Goal: Task Accomplishment & Management: Manage account settings

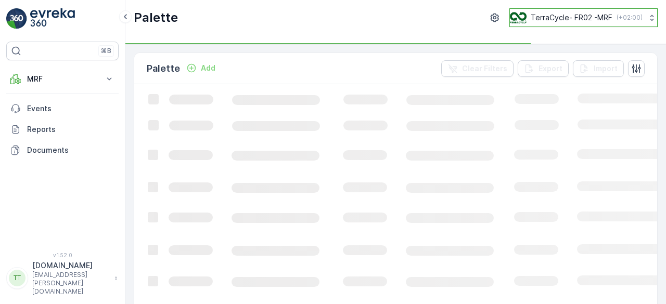
click at [556, 11] on button "TerraCycle- FR02 -MRF ( +02:00 )" at bounding box center [583, 17] width 148 height 19
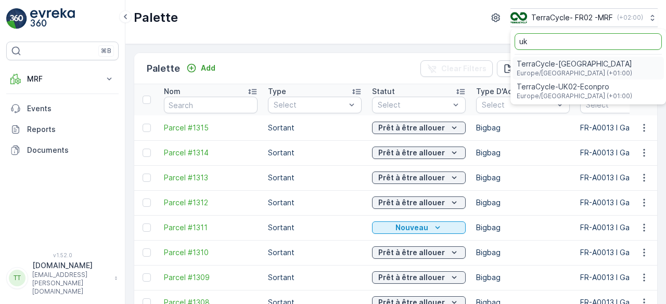
type input "uk"
click at [535, 87] on span "TerraCycle-UK02-Econpro" at bounding box center [575, 87] width 116 height 10
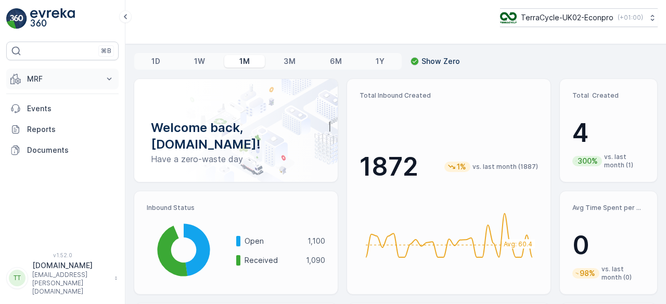
click at [43, 82] on p "MRF" at bounding box center [62, 79] width 71 height 10
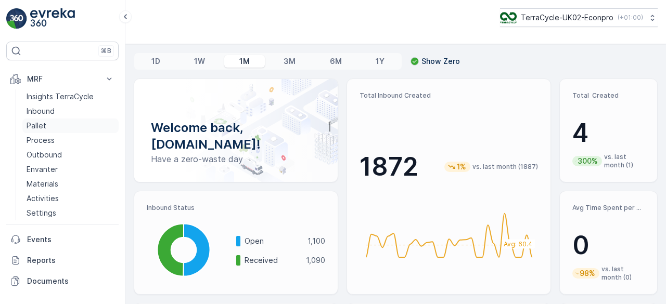
click at [42, 123] on p "Pallet" at bounding box center [37, 126] width 20 height 10
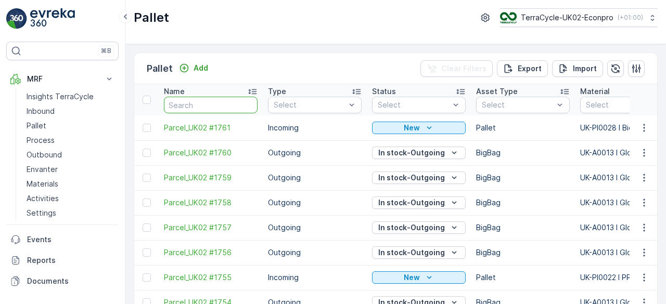
click at [194, 97] on input "text" at bounding box center [211, 105] width 94 height 17
type input "fd"
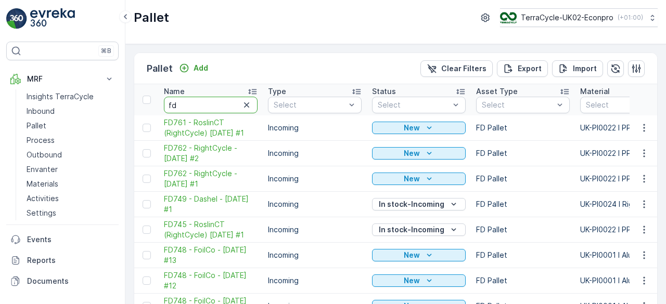
click at [194, 97] on input "fd" at bounding box center [211, 105] width 94 height 17
type input "fd749"
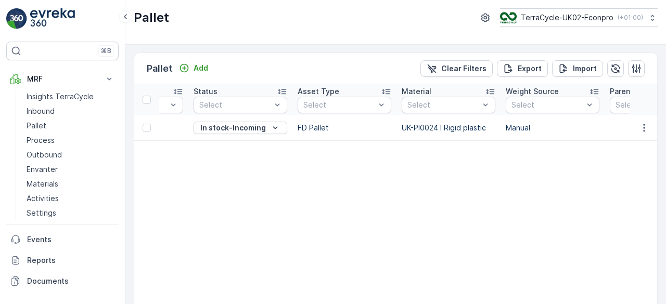
scroll to position [0, 179]
click at [39, 181] on p "Materials" at bounding box center [43, 184] width 32 height 10
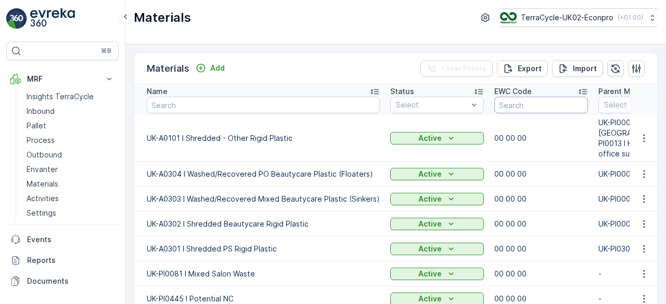
scroll to position [0, 78]
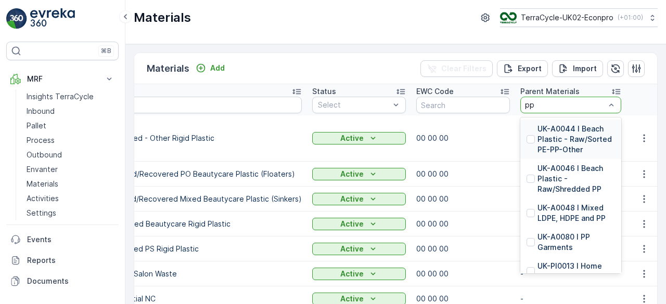
type input "ppe"
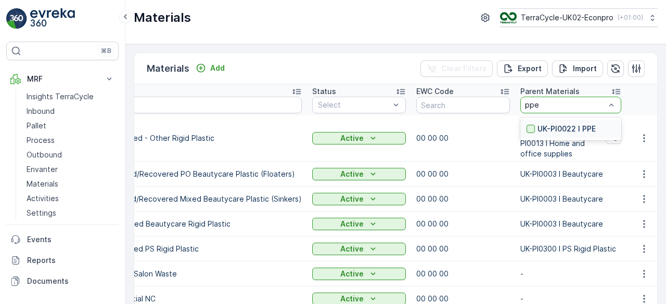
click at [528, 125] on div at bounding box center [531, 129] width 8 height 8
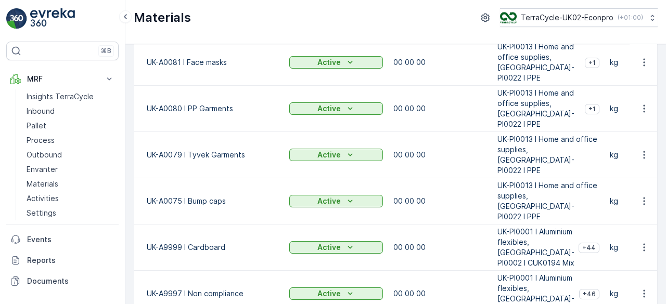
scroll to position [236, 0]
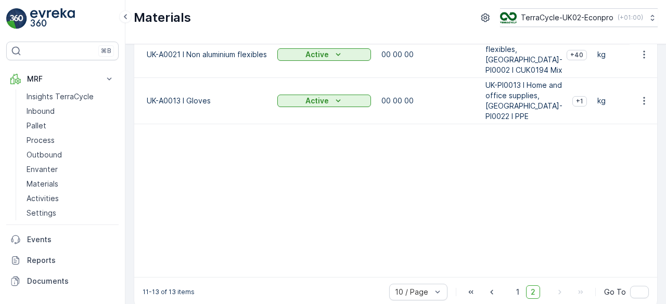
scroll to position [139, 0]
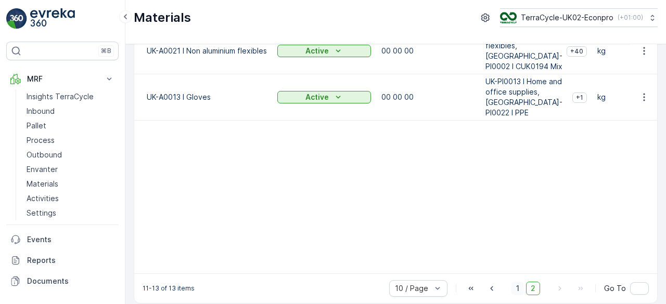
click at [515, 284] on span "1" at bounding box center [518, 289] width 12 height 14
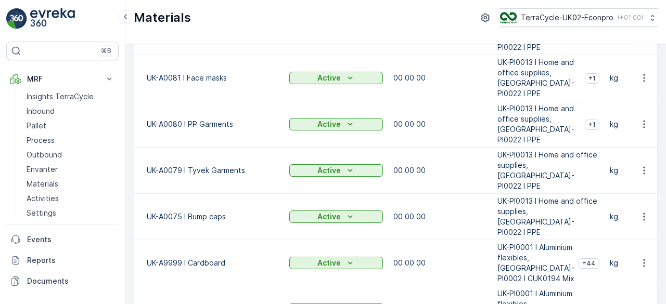
scroll to position [236, 0]
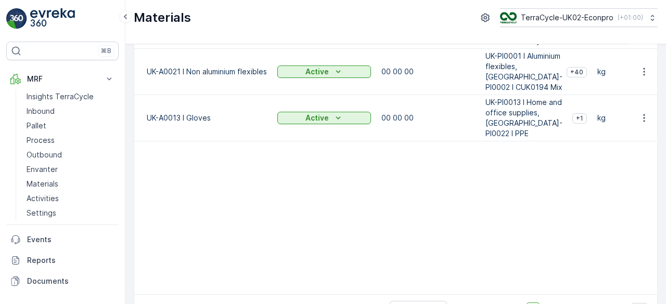
scroll to position [139, 0]
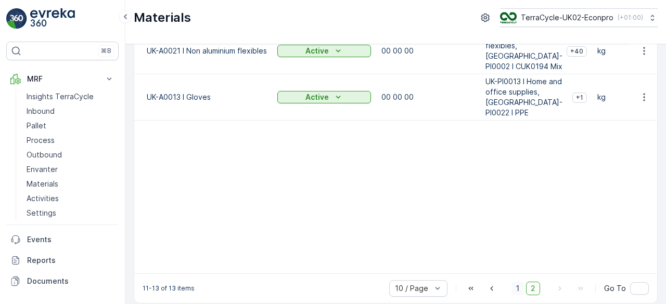
click at [517, 282] on span "1" at bounding box center [518, 289] width 12 height 14
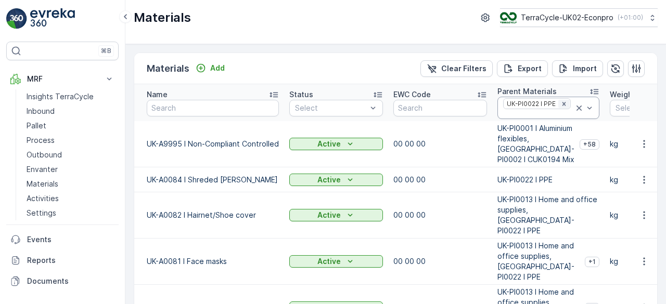
click at [560, 100] on icon "Remove UK-PI0022 I PPE" at bounding box center [563, 103] width 7 height 7
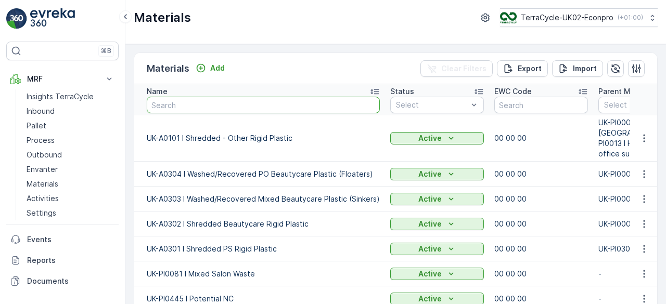
click at [218, 103] on input "text" at bounding box center [263, 105] width 233 height 17
type input "glov"
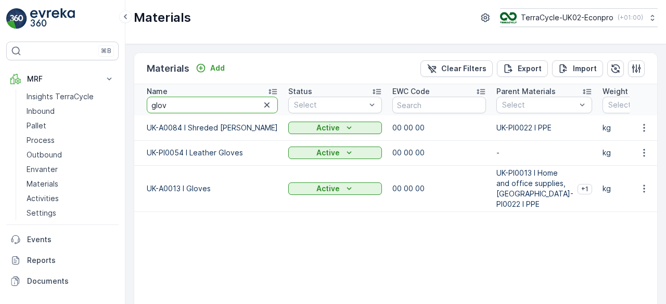
click at [170, 103] on input "glov" at bounding box center [212, 105] width 131 height 17
type input "alu"
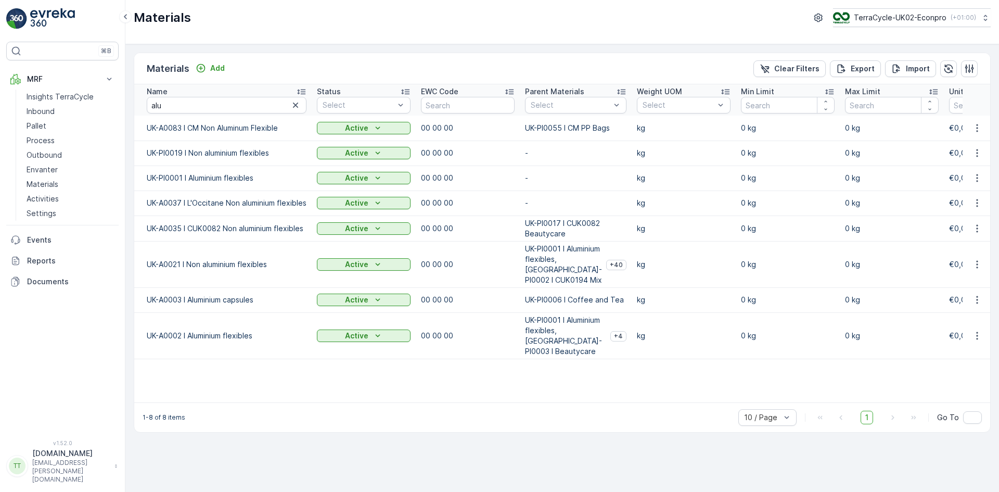
click at [595, 127] on p "UK-PI0055 I CM PP Bags" at bounding box center [567, 128] width 85 height 10
click at [585, 127] on p "UK-PI0055 I CM PP Bags" at bounding box center [567, 128] width 85 height 10
click at [576, 128] on p "UK-PI0055 I CM PP Bags" at bounding box center [567, 128] width 85 height 10
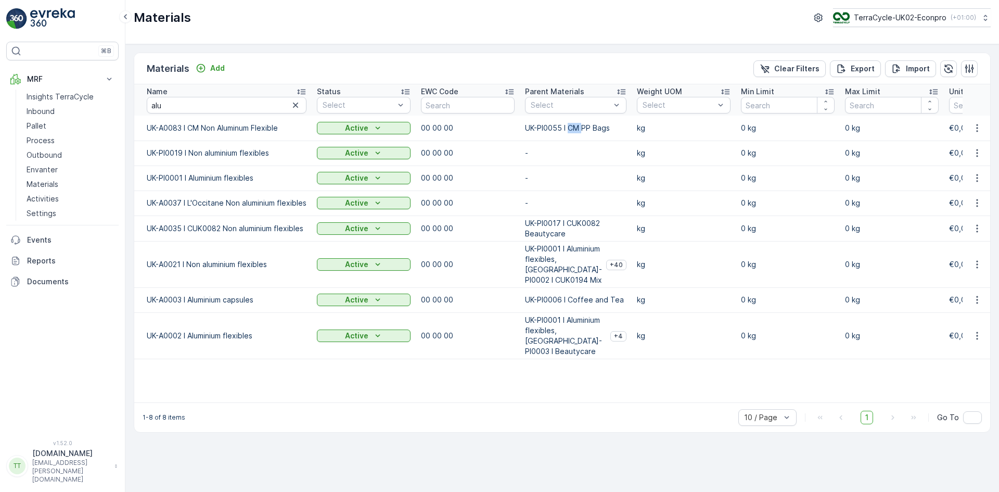
click at [576, 128] on p "UK-PI0055 I CM PP Bags" at bounding box center [567, 128] width 85 height 10
click at [554, 130] on p "UK-PI0055 I CM PP Bags" at bounding box center [567, 128] width 85 height 10
click at [603, 128] on p "UK-PI0055 I CM PP Bags" at bounding box center [567, 128] width 85 height 10
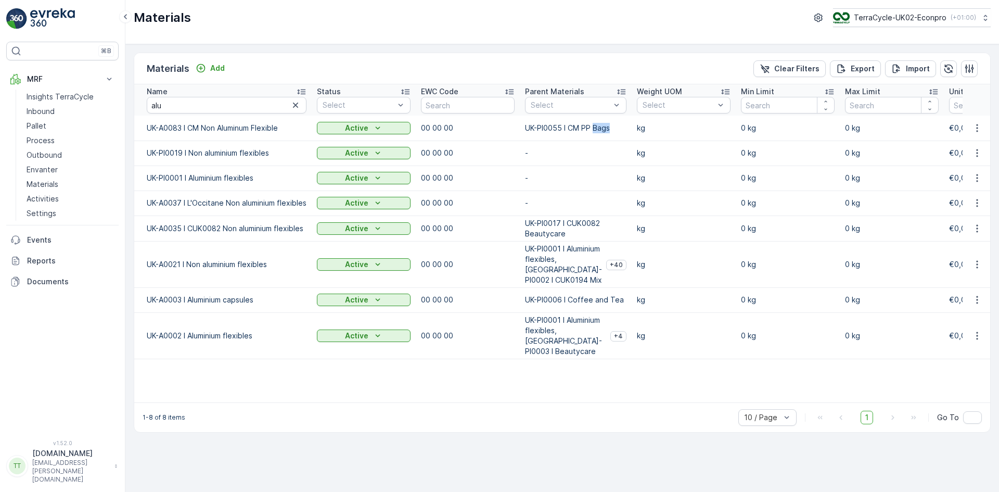
click at [603, 128] on p "UK-PI0055 I CM PP Bags" at bounding box center [567, 128] width 85 height 10
click at [666, 22] on p "TerraCycle-UK02-Econpro" at bounding box center [899, 17] width 93 height 10
type input "fr"
click at [666, 62] on span "TerraCycle- FR02 -MRF" at bounding box center [897, 64] width 116 height 10
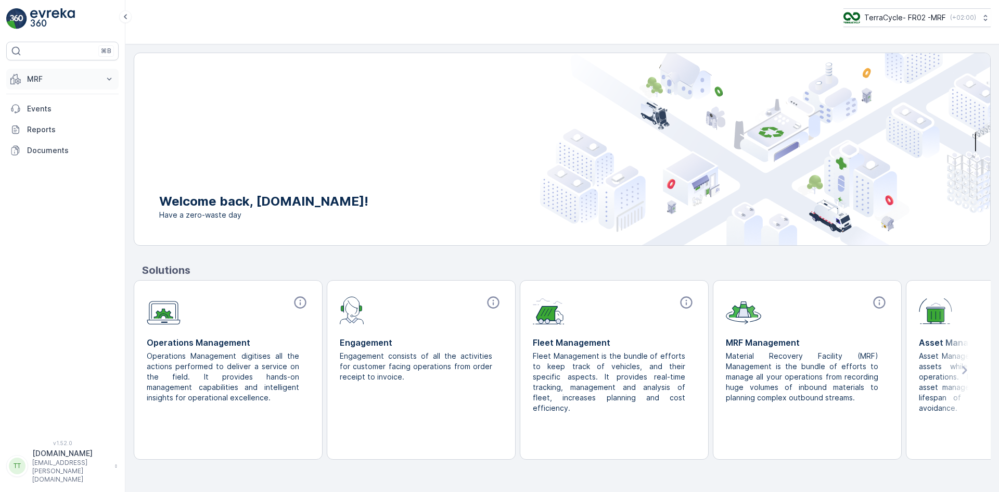
click at [22, 78] on button "MRF" at bounding box center [62, 79] width 112 height 21
click at [62, 152] on p "Expédition" at bounding box center [45, 155] width 37 height 10
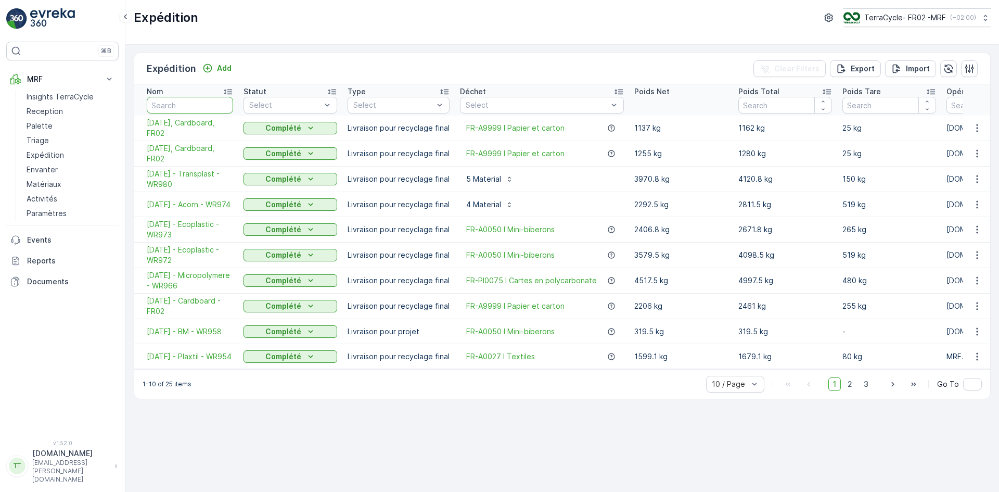
click at [192, 103] on input "text" at bounding box center [190, 105] width 86 height 17
type input "980"
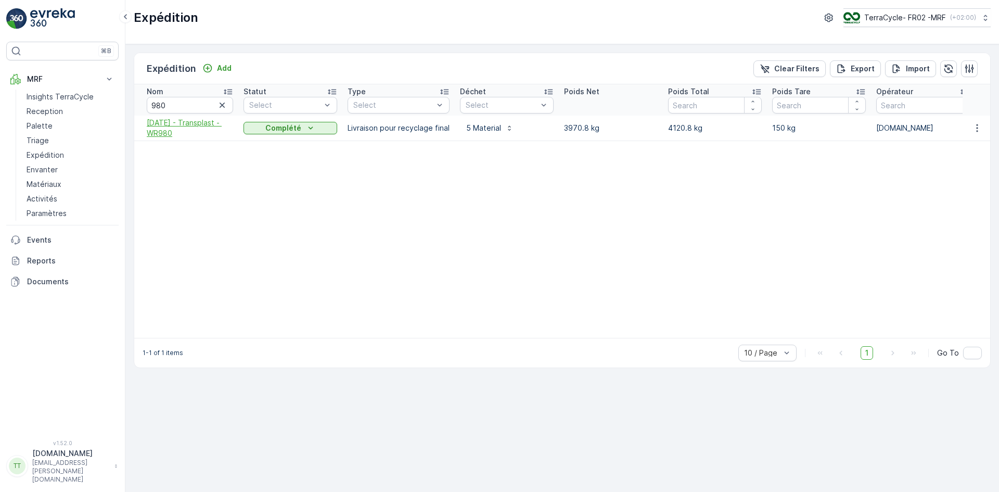
click at [168, 126] on span "30.09.2025 - Transplast - WR980" at bounding box center [190, 128] width 86 height 21
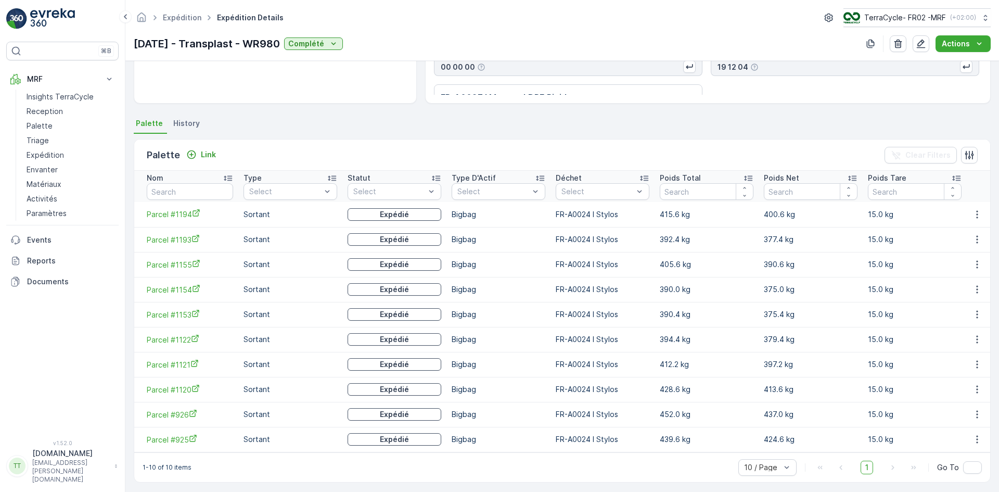
scroll to position [183, 0]
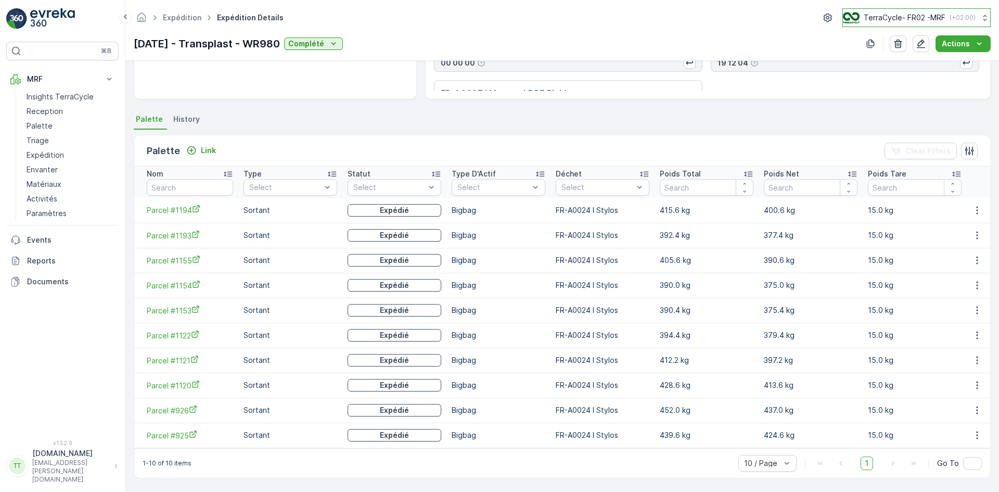
click at [868, 12] on p "TerraCycle- FR02 -MRF" at bounding box center [905, 17] width 82 height 10
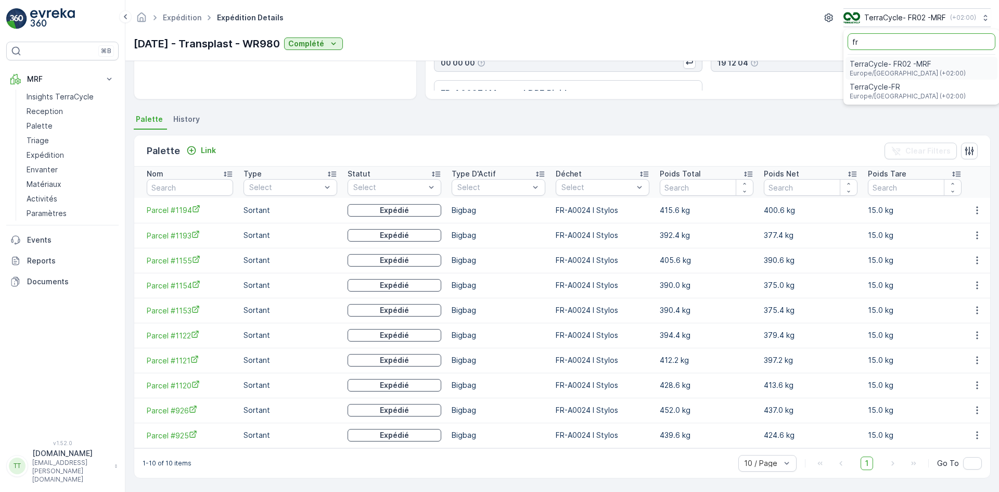
type input "fr"
click at [881, 86] on span "TerraCycle-FR" at bounding box center [908, 87] width 116 height 10
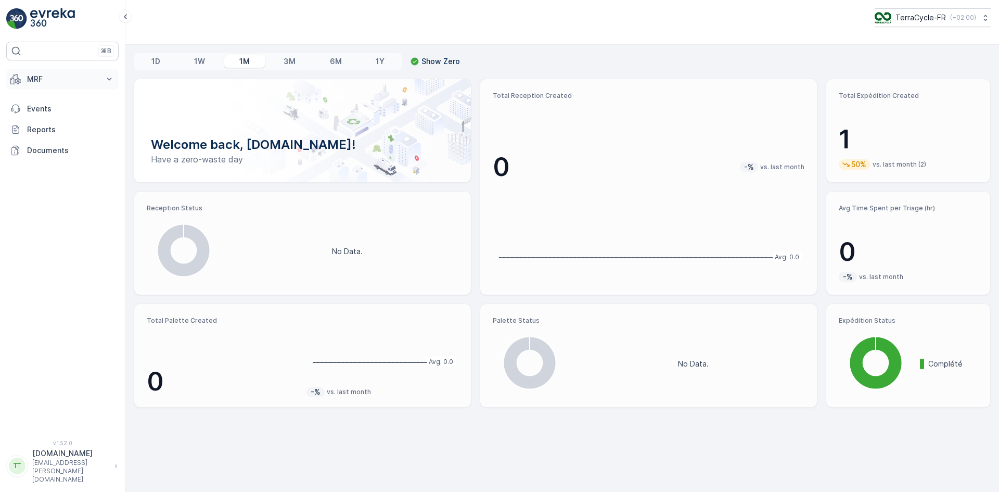
click at [52, 75] on p "MRF" at bounding box center [62, 79] width 71 height 10
click at [57, 150] on p "Expédition" at bounding box center [45, 155] width 37 height 10
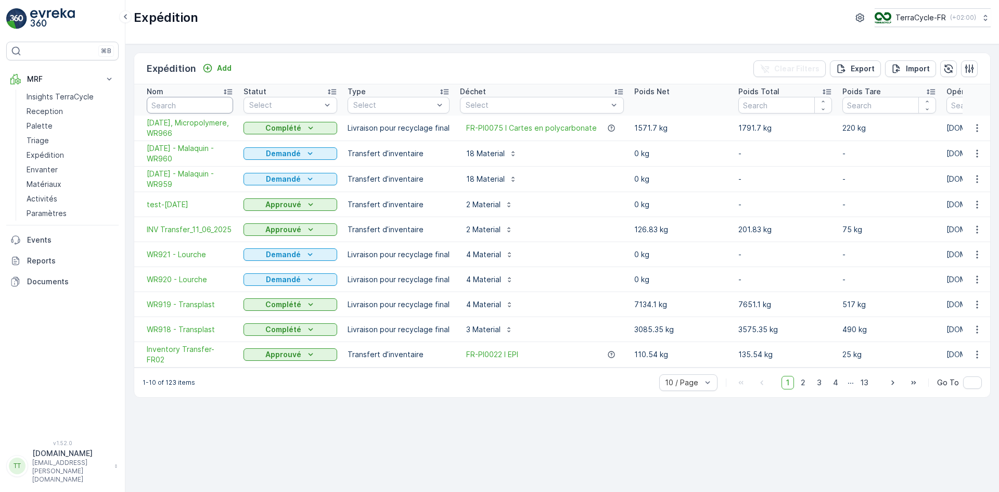
click at [184, 103] on input "text" at bounding box center [190, 105] width 86 height 17
type input "892"
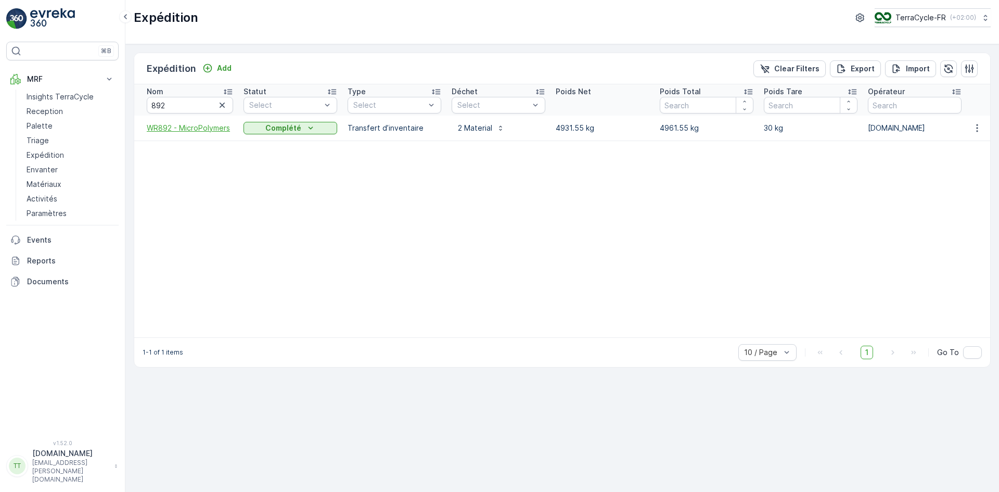
click at [190, 126] on span "WR892 - MicroPolymers" at bounding box center [190, 128] width 86 height 10
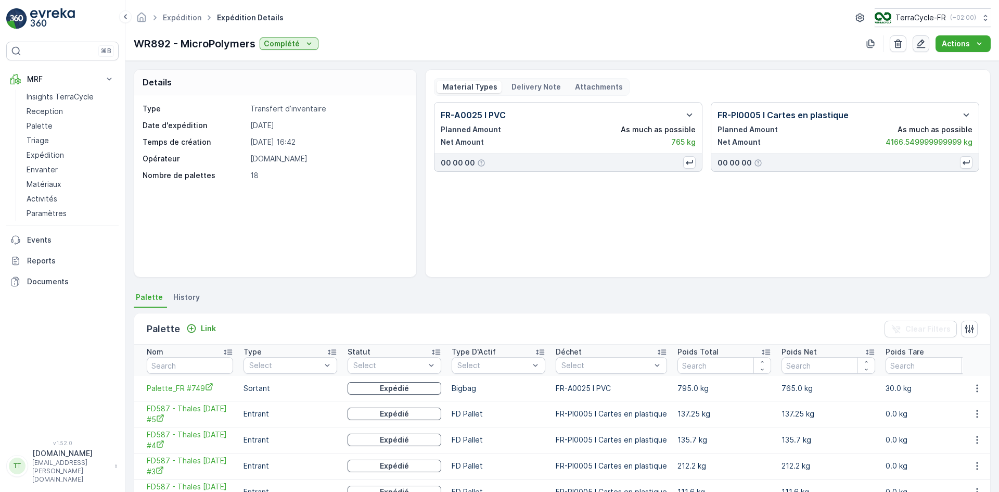
click at [922, 45] on icon "button" at bounding box center [921, 44] width 10 height 10
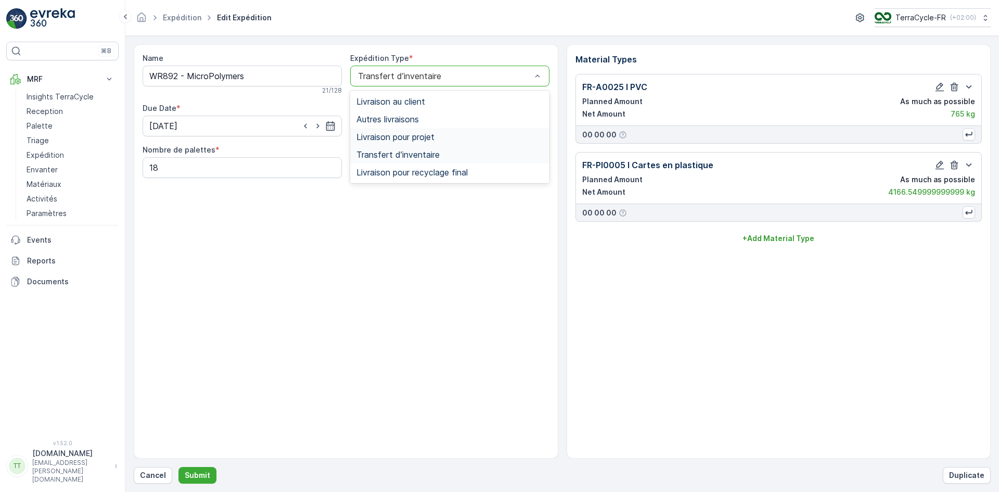
click at [401, 132] on span "Livraison pour projet" at bounding box center [395, 136] width 78 height 9
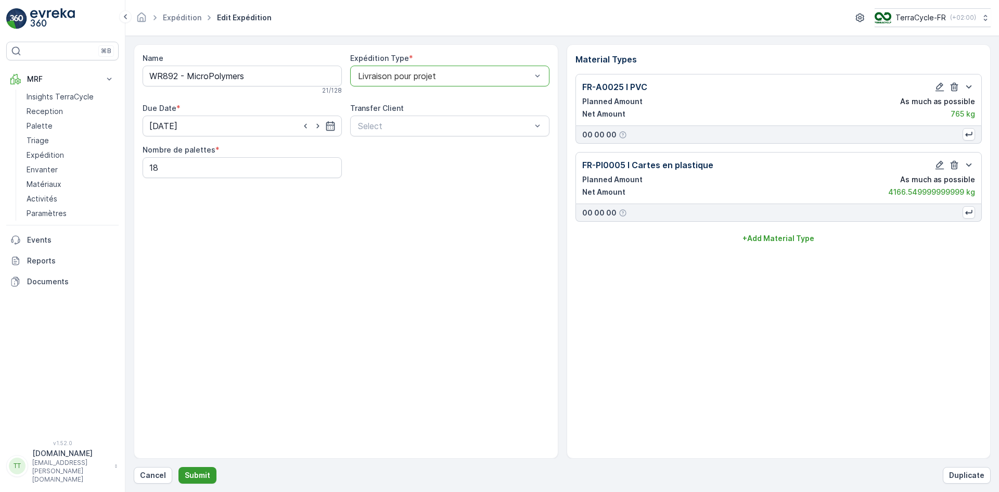
click at [210, 471] on button "Submit" at bounding box center [198, 475] width 38 height 17
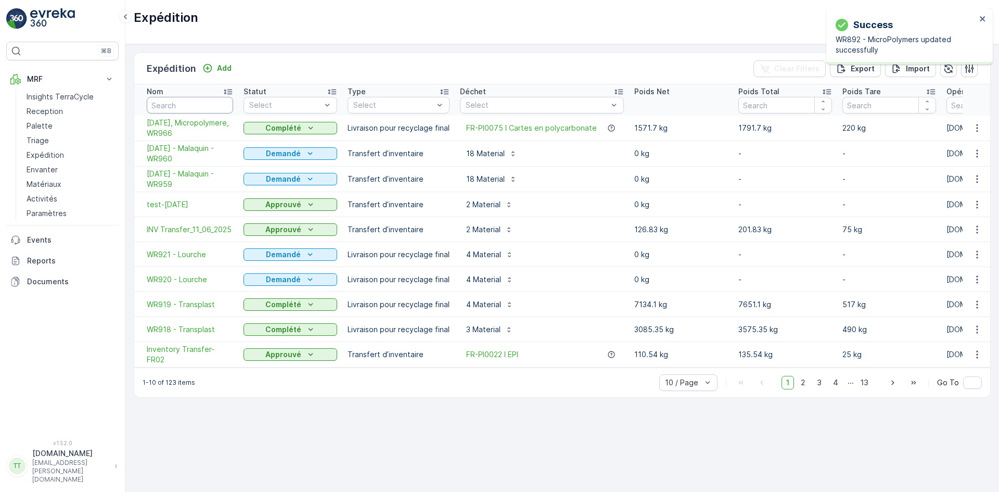
click at [200, 105] on input "text" at bounding box center [190, 105] width 86 height 17
type input "892"
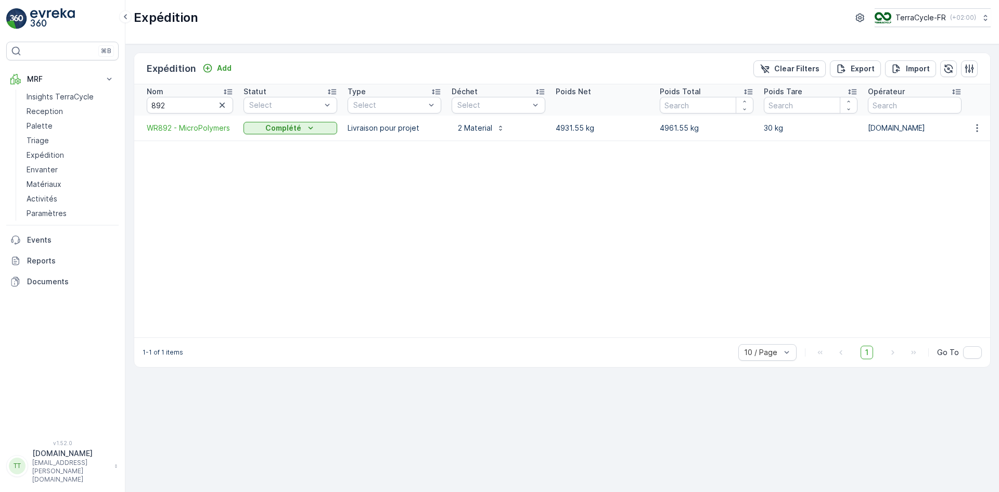
click at [478, 335] on table "Nom 892 Statut Select Type Select Déchet Select Poids Net Poids Total Poids Tar…" at bounding box center [857, 210] width 1446 height 253
click at [915, 15] on p "TerraCycle-FR" at bounding box center [920, 17] width 50 height 10
type input "fr"
click at [911, 67] on span "TerraCycle- FR02 -MRF" at bounding box center [937, 64] width 112 height 10
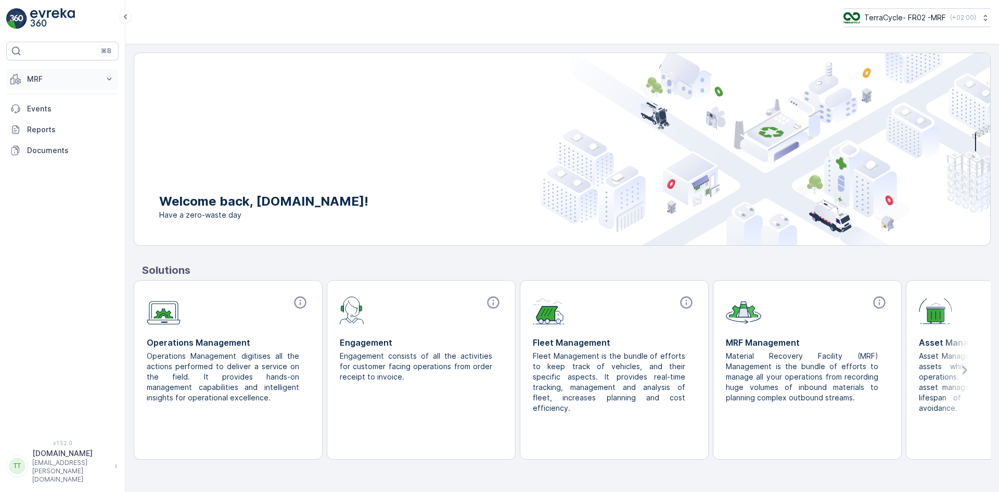
click at [49, 78] on p "MRF" at bounding box center [62, 79] width 71 height 10
click at [55, 152] on p "Expédition" at bounding box center [45, 155] width 37 height 10
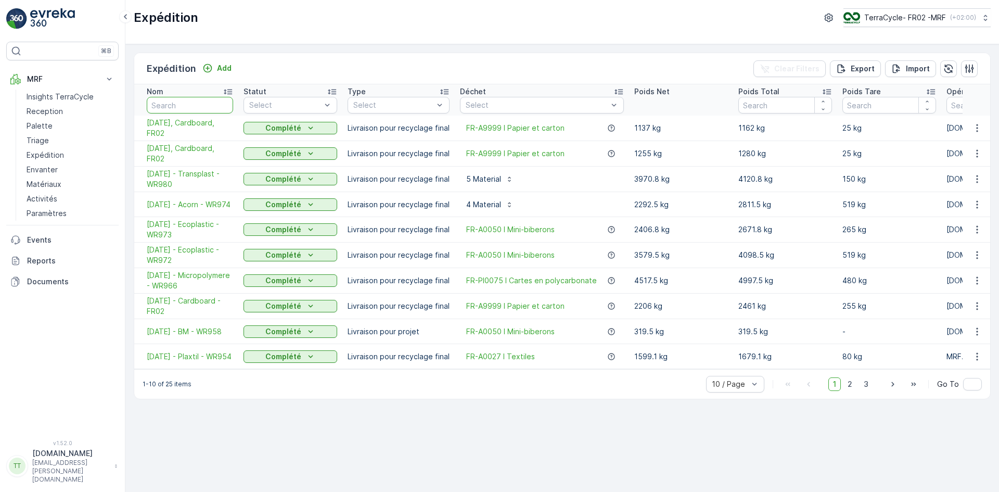
click at [195, 103] on input "text" at bounding box center [190, 105] width 86 height 17
type input "980"
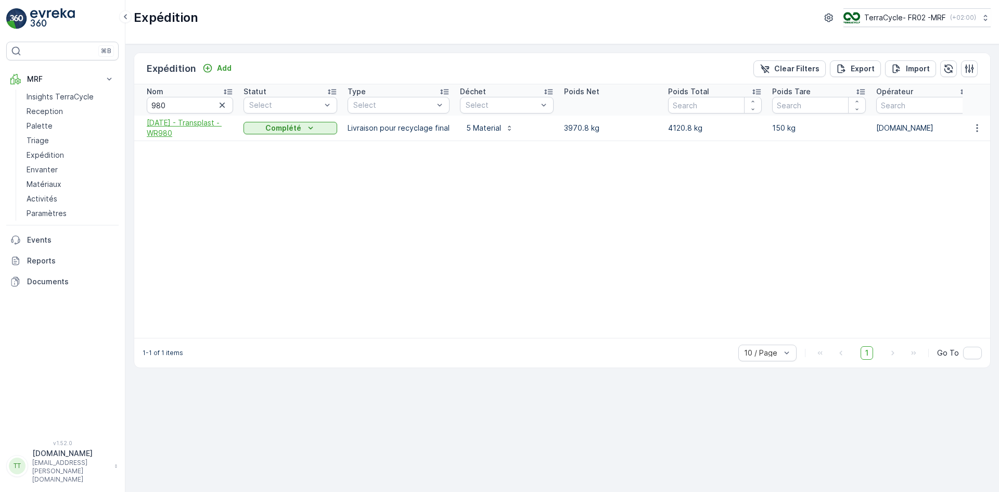
click at [164, 129] on span "[DATE] - Transplast - WR980" at bounding box center [190, 128] width 86 height 21
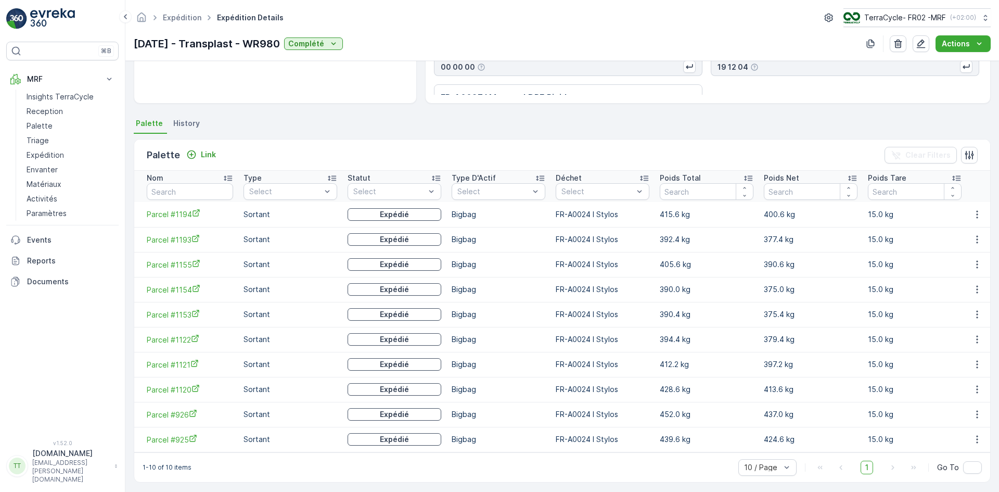
scroll to position [183, 0]
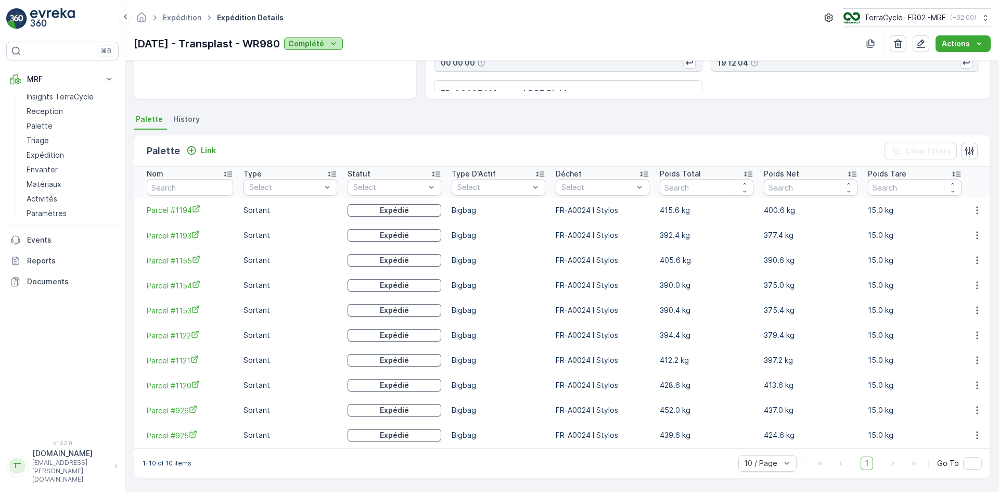
click at [324, 45] on p "Complété" at bounding box center [306, 44] width 36 height 10
click at [280, 43] on p "[DATE] - Transplast - WR980" at bounding box center [207, 44] width 146 height 16
click at [280, 43] on p "30.09.2025 - Transplast - WR980" at bounding box center [207, 44] width 146 height 16
copy p "WR980"
click at [56, 126] on link "Palette" at bounding box center [70, 126] width 96 height 15
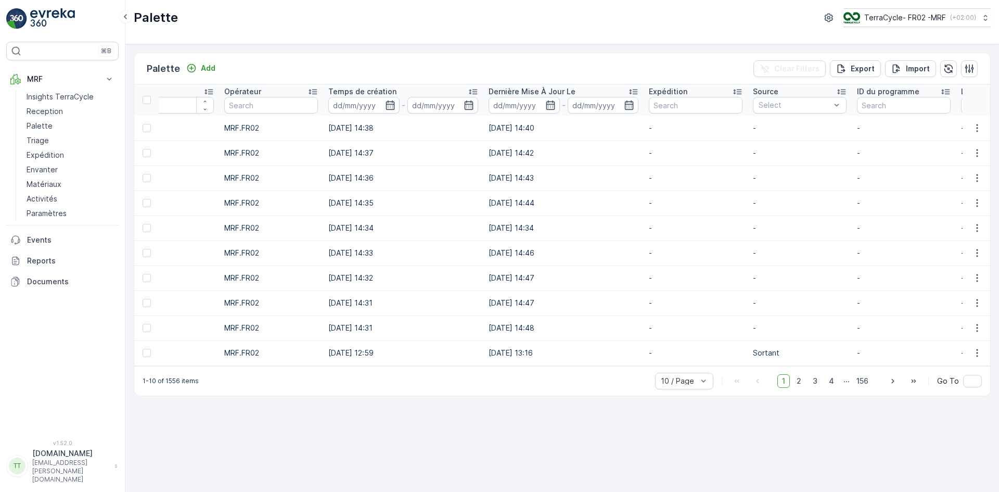
scroll to position [0, 1300]
click at [663, 103] on input "text" at bounding box center [691, 105] width 94 height 17
paste input "WR980"
type input "WR980"
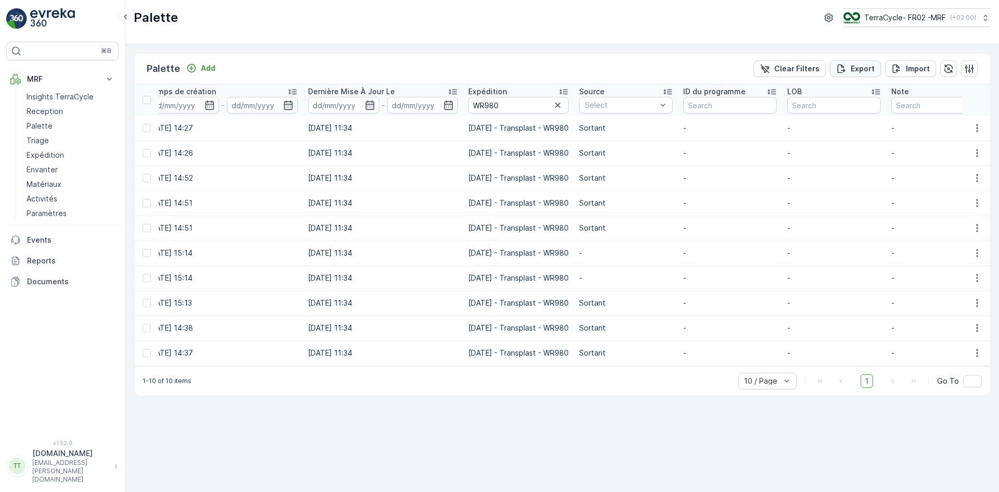
click at [862, 67] on p "Export" at bounding box center [863, 68] width 24 height 10
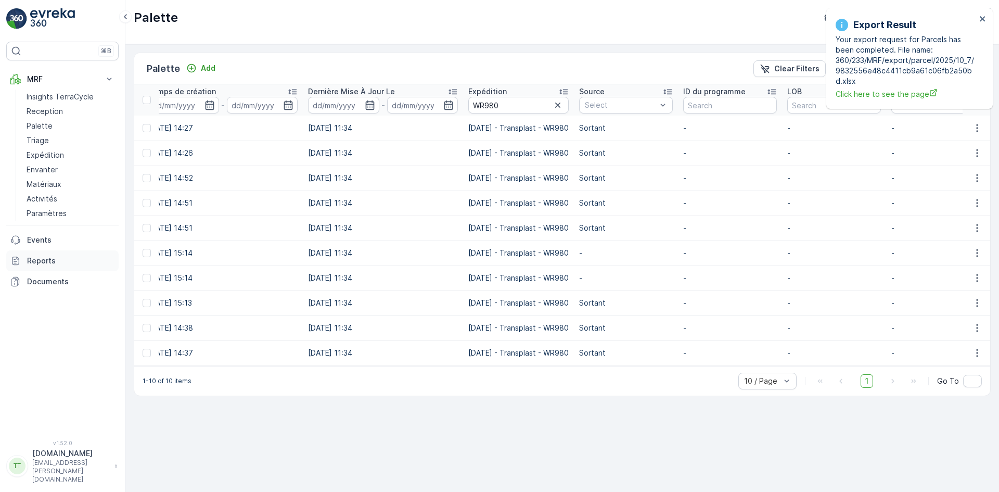
click at [65, 261] on p "Reports" at bounding box center [70, 261] width 87 height 10
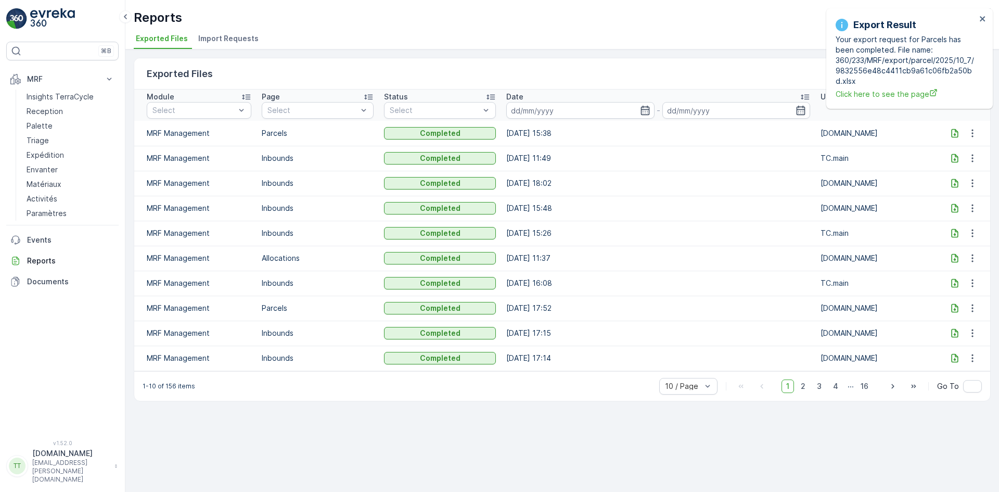
click at [954, 131] on icon at bounding box center [955, 133] width 7 height 9
click at [51, 154] on p "Expédition" at bounding box center [45, 155] width 37 height 10
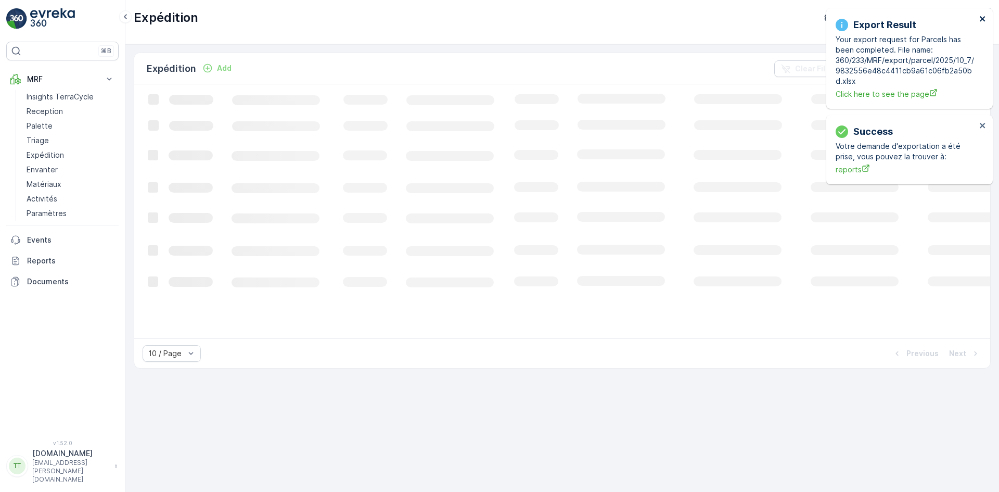
click at [981, 19] on icon "close" at bounding box center [982, 19] width 7 height 8
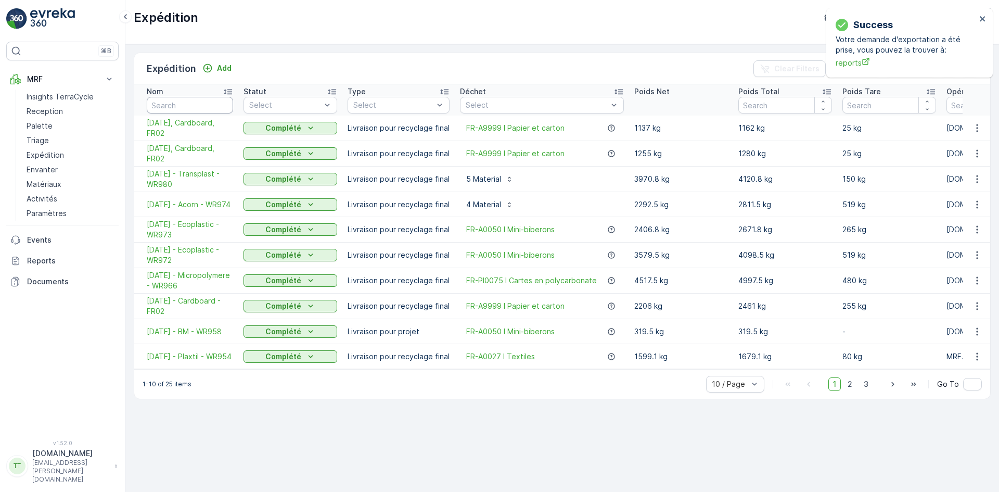
click at [174, 108] on input "text" at bounding box center [190, 105] width 86 height 17
type input "9800"
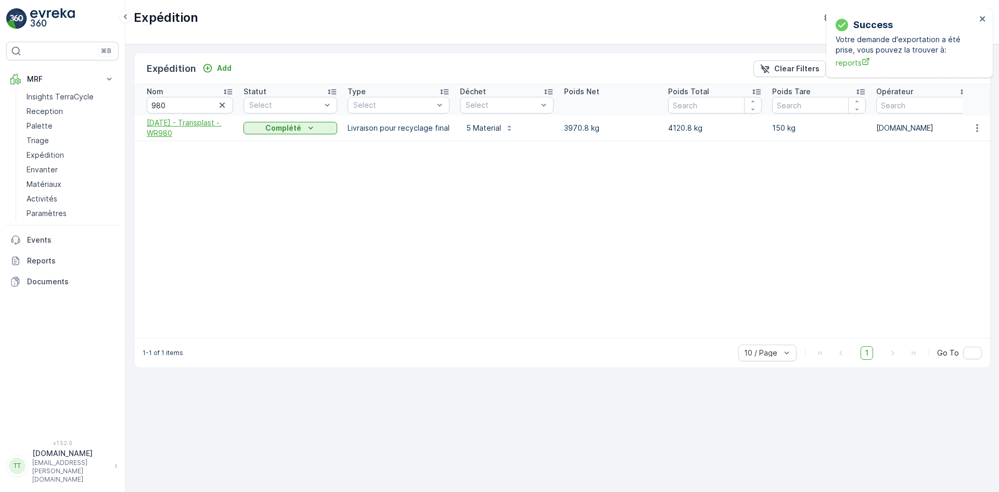
click at [165, 133] on span "30.09.2025 - Transplast - WR980" at bounding box center [190, 128] width 86 height 21
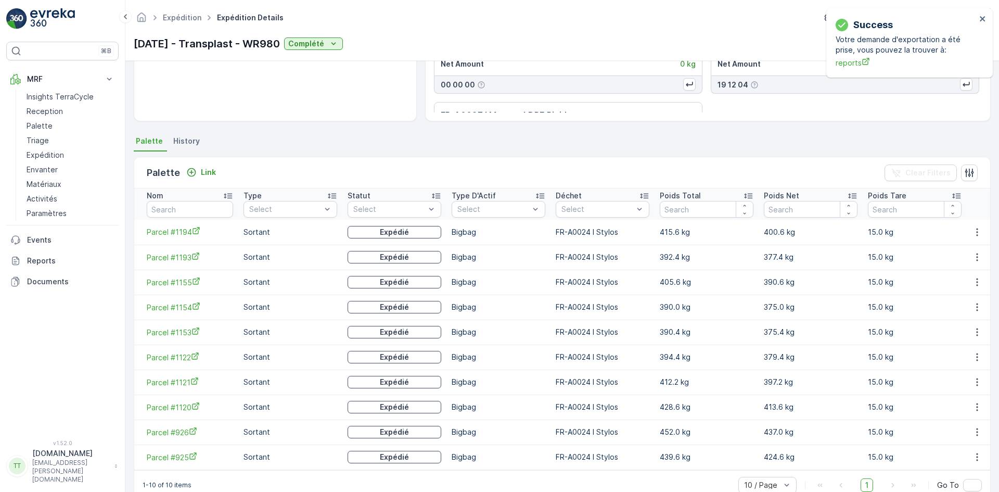
scroll to position [156, 0]
click at [178, 232] on span "Parcel #1194" at bounding box center [190, 231] width 86 height 11
click at [185, 253] on span "Parcel #1193" at bounding box center [190, 257] width 86 height 11
click at [184, 281] on span "Parcel #1155" at bounding box center [190, 282] width 86 height 11
click at [180, 307] on span "Parcel #1154" at bounding box center [190, 307] width 86 height 11
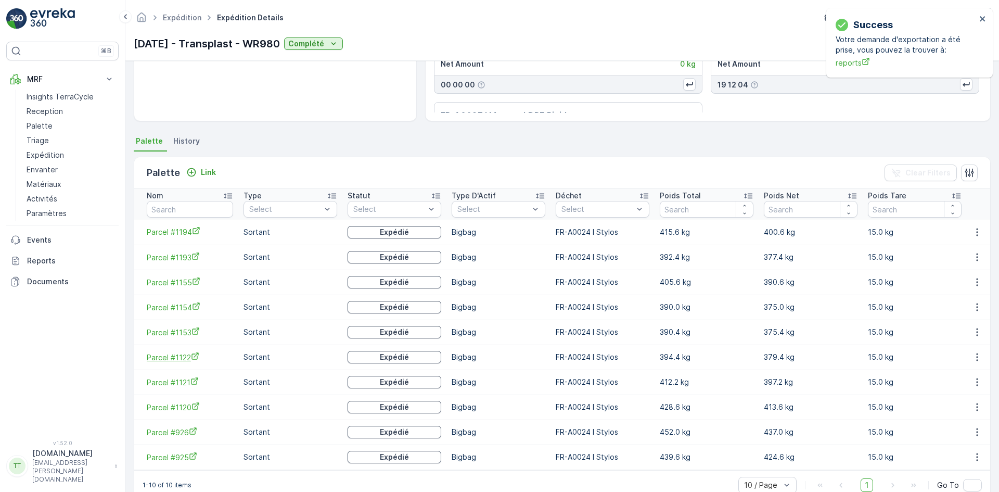
click at [182, 359] on span "Parcel #1122" at bounding box center [190, 357] width 86 height 11
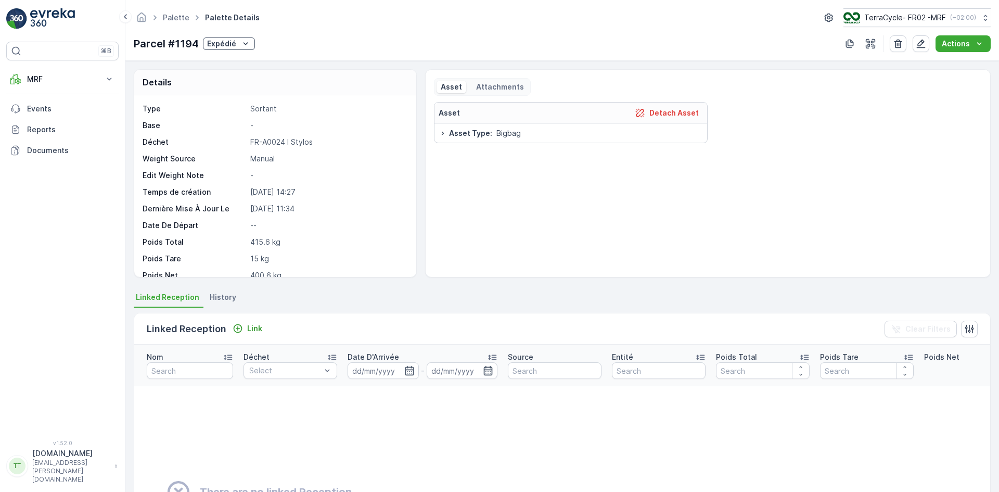
click at [233, 43] on p "Expédié" at bounding box center [221, 44] width 29 height 10
click at [248, 145] on span "Prêt à être allouer" at bounding box center [241, 147] width 64 height 10
click at [217, 40] on p "Expédié" at bounding box center [221, 44] width 29 height 10
click at [249, 146] on span "Prêt à être allouer" at bounding box center [240, 147] width 64 height 10
click at [222, 46] on p "Expédié" at bounding box center [221, 44] width 29 height 10
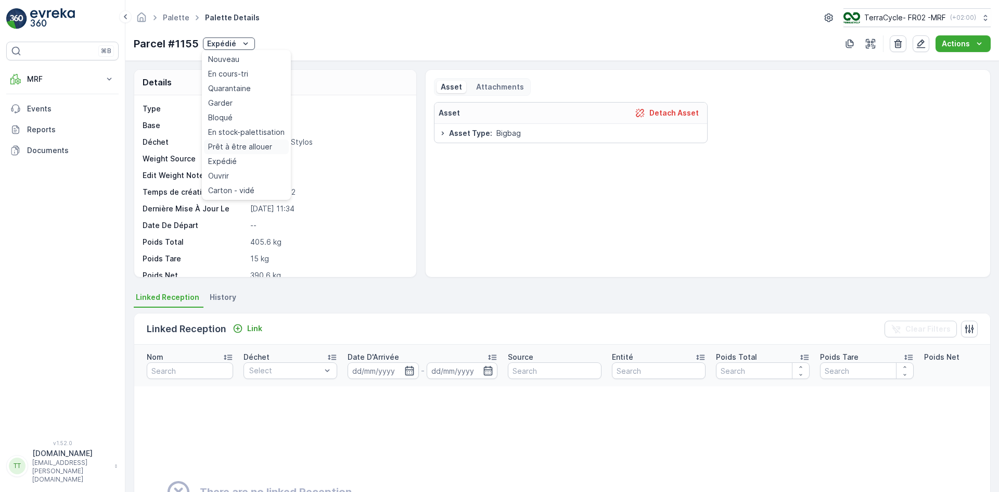
click at [245, 146] on span "Prêt à être allouer" at bounding box center [240, 147] width 64 height 10
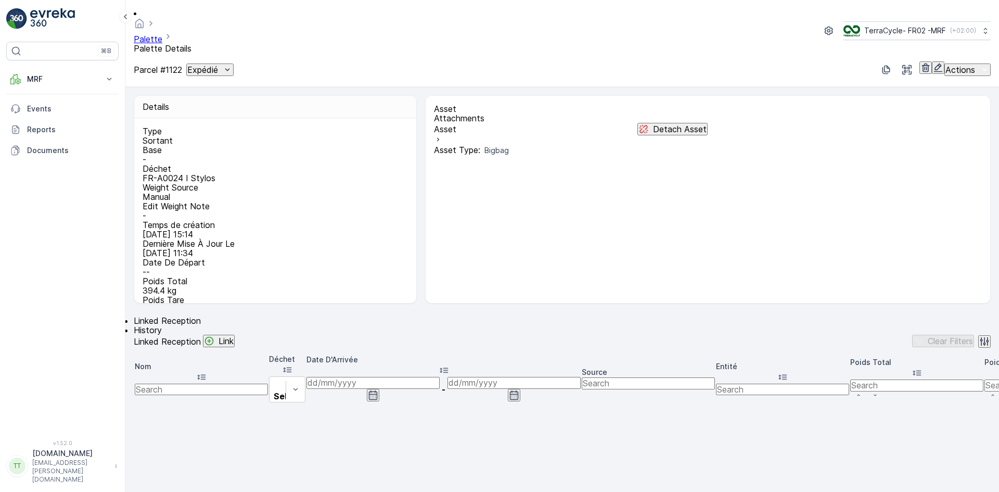
click at [218, 65] on p "Expédié" at bounding box center [202, 69] width 31 height 9
click at [254, 155] on span "Prêt à être allouer" at bounding box center [246, 160] width 64 height 10
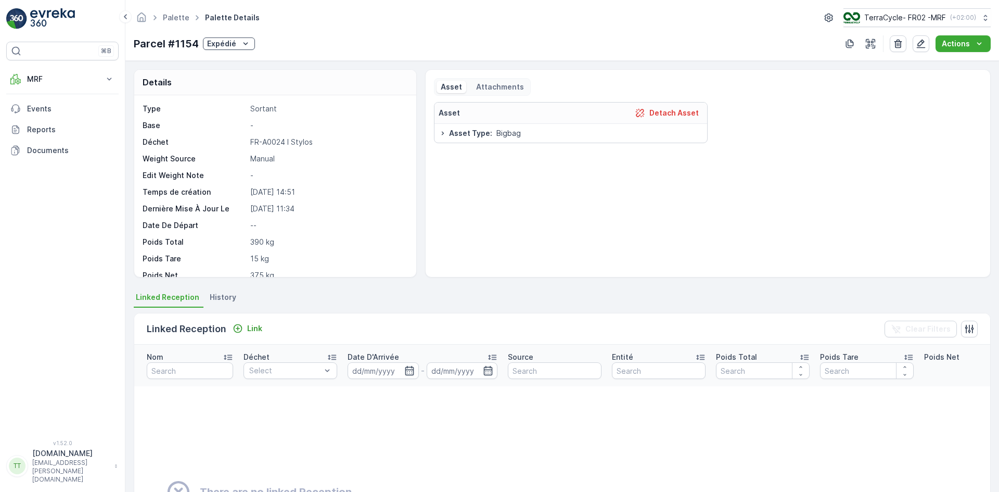
click at [227, 46] on p "Expédié" at bounding box center [221, 44] width 29 height 10
click at [246, 144] on span "Prêt à être allouer" at bounding box center [240, 147] width 64 height 10
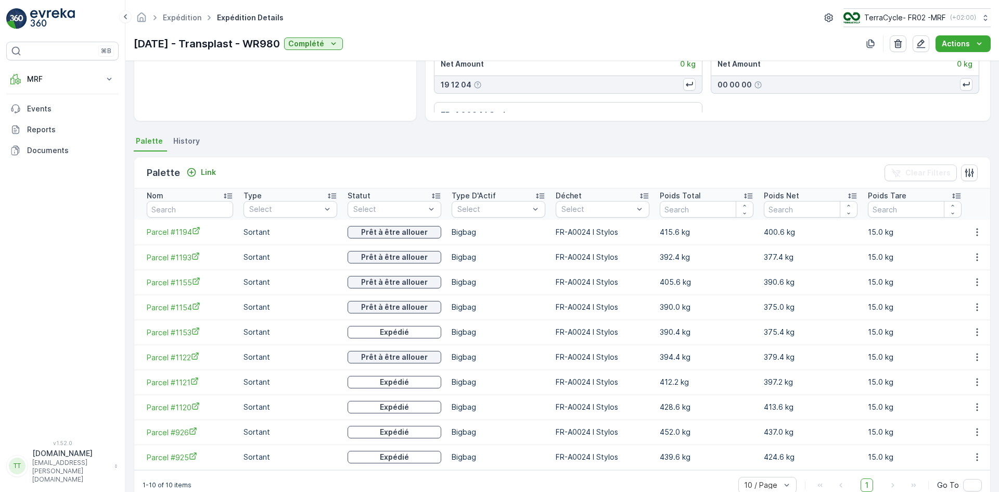
scroll to position [183, 0]
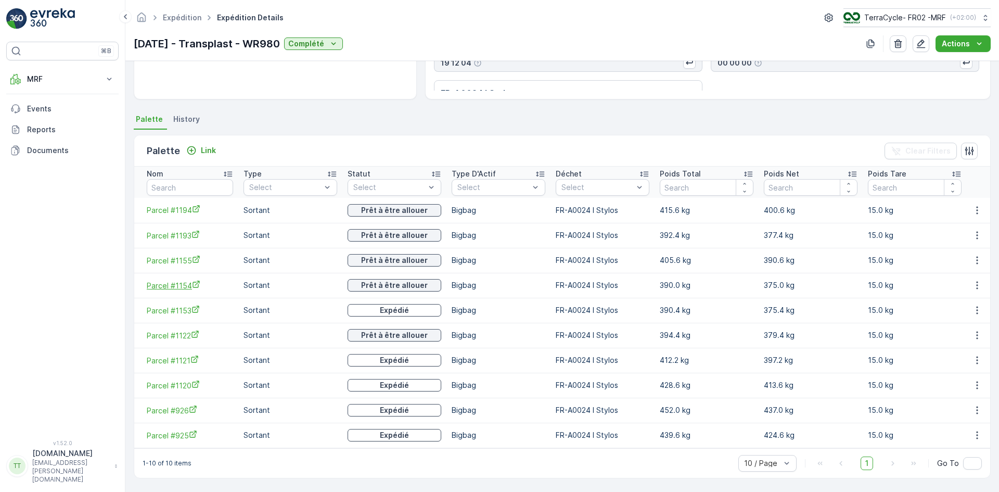
click at [178, 281] on span "Parcel #1154" at bounding box center [190, 285] width 86 height 11
click at [188, 306] on span "Parcel #1153" at bounding box center [190, 310] width 86 height 11
click at [181, 355] on span "Parcel #1121" at bounding box center [190, 360] width 86 height 11
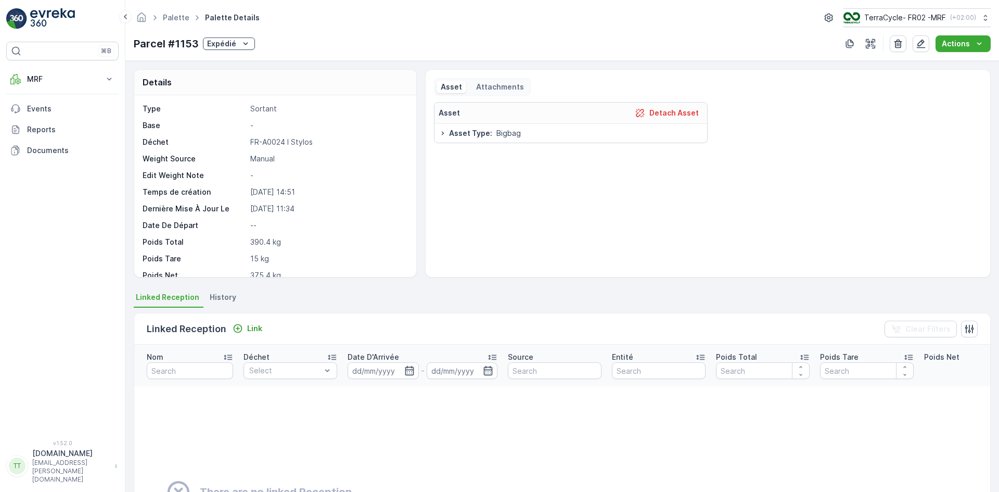
click at [231, 46] on p "Expédié" at bounding box center [221, 44] width 29 height 10
click at [252, 144] on span "Prêt à être allouer" at bounding box center [240, 147] width 64 height 10
click at [231, 37] on button "Expédié" at bounding box center [227, 43] width 52 height 12
click at [241, 146] on span "Prêt à être allouer" at bounding box center [238, 147] width 64 height 10
click at [235, 45] on div "Expédié" at bounding box center [229, 44] width 44 height 10
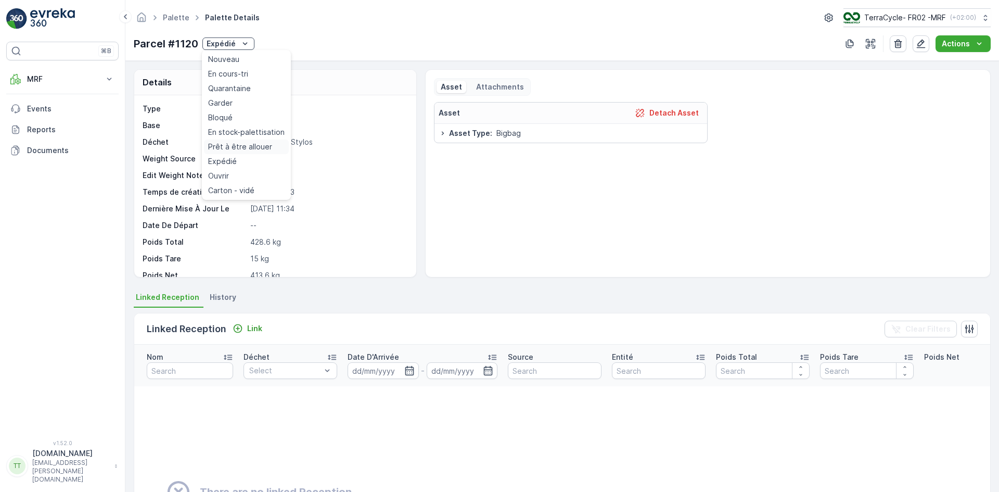
click at [247, 144] on span "Prêt à être allouer" at bounding box center [240, 147] width 64 height 10
click at [214, 44] on p "Expédié" at bounding box center [217, 44] width 29 height 10
click at [234, 148] on span "Prêt à être allouer" at bounding box center [237, 147] width 64 height 10
click at [215, 44] on p "Expédié" at bounding box center [217, 44] width 29 height 10
click at [243, 145] on span "Prêt à être allouer" at bounding box center [237, 147] width 64 height 10
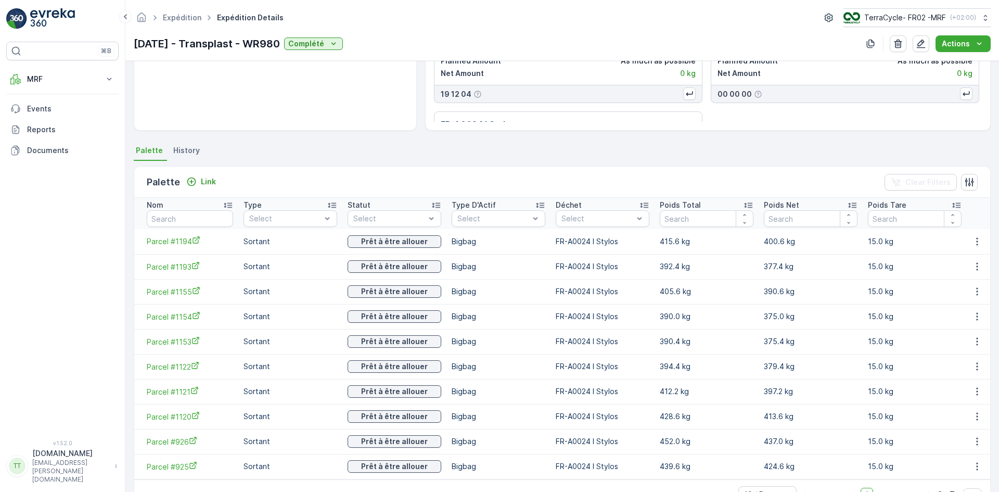
scroll to position [183, 0]
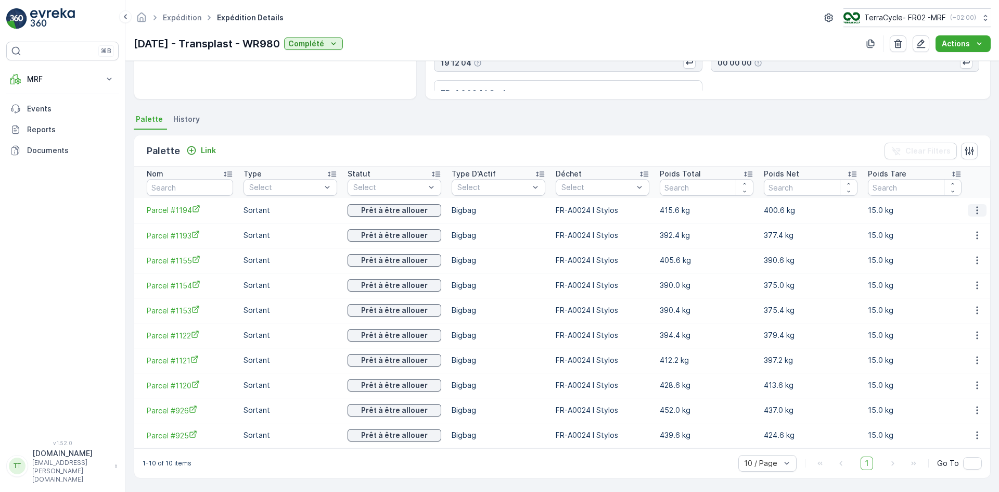
click at [973, 208] on icon "button" at bounding box center [977, 210] width 10 height 10
drag, startPoint x: 133, startPoint y: 45, endPoint x: 301, endPoint y: 39, distance: 168.2
click at [301, 39] on div "Expédition Expédition Details TerraCycle- FR02 -MRF ( +02:00 ) 30.09.2025 - Tra…" at bounding box center [562, 30] width 874 height 61
click at [976, 206] on icon "button" at bounding box center [977, 210] width 2 height 8
click at [973, 237] on span "Unlink Palette" at bounding box center [959, 240] width 48 height 10
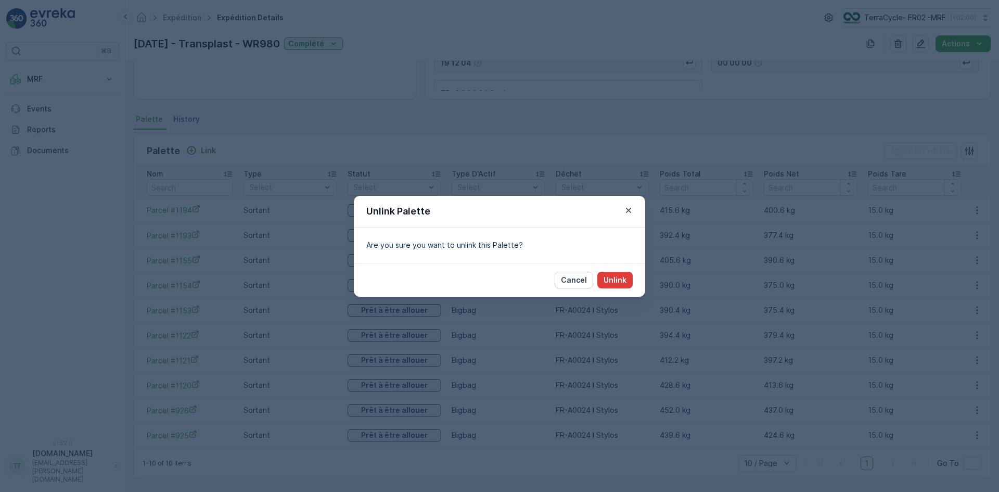
click at [620, 281] on p "Unlink" at bounding box center [615, 280] width 23 height 10
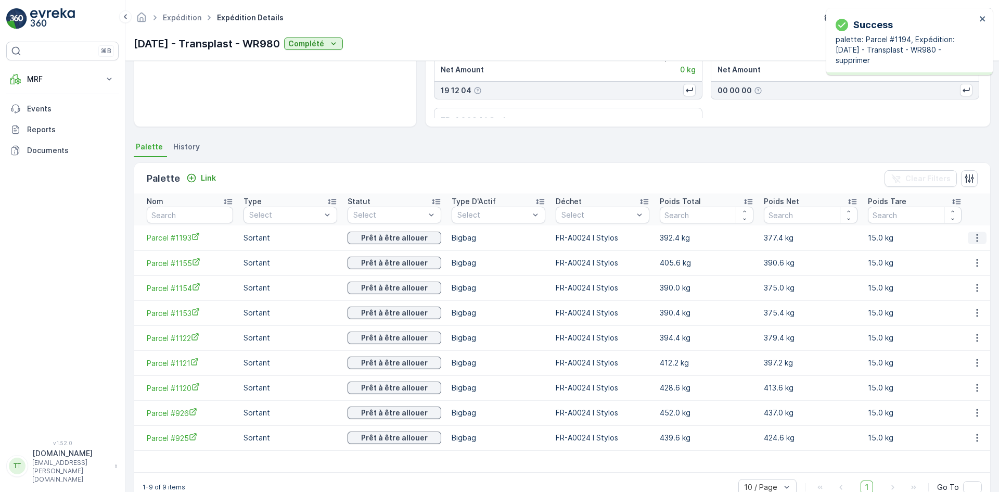
scroll to position [180, 0]
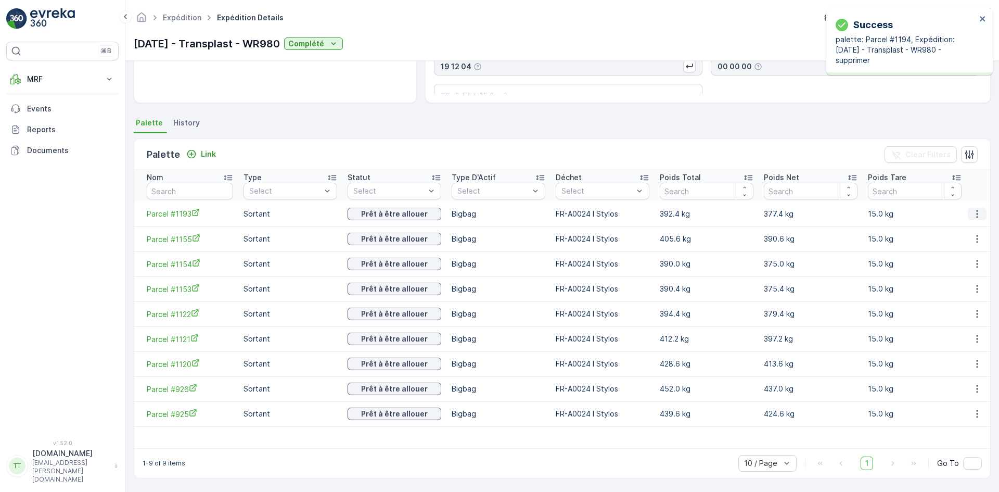
click at [972, 209] on icon "button" at bounding box center [977, 214] width 10 height 10
click at [962, 240] on span "Unlink Palette" at bounding box center [959, 243] width 48 height 10
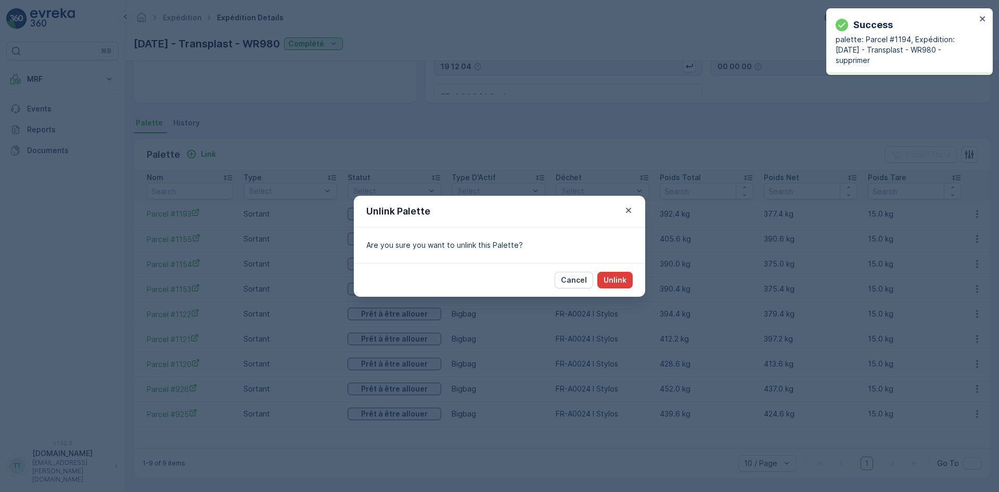
click at [623, 278] on p "Unlink" at bounding box center [615, 280] width 23 height 10
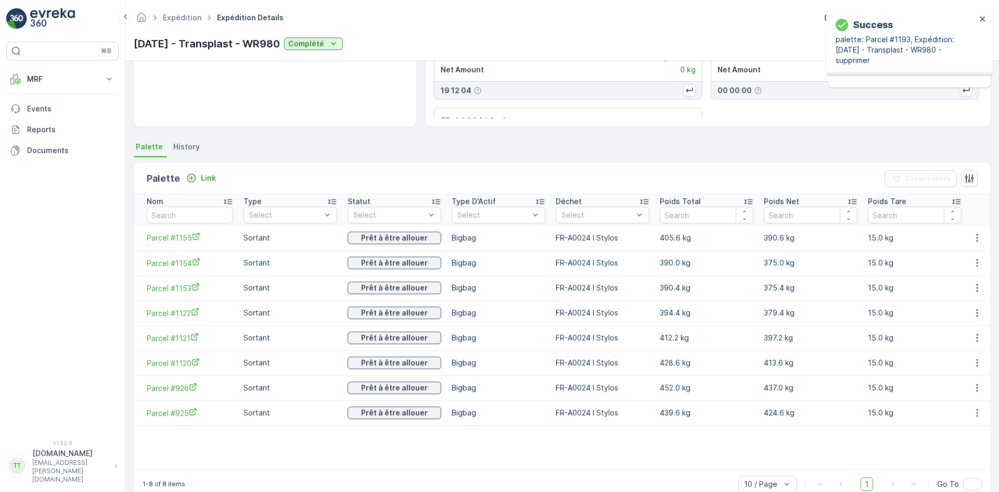
scroll to position [176, 0]
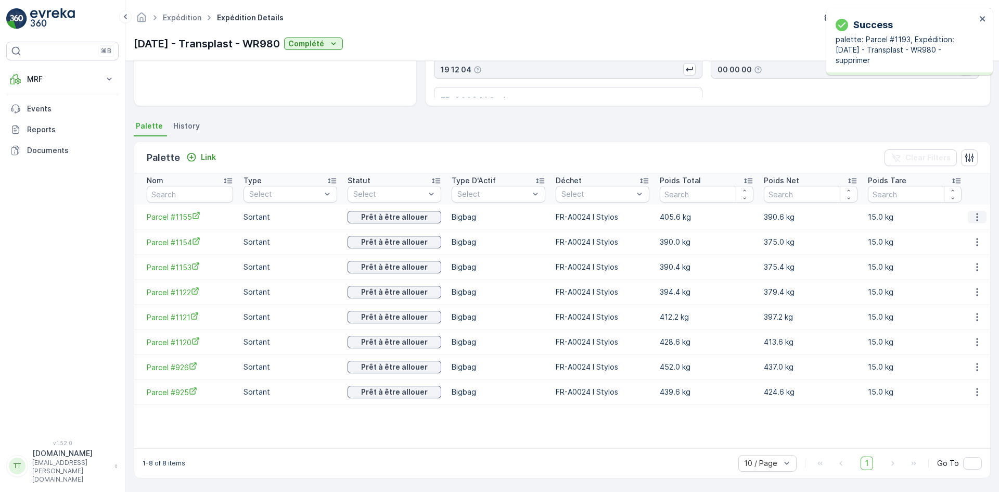
click at [978, 214] on icon "button" at bounding box center [977, 217] width 10 height 10
click at [959, 249] on span "Unlink Palette" at bounding box center [959, 246] width 48 height 10
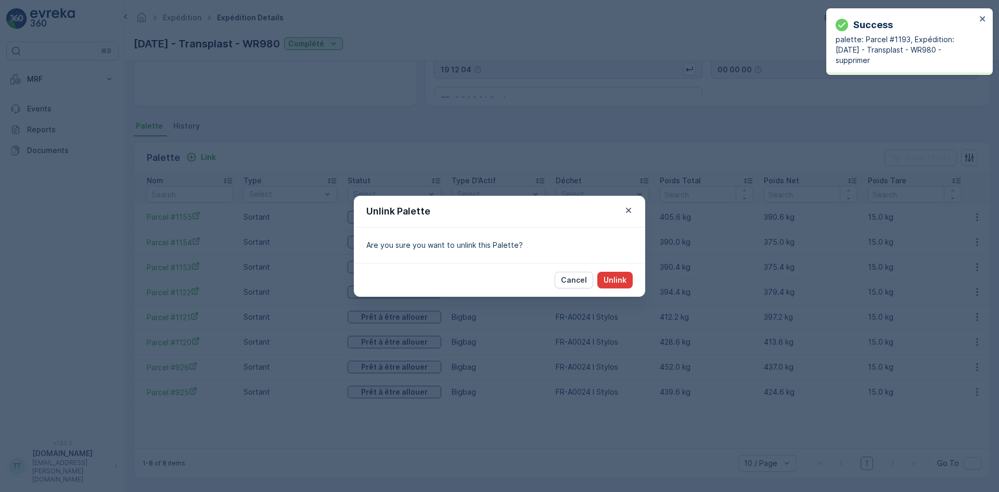
click at [609, 280] on p "Unlink" at bounding box center [615, 280] width 23 height 10
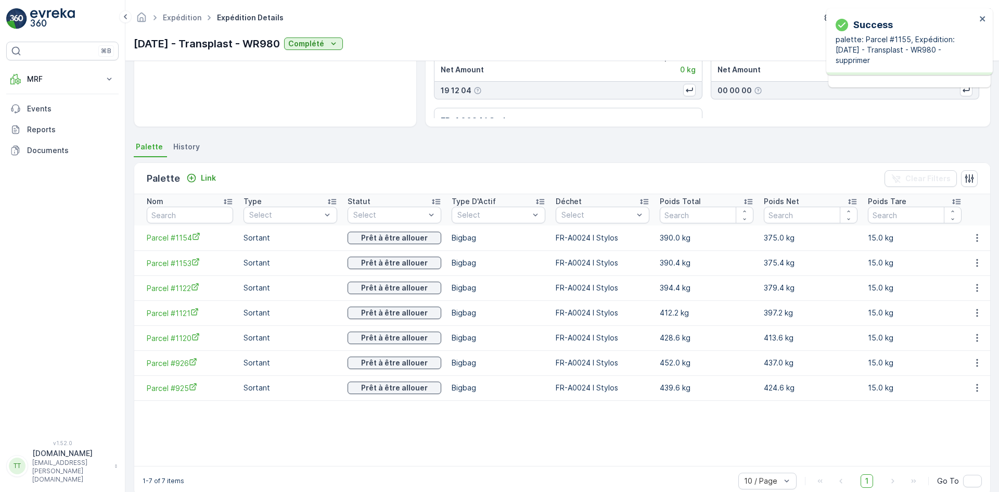
scroll to position [173, 0]
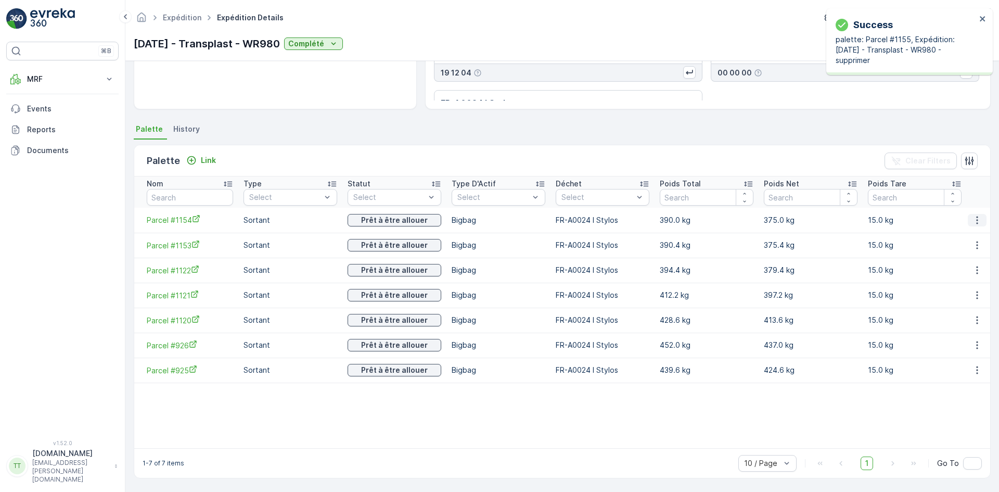
click at [975, 216] on icon "button" at bounding box center [977, 220] width 10 height 10
click at [958, 253] on span "Unlink Palette" at bounding box center [959, 250] width 48 height 10
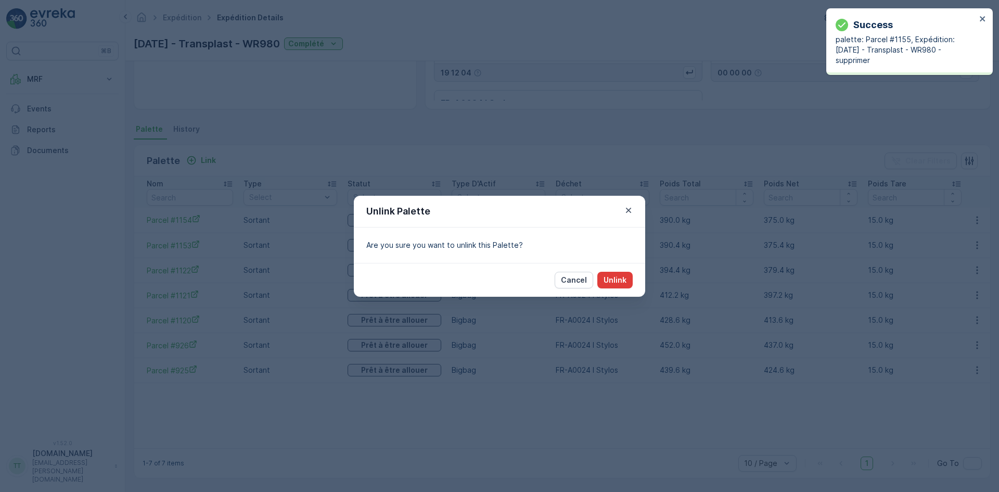
click at [621, 280] on p "Unlink" at bounding box center [615, 280] width 23 height 10
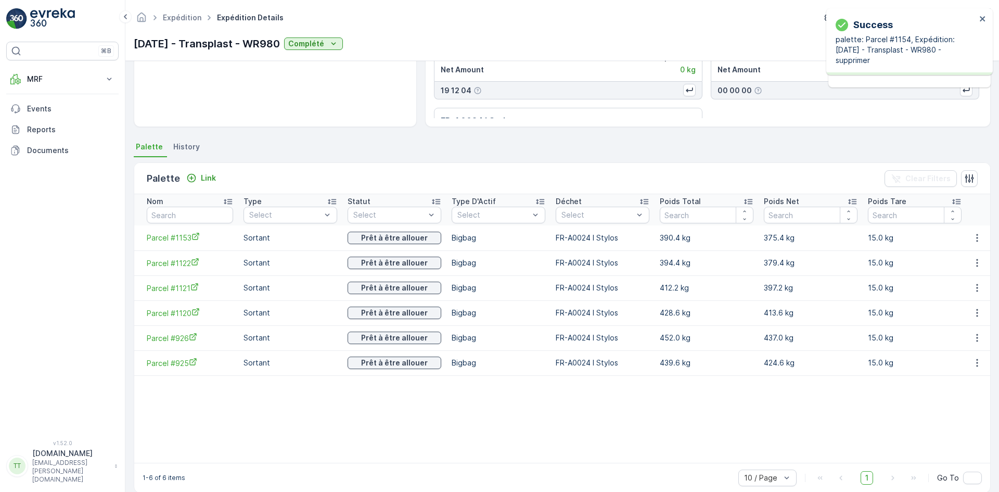
scroll to position [170, 0]
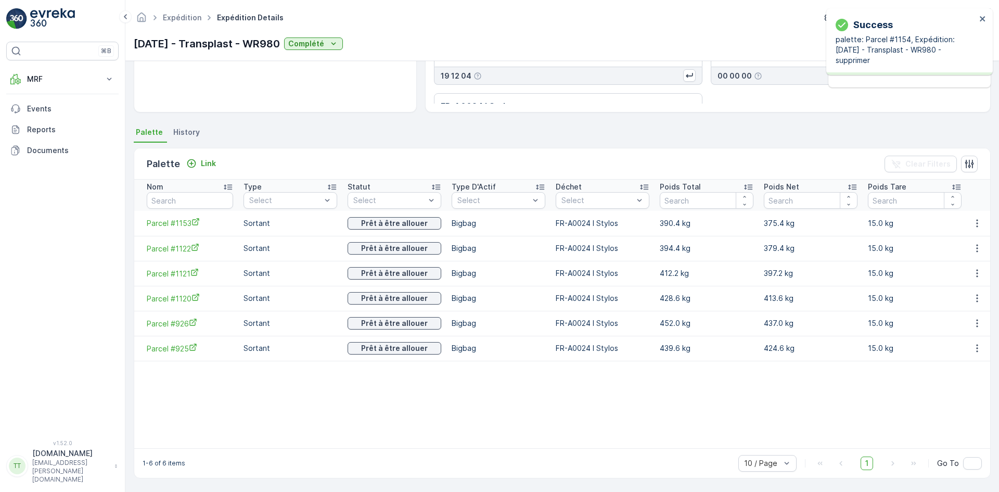
click at [974, 218] on icon "button" at bounding box center [977, 223] width 10 height 10
click at [958, 254] on span "Unlink Palette" at bounding box center [959, 253] width 48 height 10
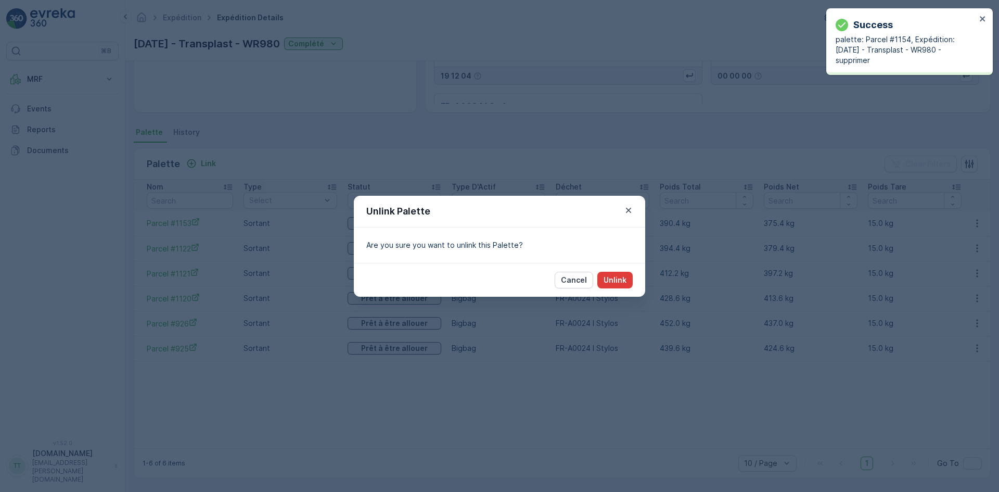
click at [615, 275] on p "Unlink" at bounding box center [615, 280] width 23 height 10
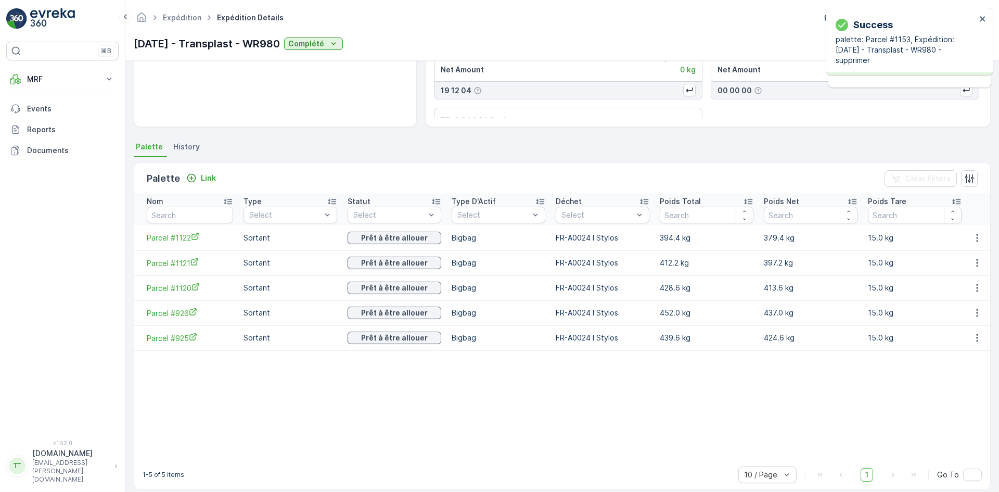
scroll to position [167, 0]
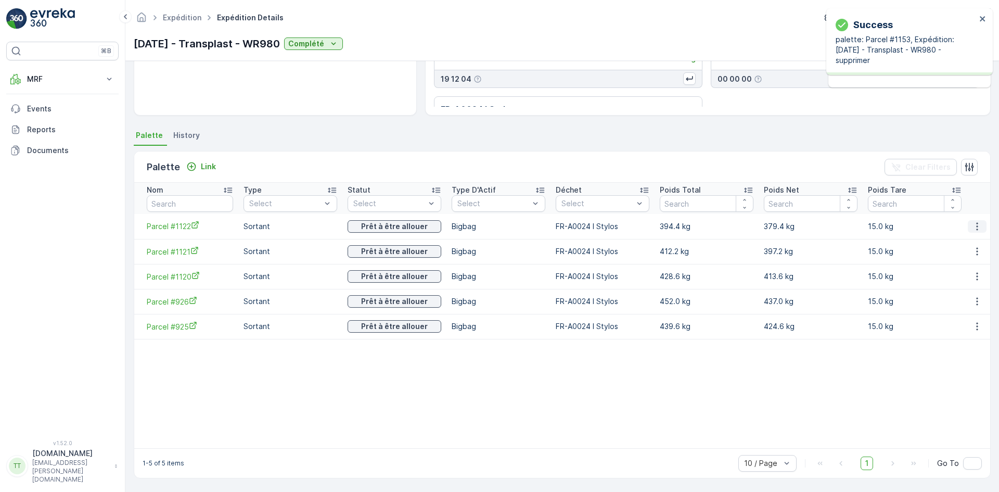
click at [977, 221] on icon "button" at bounding box center [977, 226] width 10 height 10
click at [944, 258] on span "Unlink Palette" at bounding box center [959, 256] width 48 height 10
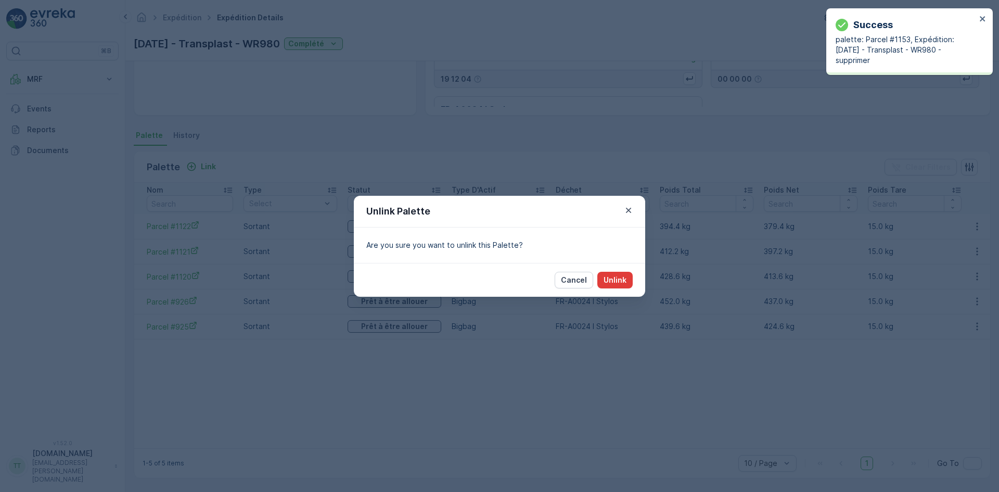
click at [621, 281] on p "Unlink" at bounding box center [615, 280] width 23 height 10
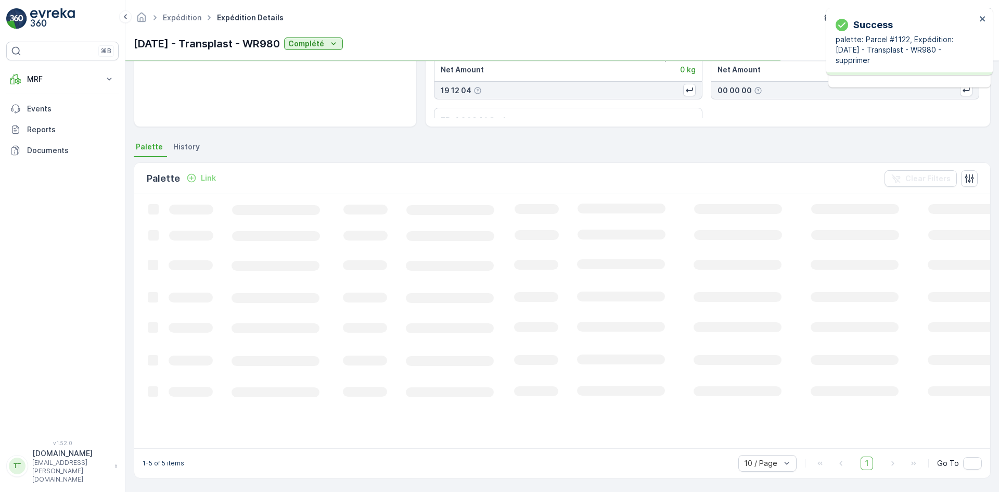
scroll to position [164, 0]
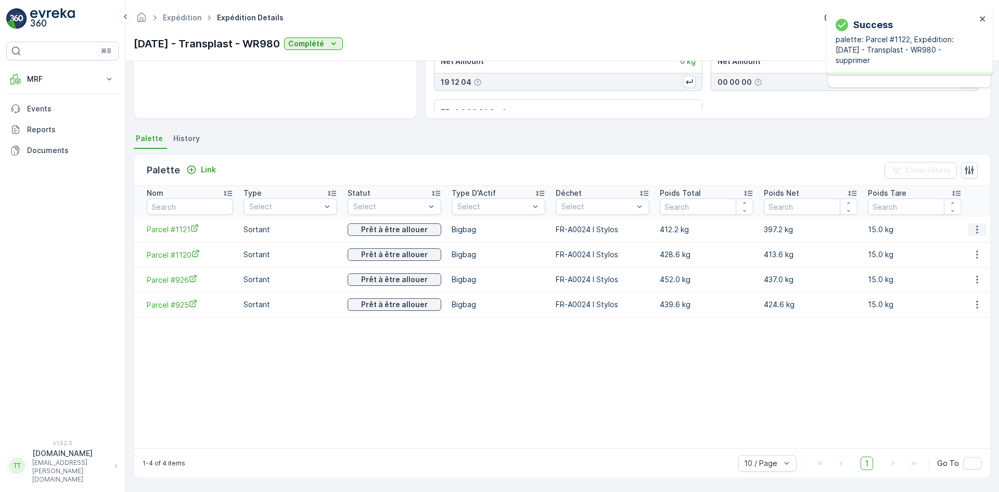
click at [975, 228] on icon "button" at bounding box center [977, 229] width 10 height 10
click at [944, 259] on span "Unlink Palette" at bounding box center [959, 259] width 48 height 10
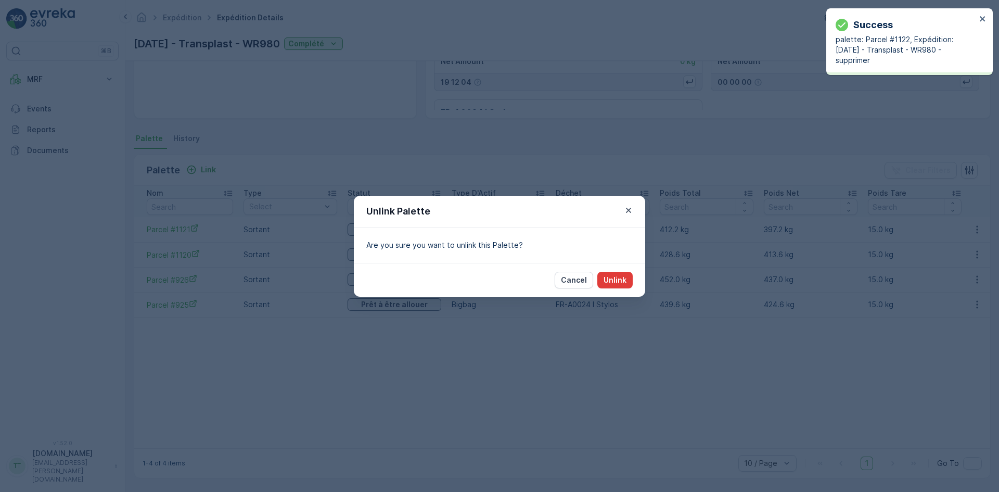
click at [622, 279] on p "Unlink" at bounding box center [615, 280] width 23 height 10
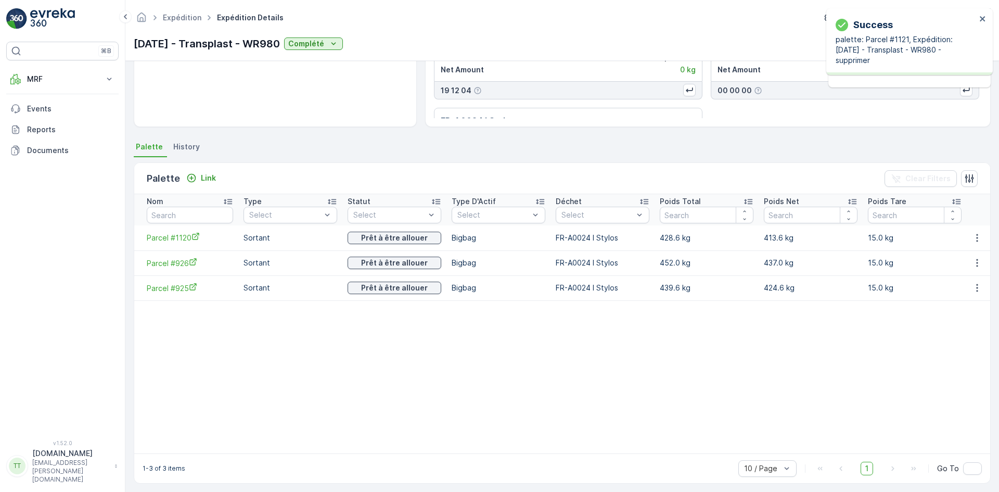
scroll to position [161, 0]
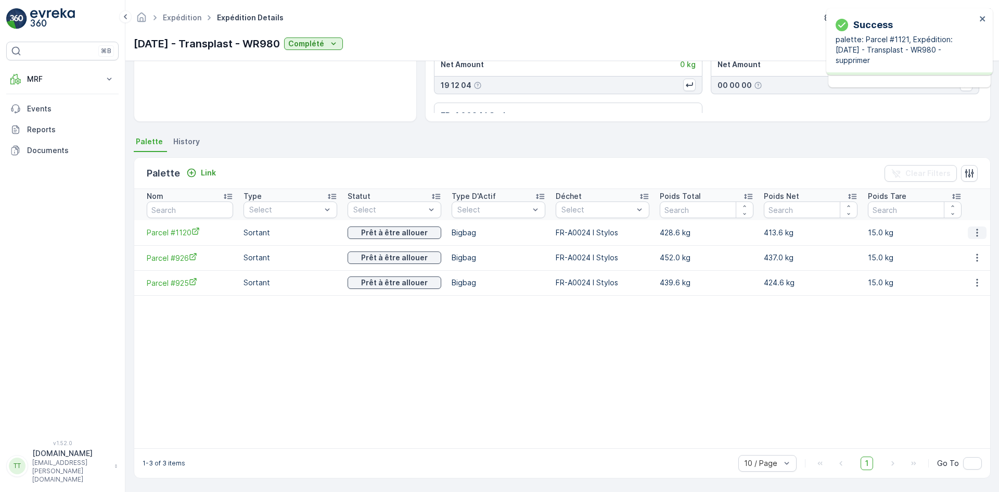
click at [968, 227] on button "button" at bounding box center [977, 232] width 19 height 12
click at [955, 256] on div "Unlink Palette" at bounding box center [965, 262] width 69 height 15
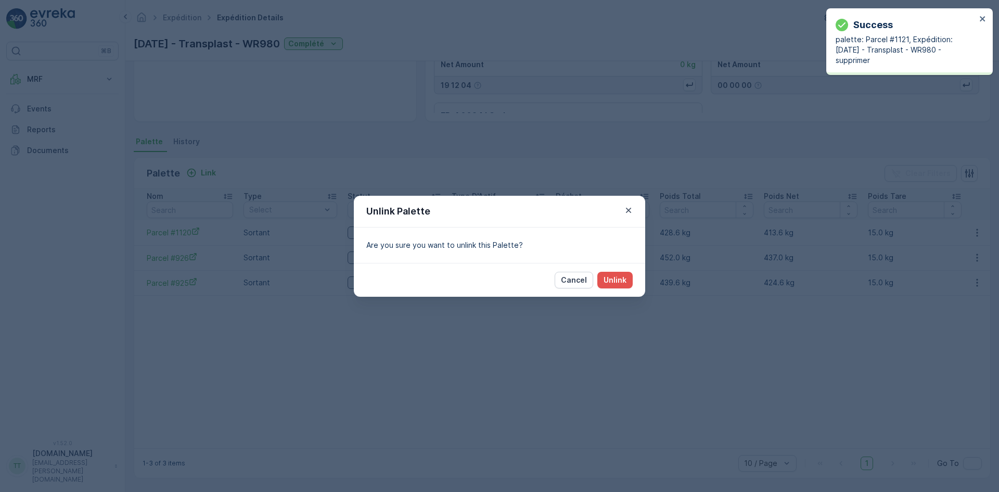
click at [633, 277] on div "Cancel Unlink" at bounding box center [499, 280] width 291 height 34
click at [624, 280] on p "Unlink" at bounding box center [615, 280] width 23 height 10
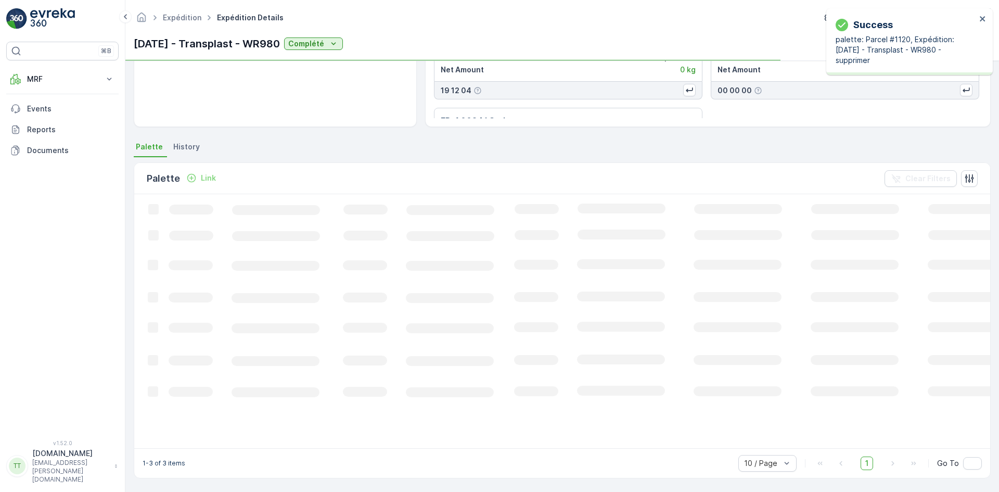
scroll to position [158, 0]
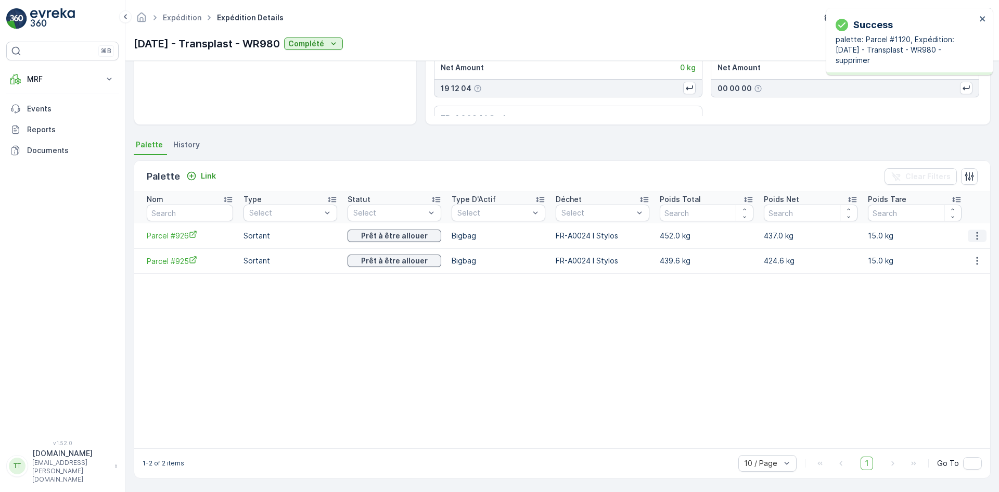
click at [976, 232] on icon "button" at bounding box center [977, 236] width 2 height 8
click at [948, 260] on span "Unlink Palette" at bounding box center [959, 265] width 48 height 10
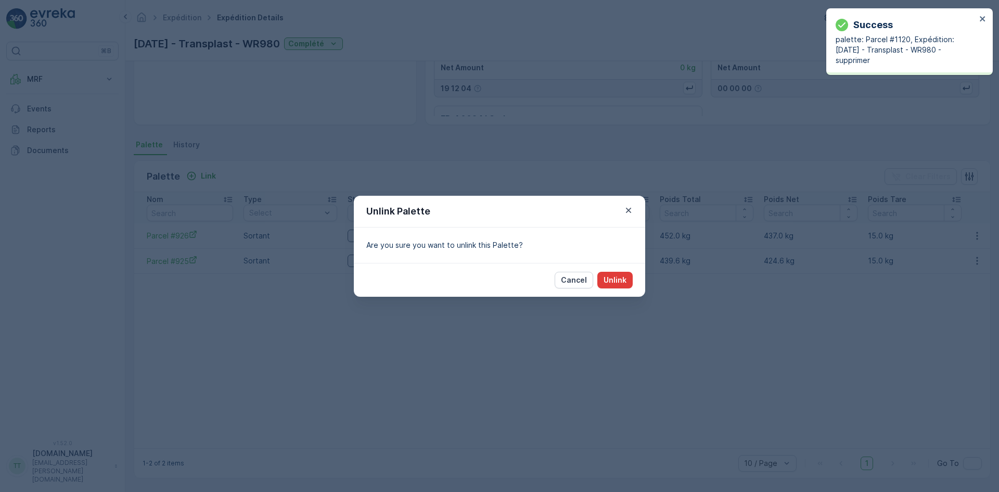
click at [618, 279] on p "Unlink" at bounding box center [615, 280] width 23 height 10
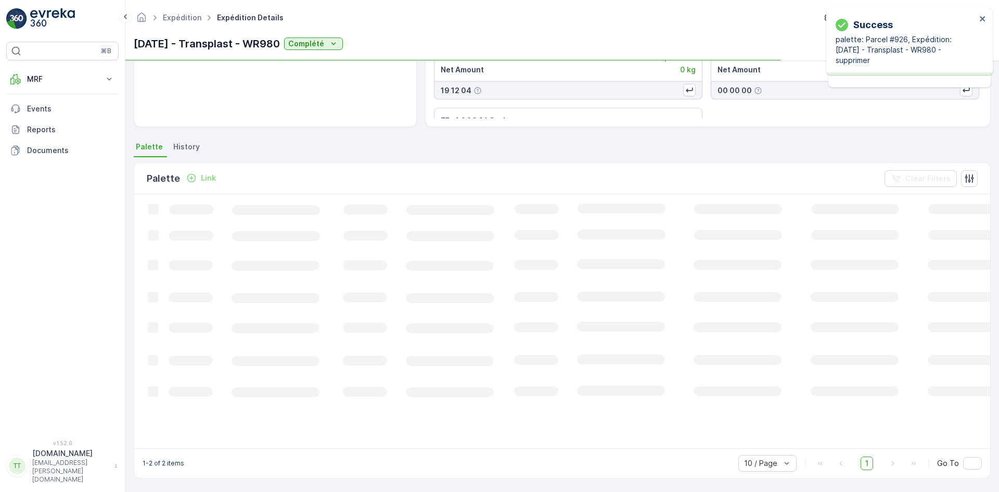
scroll to position [155, 0]
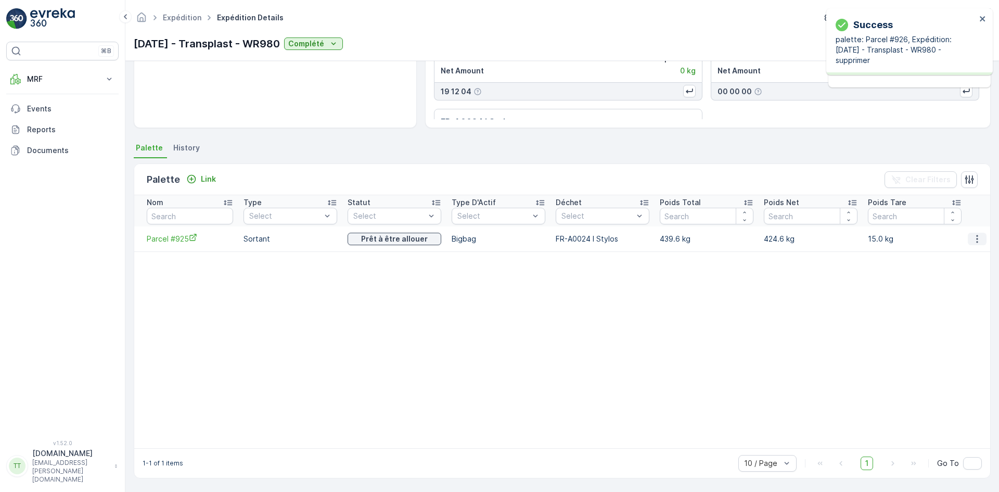
click at [972, 234] on icon "button" at bounding box center [977, 239] width 10 height 10
click at [955, 264] on span "Unlink Palette" at bounding box center [959, 268] width 48 height 10
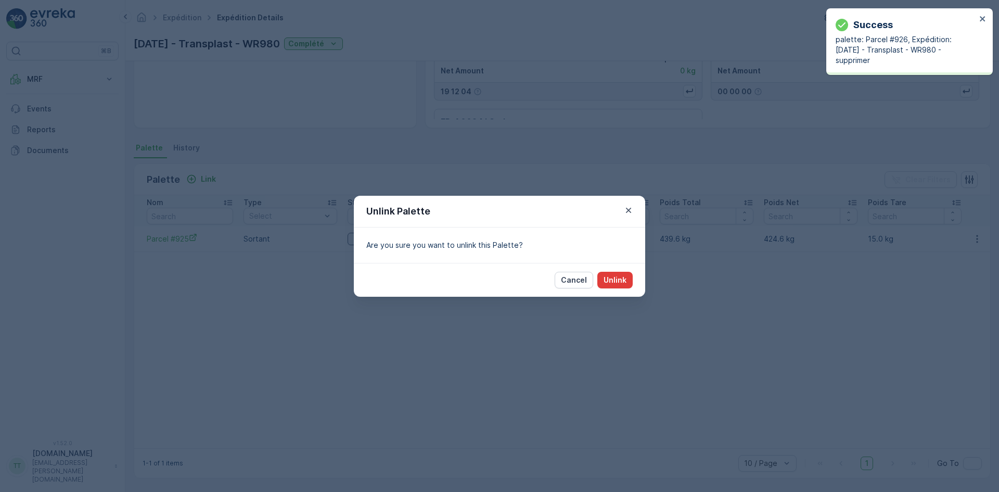
click at [618, 279] on p "Unlink" at bounding box center [615, 280] width 23 height 10
click at [617, 279] on p "Unlink" at bounding box center [615, 280] width 23 height 10
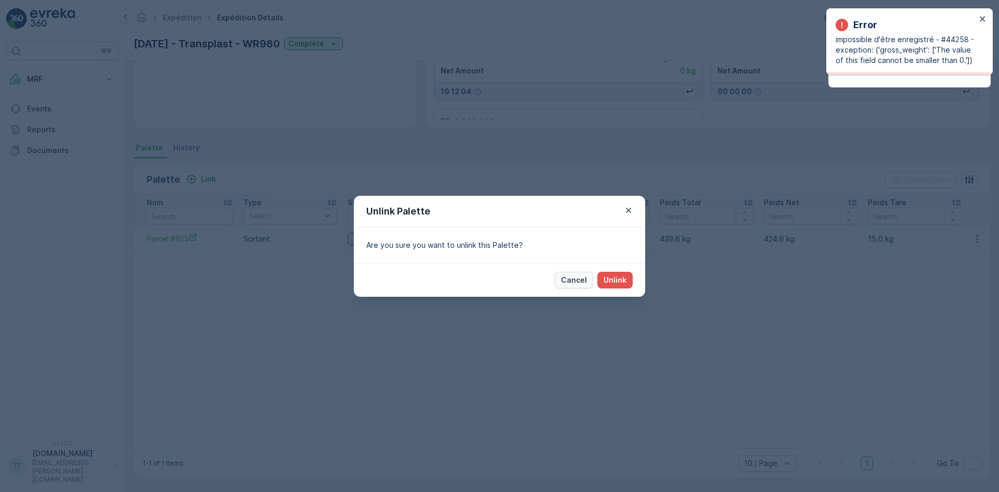
click at [579, 278] on p "Cancel" at bounding box center [574, 280] width 26 height 10
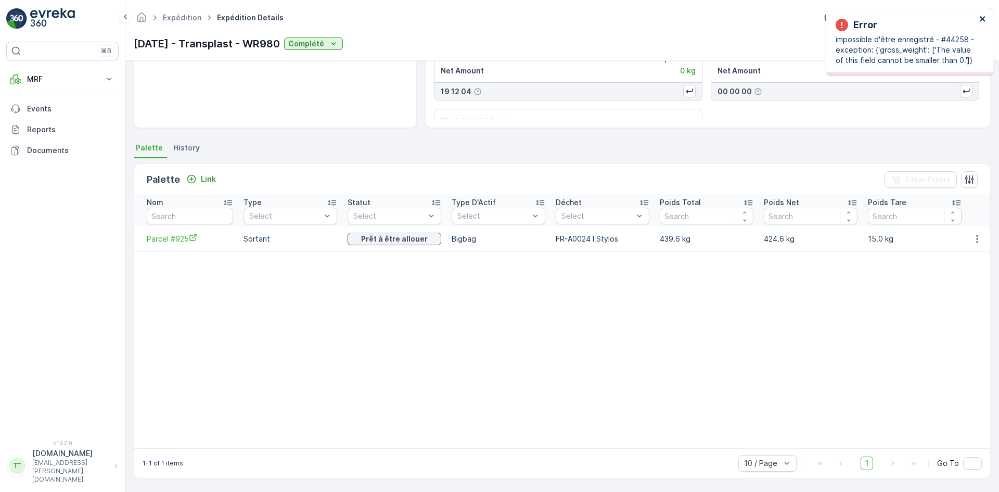
click at [980, 17] on icon "close" at bounding box center [982, 18] width 5 height 5
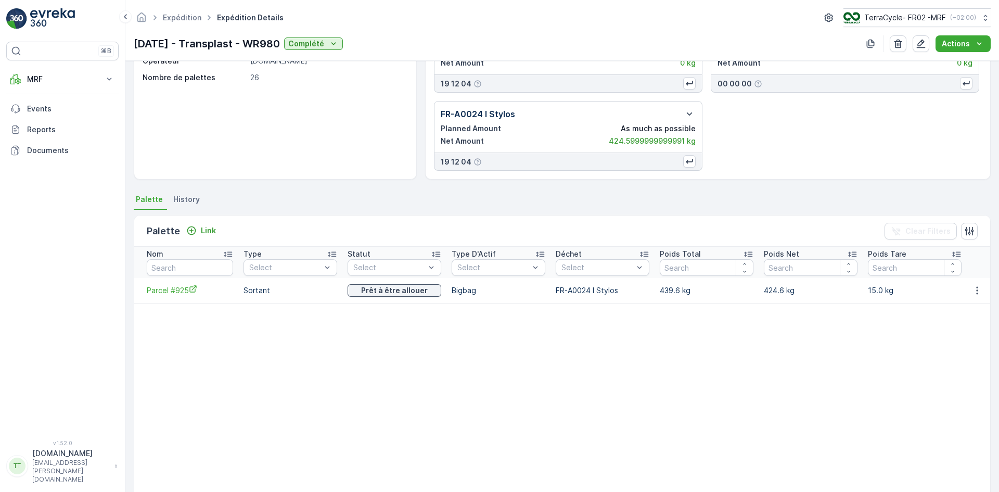
scroll to position [104, 0]
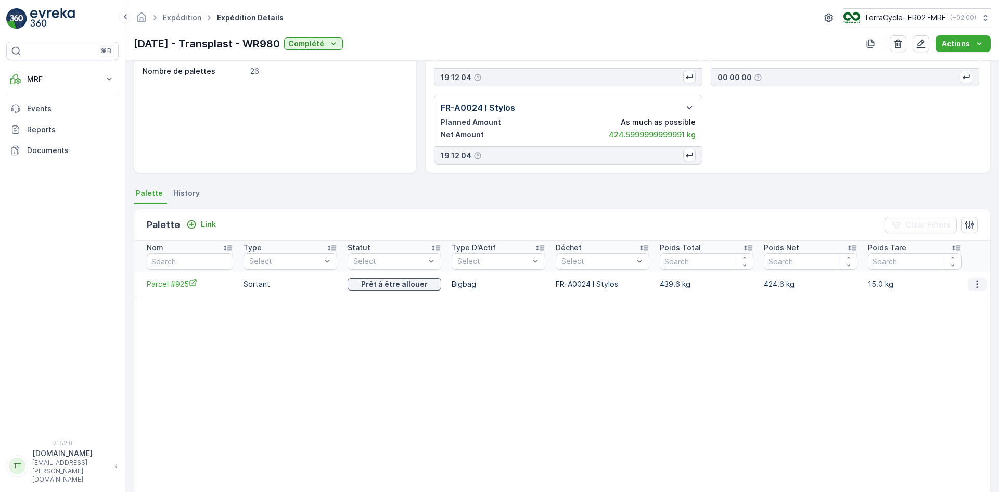
click at [979, 285] on icon "button" at bounding box center [977, 284] width 10 height 10
click at [968, 315] on span "Unlink Palette" at bounding box center [959, 319] width 48 height 10
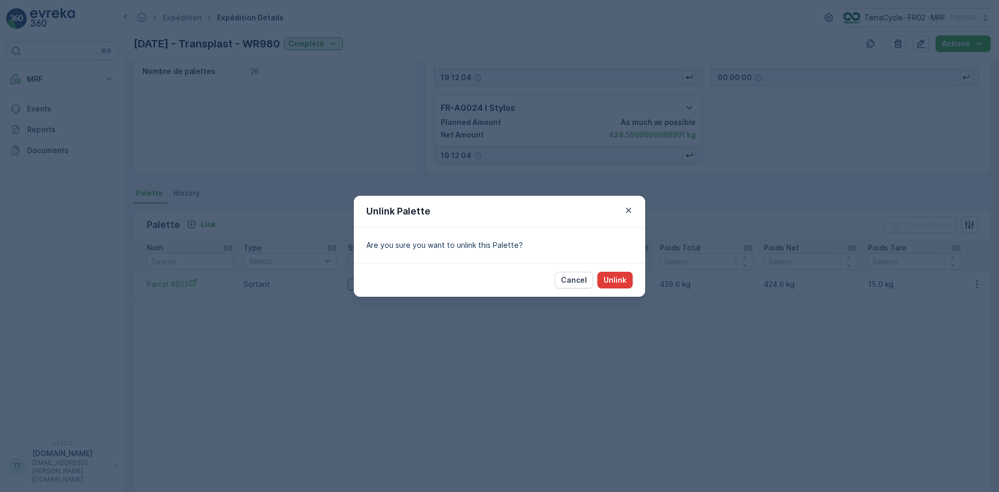
click at [619, 278] on p "Unlink" at bounding box center [615, 280] width 23 height 10
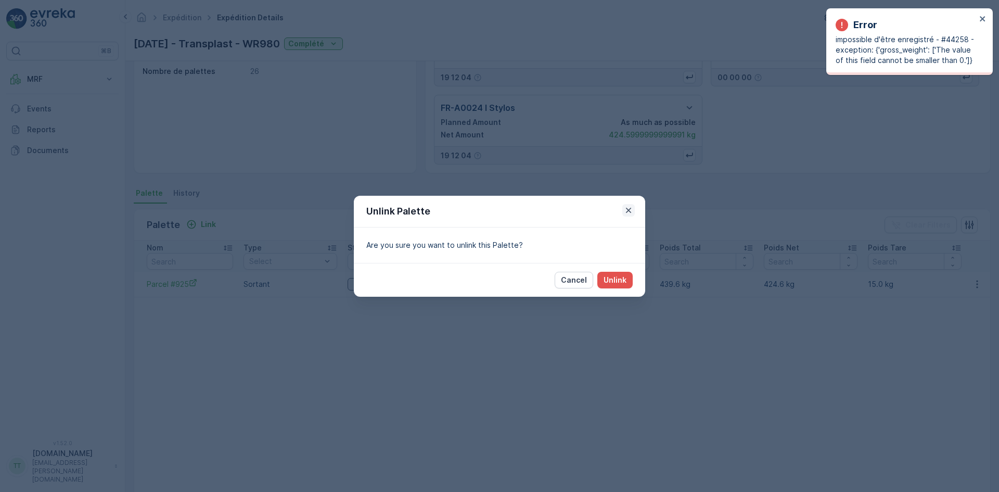
click at [629, 209] on icon "button" at bounding box center [628, 210] width 10 height 10
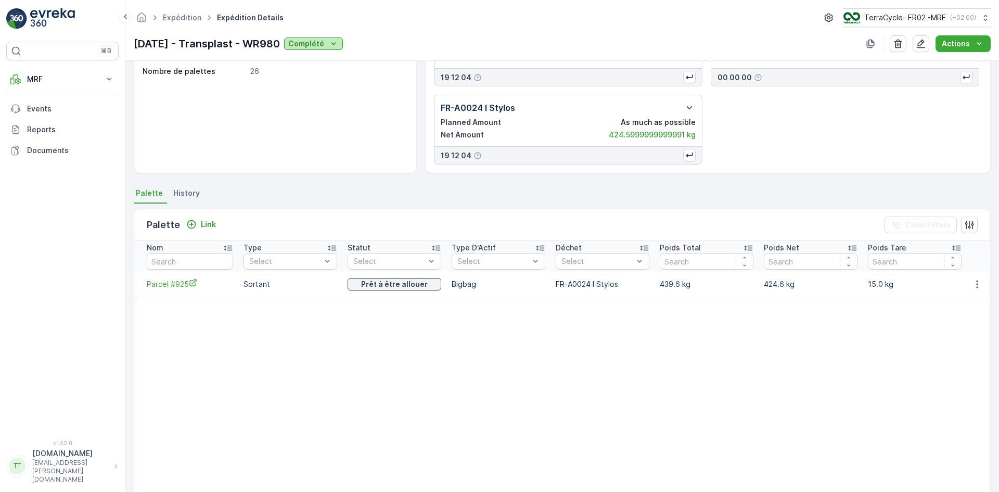
click at [339, 40] on div "Complété" at bounding box center [313, 44] width 50 height 10
click at [337, 76] on span "En cours" at bounding box center [329, 74] width 30 height 10
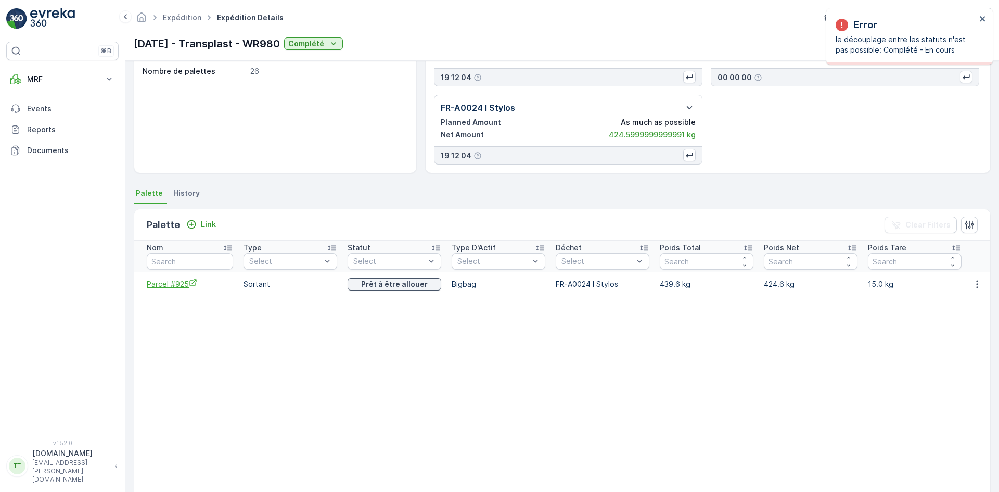
click at [180, 283] on span "Parcel #925" at bounding box center [190, 283] width 86 height 11
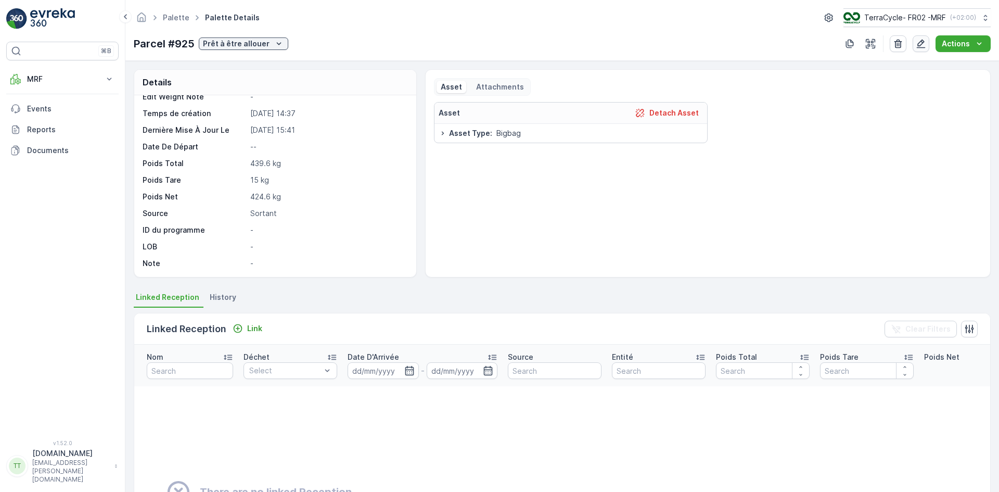
click at [926, 42] on icon "button" at bounding box center [921, 44] width 10 height 10
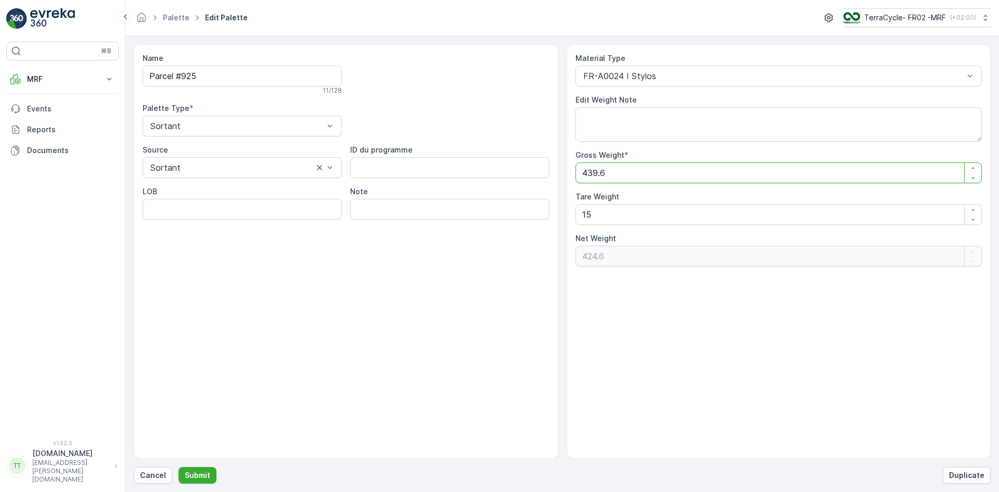
drag, startPoint x: 588, startPoint y: 175, endPoint x: 575, endPoint y: 177, distance: 12.7
click at [576, 177] on Weight "439.6" at bounding box center [779, 172] width 407 height 21
type Weight "839.6"
type Weight "824.6"
type Weight "839.6"
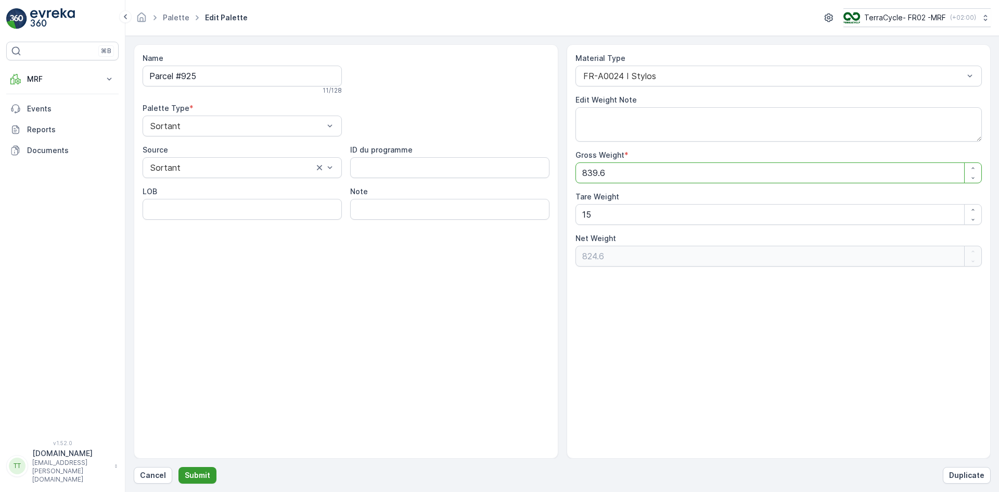
click at [204, 473] on p "Submit" at bounding box center [198, 475] width 26 height 10
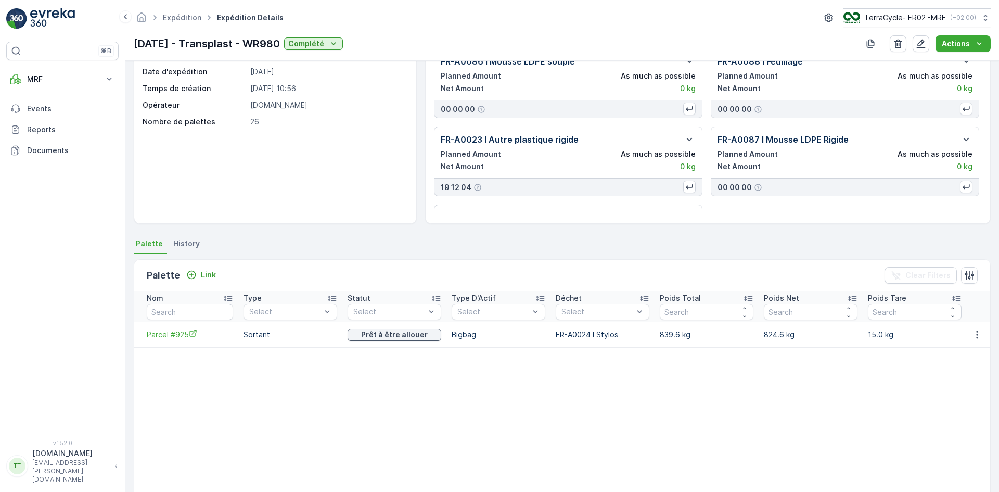
scroll to position [155, 0]
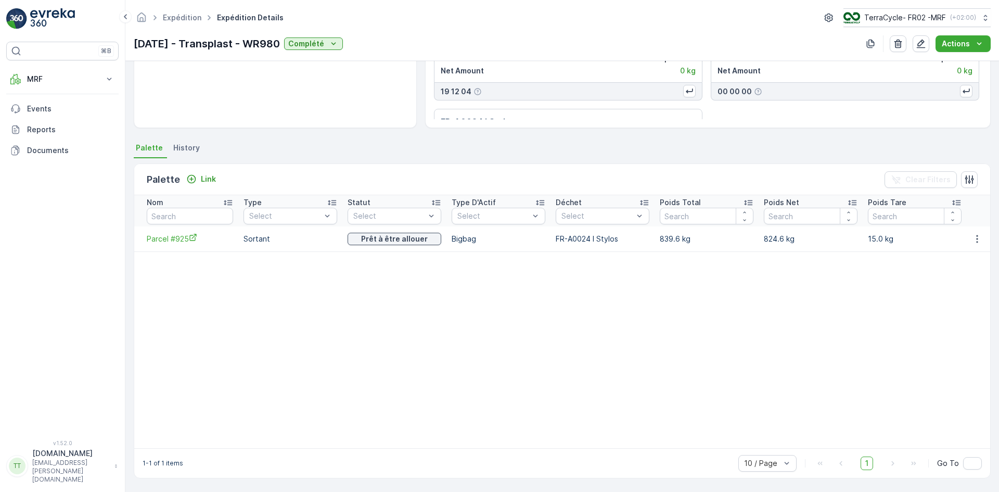
click at [964, 231] on td at bounding box center [977, 238] width 28 height 25
click at [972, 235] on icon "button" at bounding box center [977, 239] width 10 height 10
click at [970, 264] on span "Unlink Palette" at bounding box center [959, 268] width 48 height 10
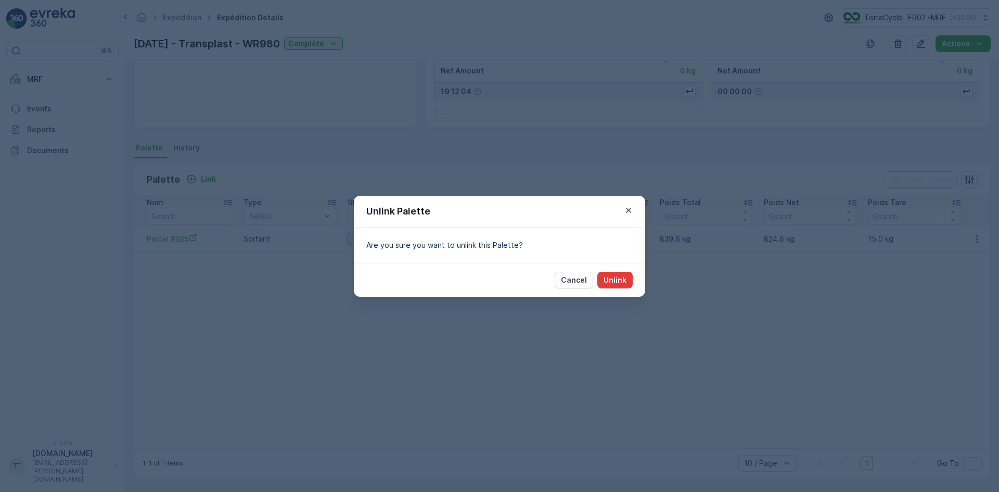
click at [628, 277] on button "Unlink" at bounding box center [614, 280] width 35 height 17
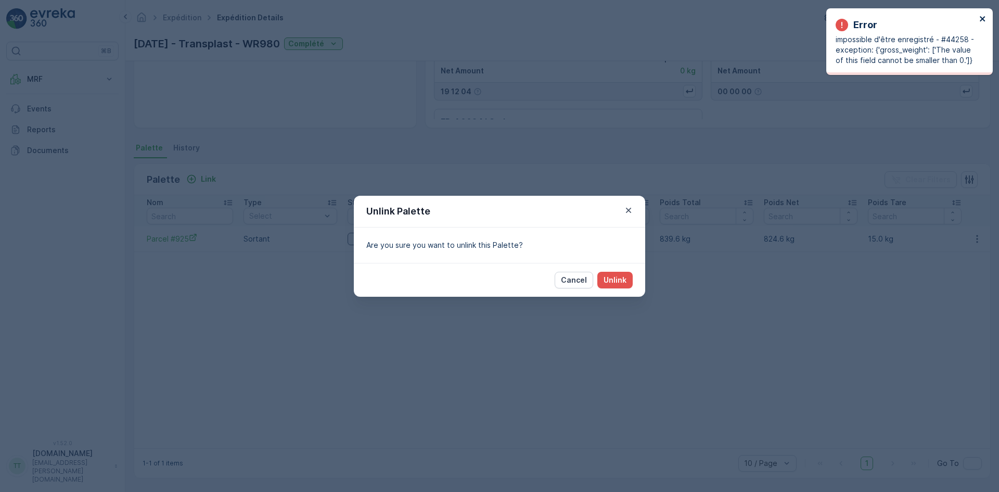
click at [983, 19] on icon "close" at bounding box center [982, 18] width 5 height 5
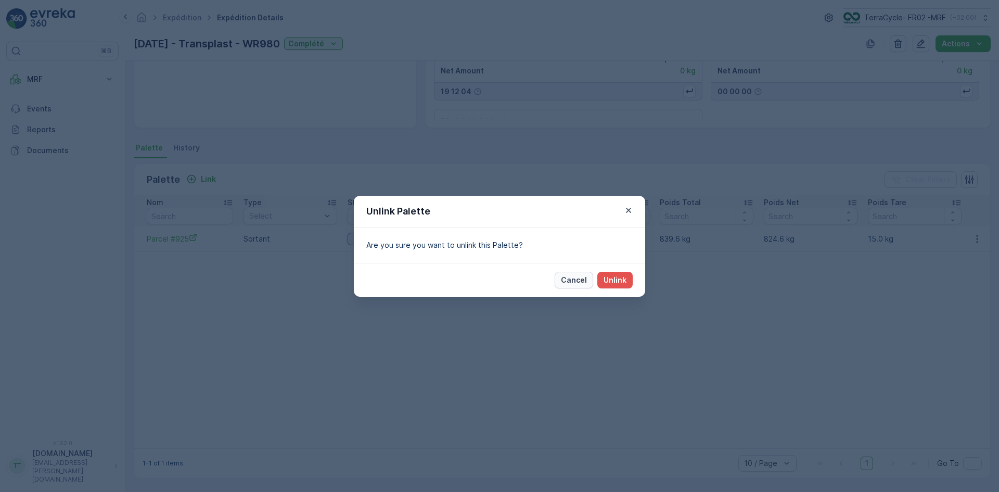
click at [577, 281] on p "Cancel" at bounding box center [574, 280] width 26 height 10
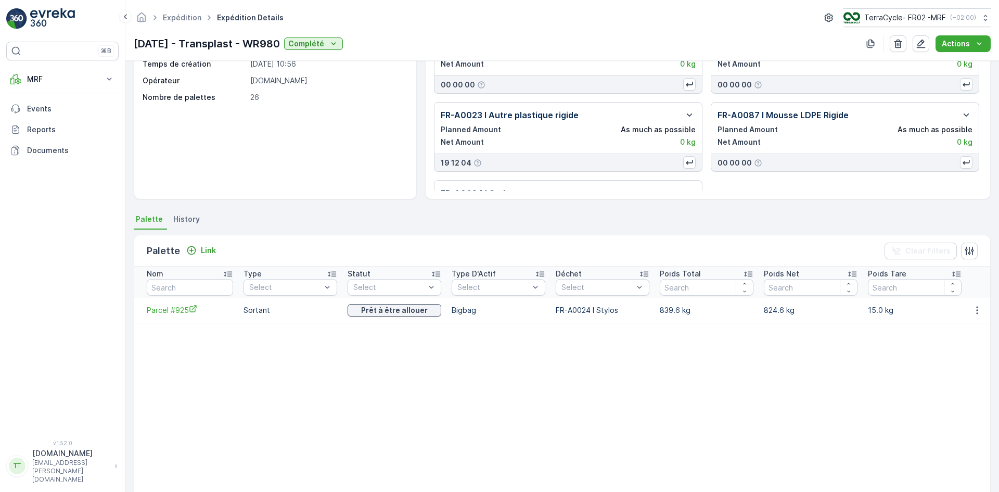
scroll to position [0, 0]
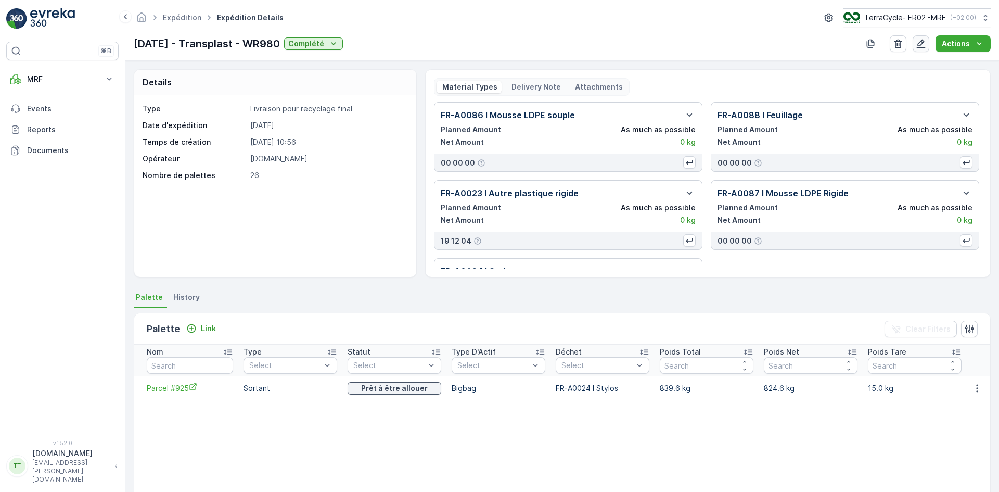
click at [923, 39] on icon "button" at bounding box center [921, 44] width 10 height 10
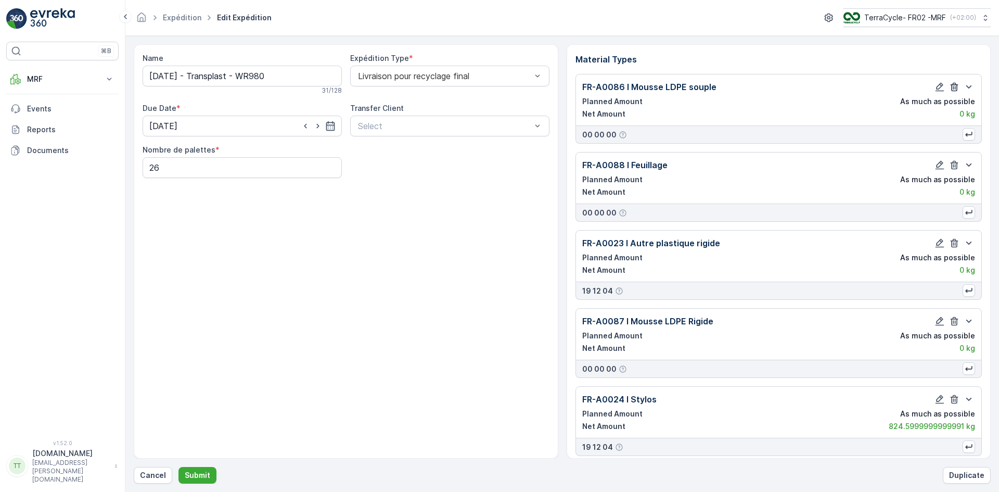
click at [952, 86] on icon "button" at bounding box center [955, 87] width 8 height 9
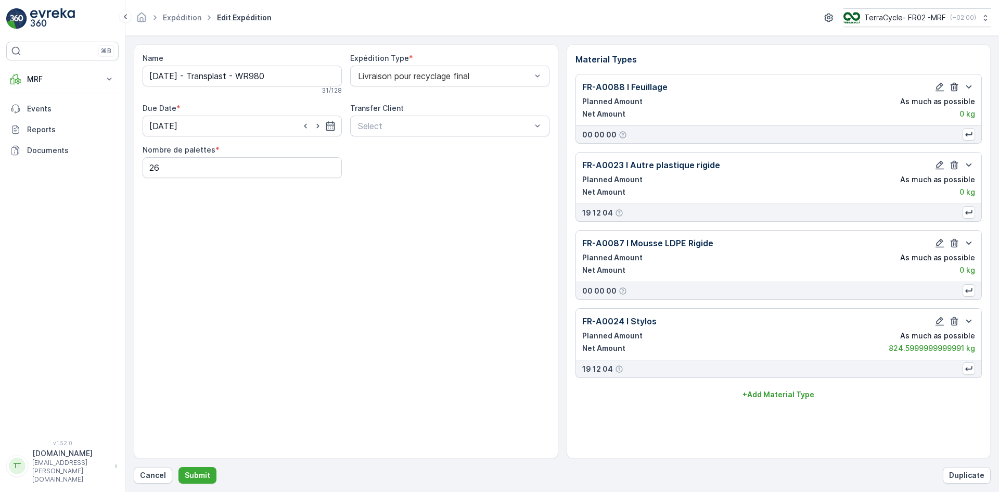
click at [952, 86] on icon "button" at bounding box center [954, 87] width 10 height 10
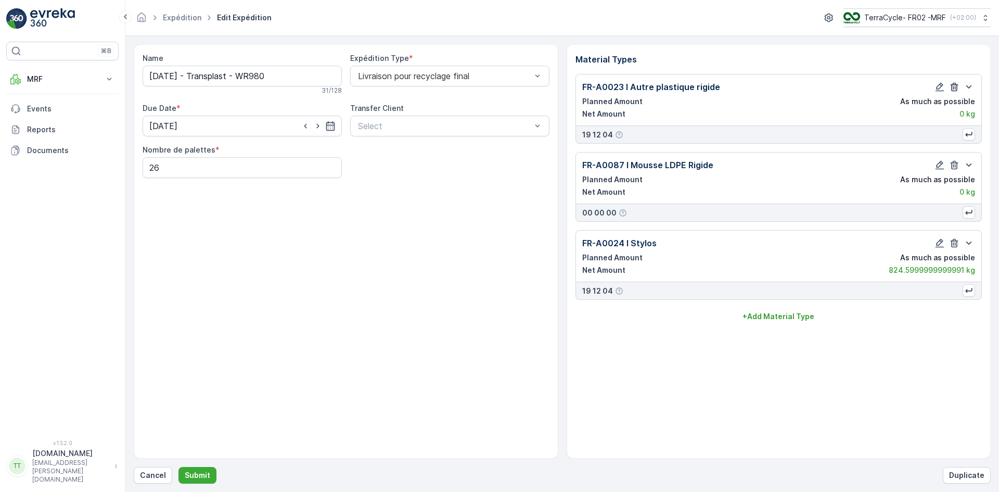
click at [952, 86] on icon "button" at bounding box center [954, 87] width 10 height 10
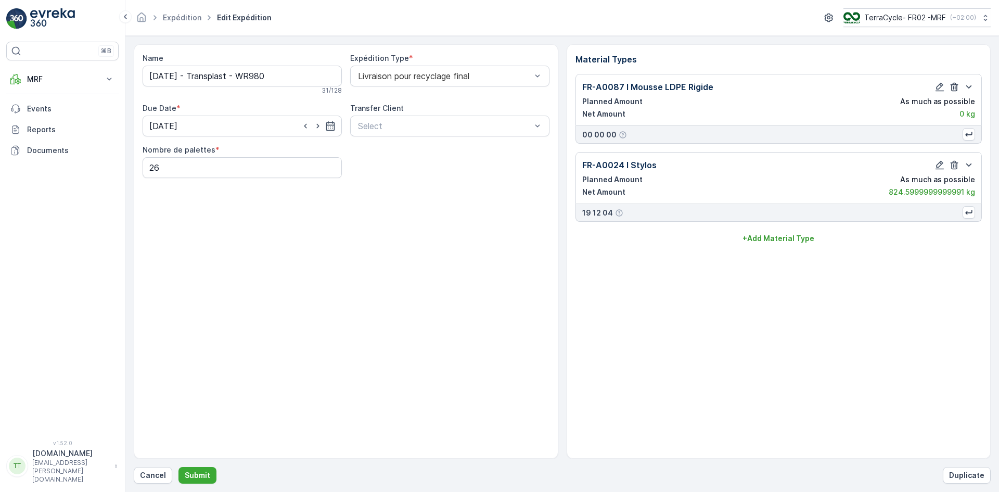
click at [952, 86] on icon "button" at bounding box center [954, 87] width 10 height 10
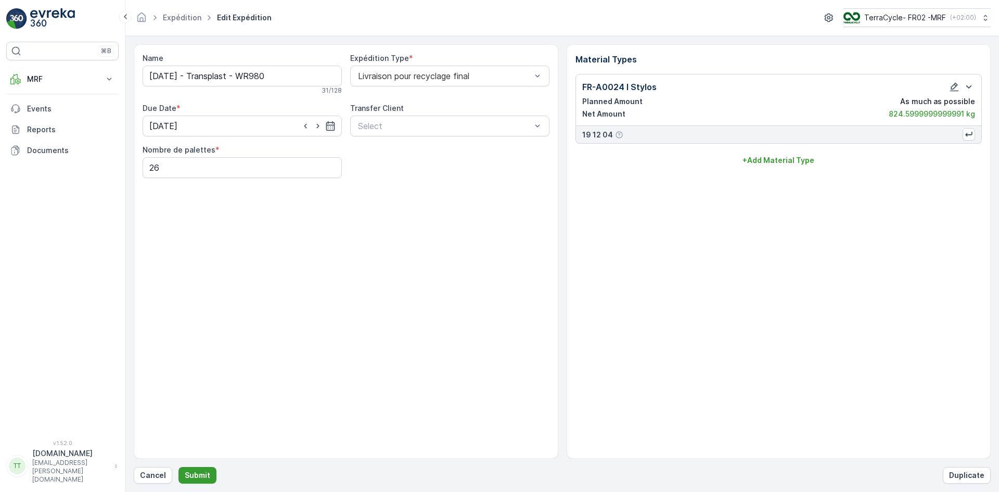
click at [207, 476] on p "Submit" at bounding box center [198, 475] width 26 height 10
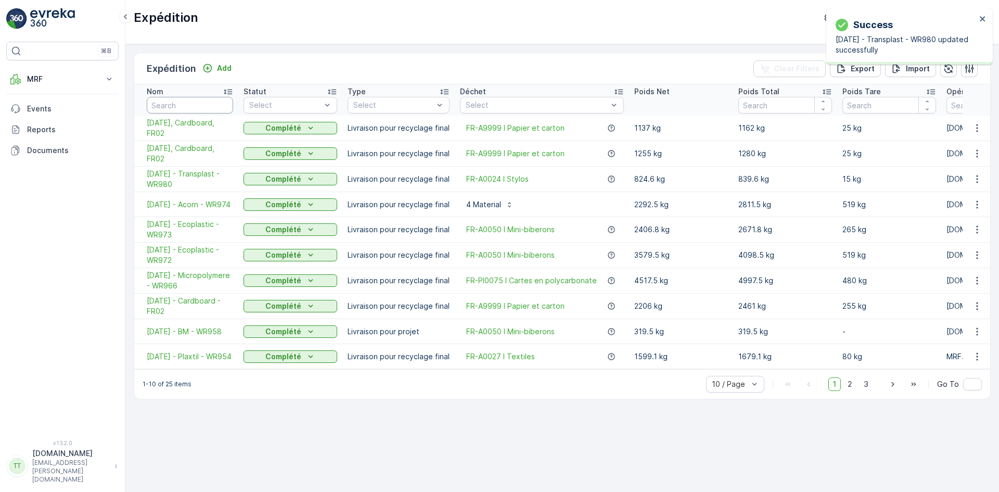
drag, startPoint x: 183, startPoint y: 103, endPoint x: 187, endPoint y: 98, distance: 5.5
click at [184, 103] on input "text" at bounding box center [190, 105] width 86 height 17
type input "980"
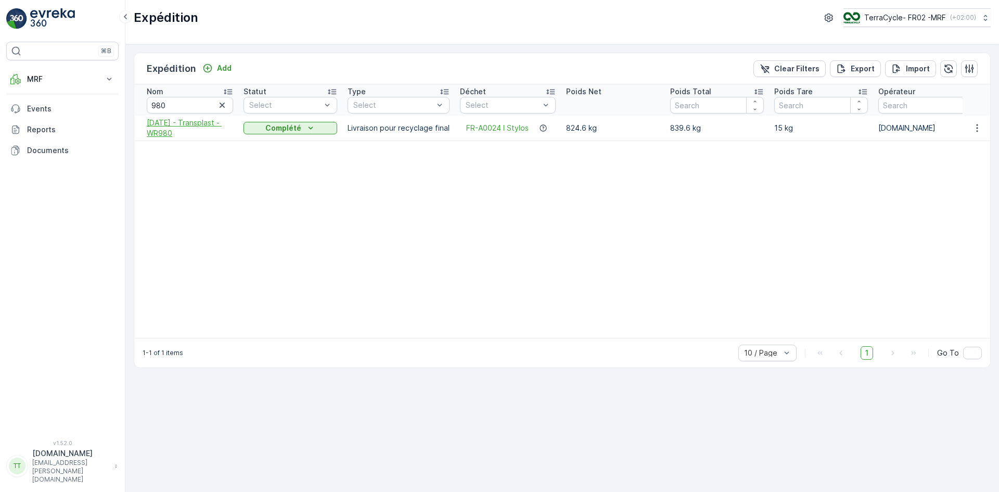
click at [169, 124] on span "30.09.2025 - Transplast - WR980" at bounding box center [190, 128] width 86 height 21
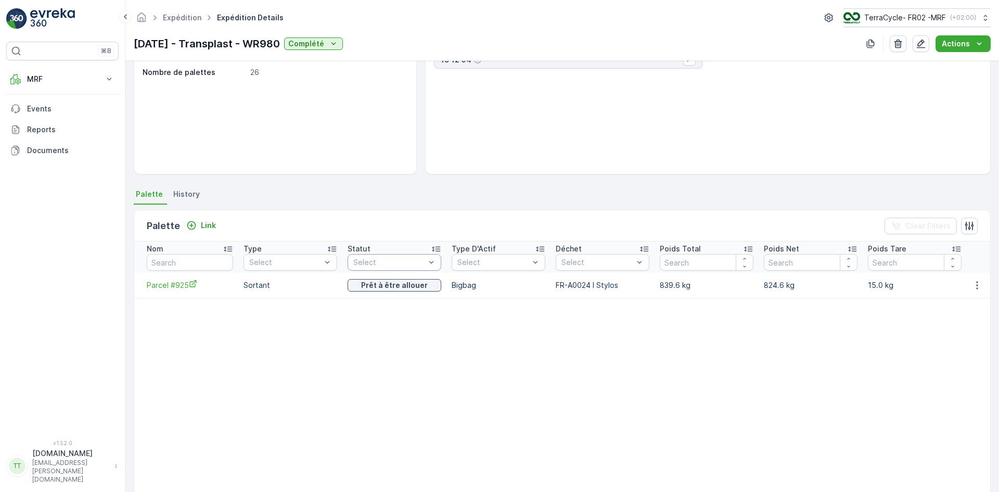
scroll to position [104, 0]
click at [976, 284] on icon "button" at bounding box center [977, 284] width 2 height 8
click at [960, 315] on span "Unlink Palette" at bounding box center [959, 319] width 48 height 10
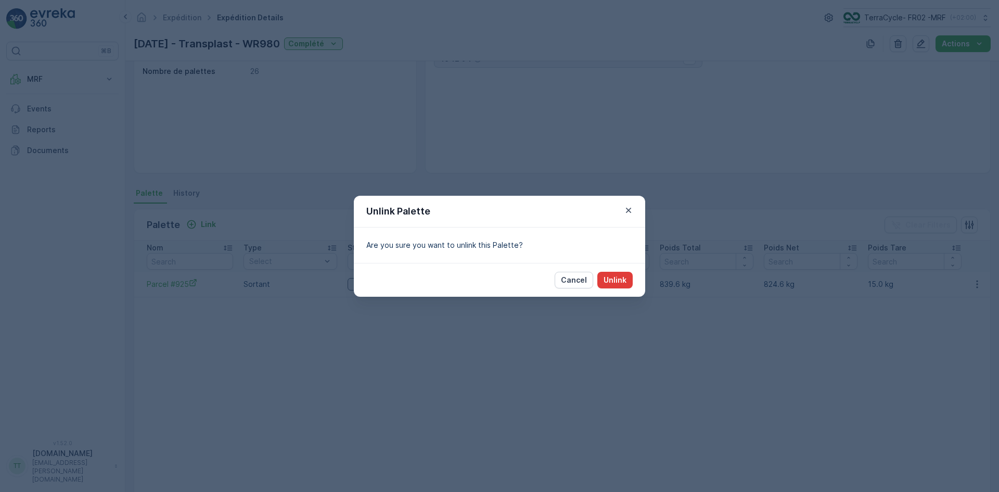
click at [615, 284] on p "Unlink" at bounding box center [615, 280] width 23 height 10
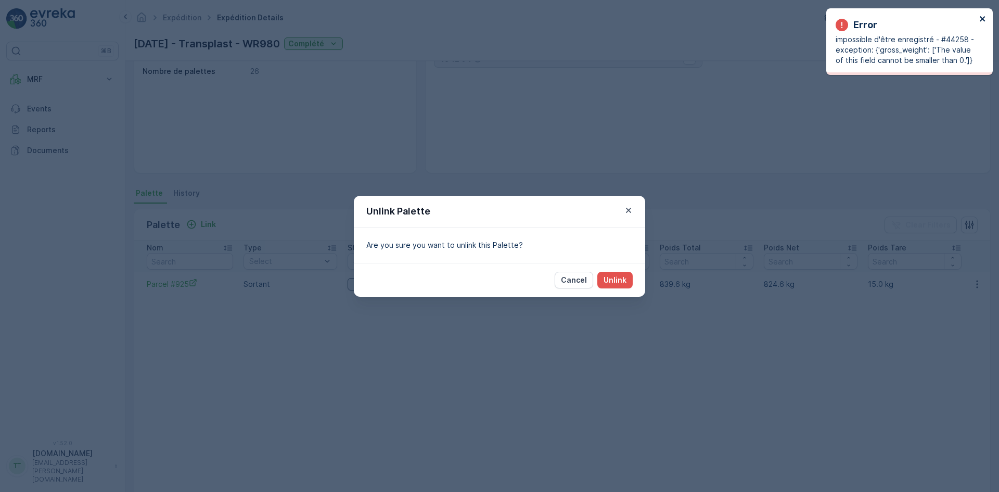
click at [981, 19] on icon "close" at bounding box center [982, 19] width 7 height 8
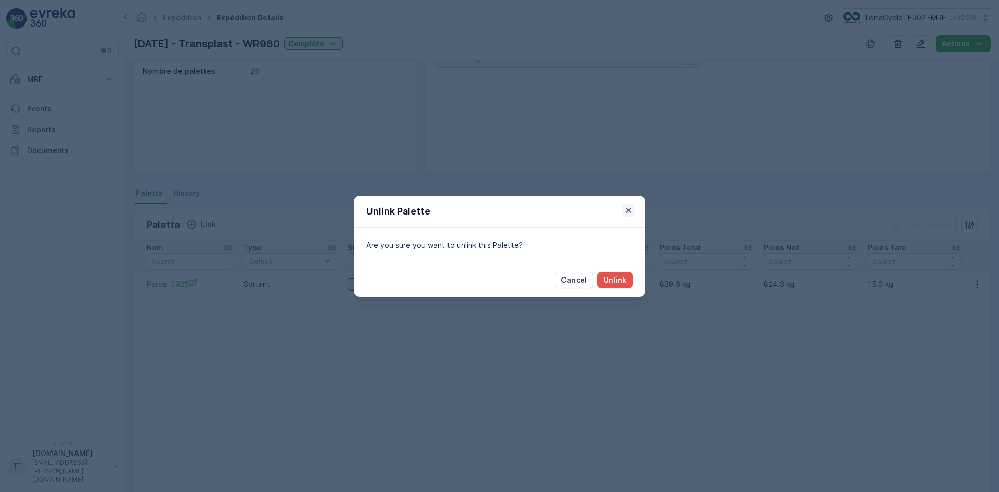
click at [630, 209] on icon "button" at bounding box center [628, 209] width 5 height 5
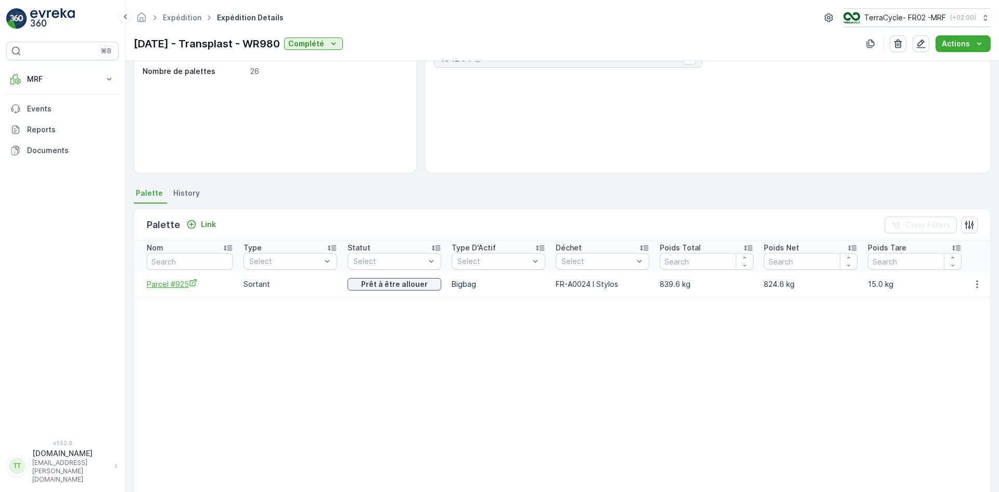
click at [173, 284] on span "Parcel #925" at bounding box center [190, 283] width 86 height 11
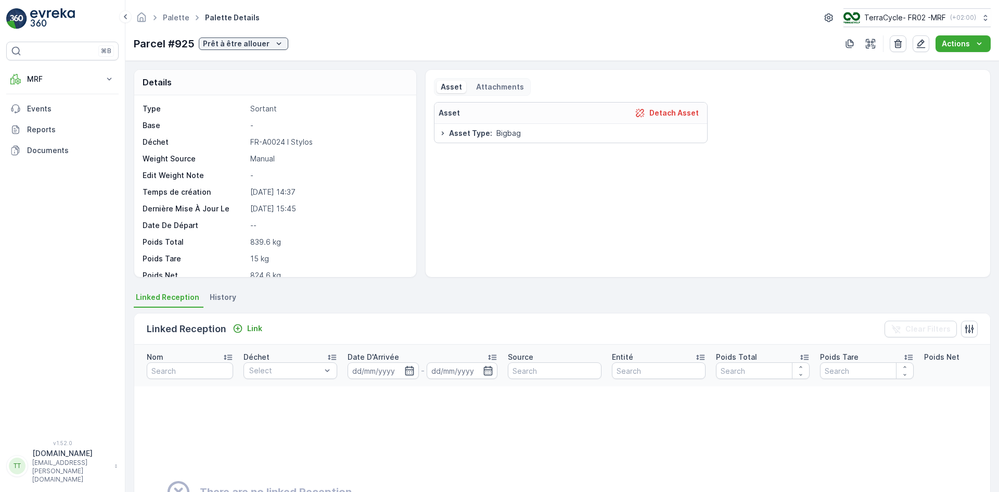
click at [227, 297] on span "History" at bounding box center [223, 297] width 27 height 10
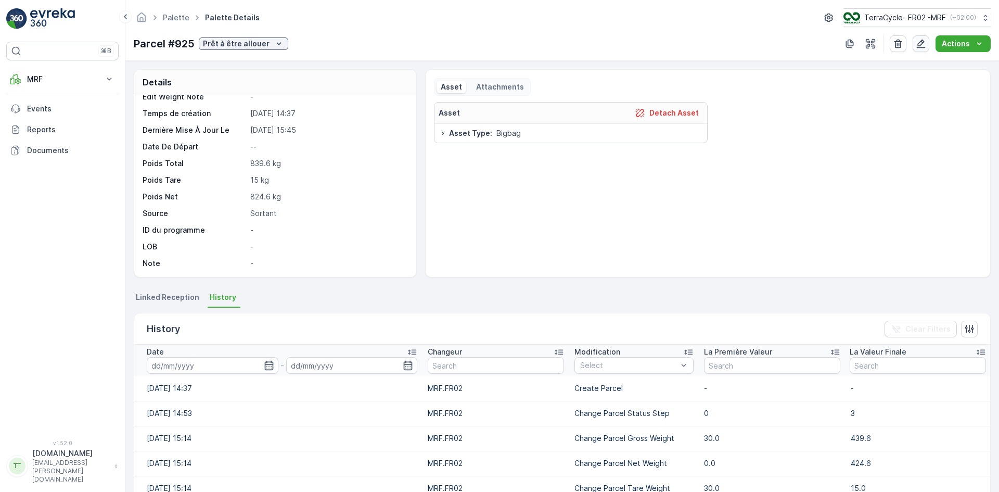
click at [919, 40] on icon "button" at bounding box center [921, 44] width 10 height 10
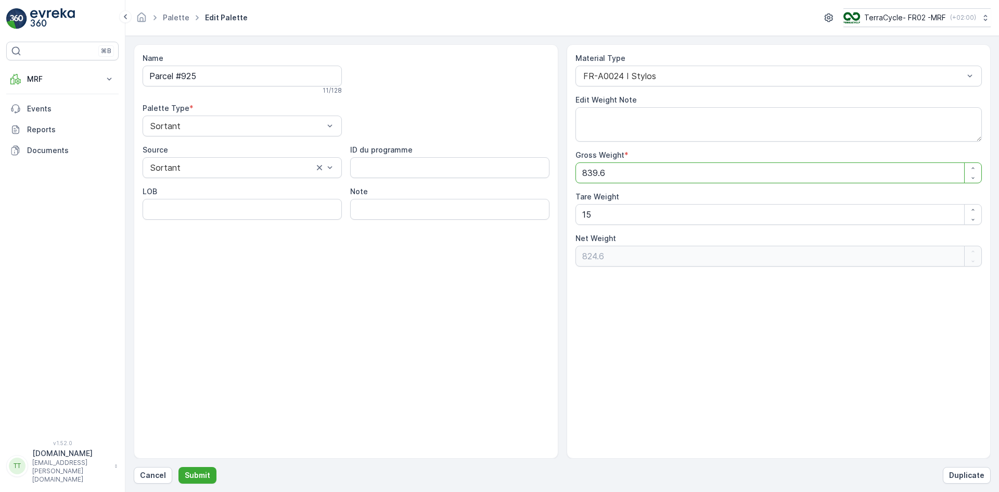
drag, startPoint x: 586, startPoint y: 174, endPoint x: 572, endPoint y: 175, distance: 14.1
click at [572, 175] on div "Material Type FR-A0024 I Stylos Edit Weight Note Gross Weight * 839.6 Tare Weig…" at bounding box center [779, 251] width 425 height 414
type Weight "439.6"
type Weight "424.6"
type Weight "439.6"
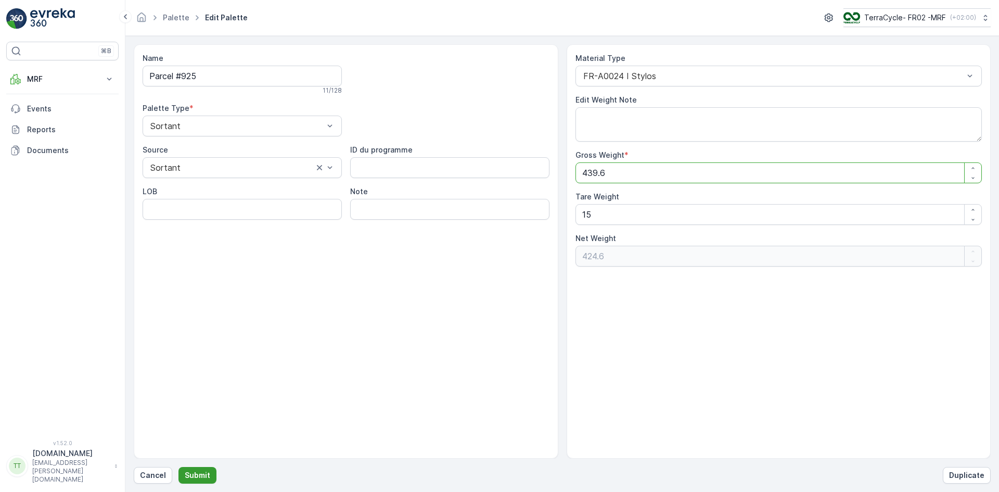
click at [193, 472] on p "Submit" at bounding box center [198, 475] width 26 height 10
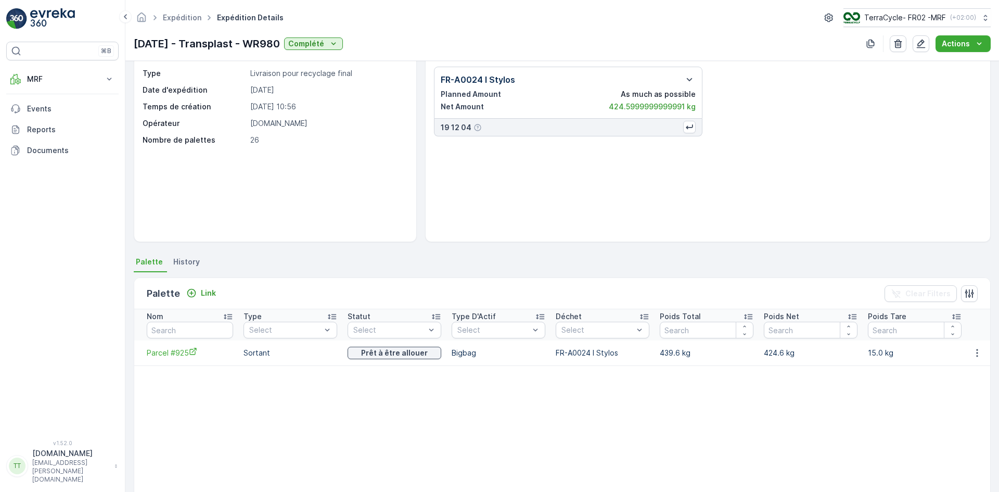
scroll to position [52, 0]
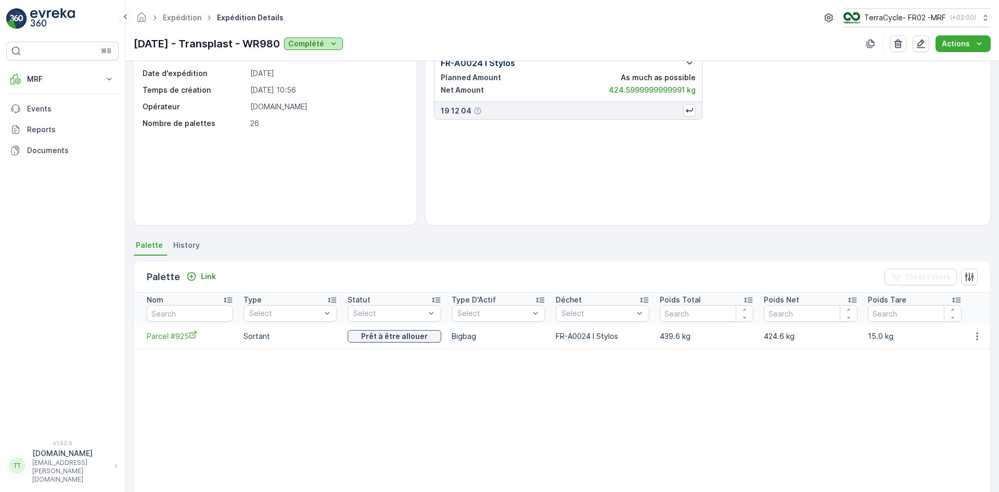
click at [324, 40] on p "Complété" at bounding box center [306, 44] width 36 height 10
click at [337, 112] on div "Annulé" at bounding box center [331, 117] width 43 height 15
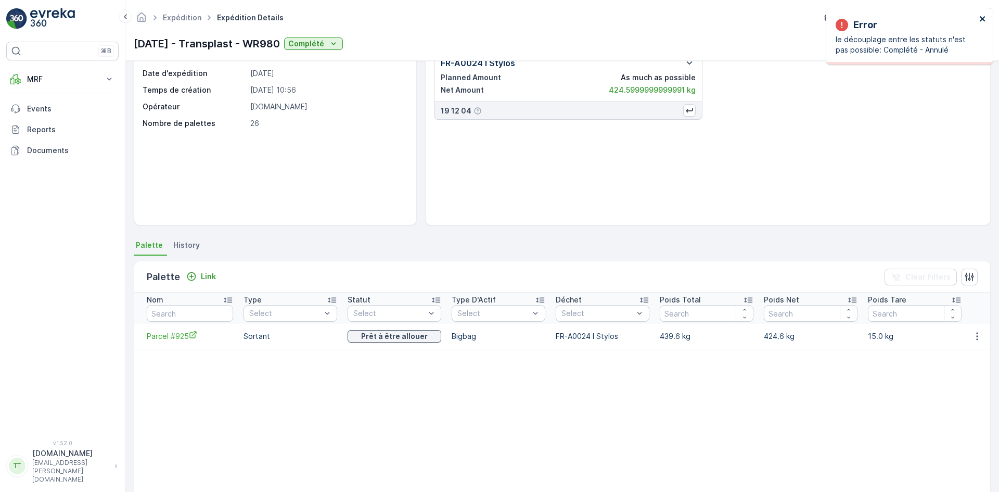
click at [982, 19] on icon "close" at bounding box center [982, 18] width 5 height 5
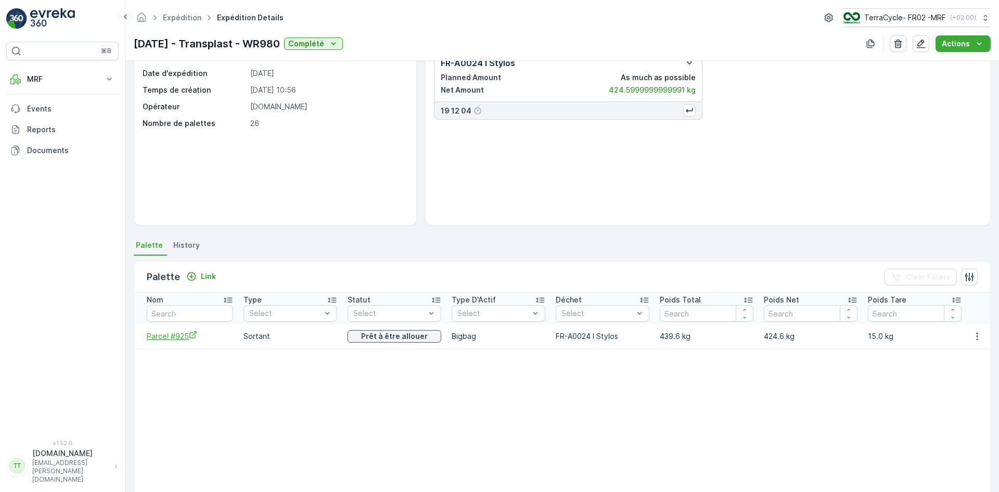
click at [187, 338] on span "Parcel #925" at bounding box center [190, 335] width 86 height 11
drag, startPoint x: 143, startPoint y: 340, endPoint x: 189, endPoint y: 341, distance: 45.8
click at [189, 342] on td "Parcel #925" at bounding box center [186, 336] width 104 height 25
copy span "Parcel #925"
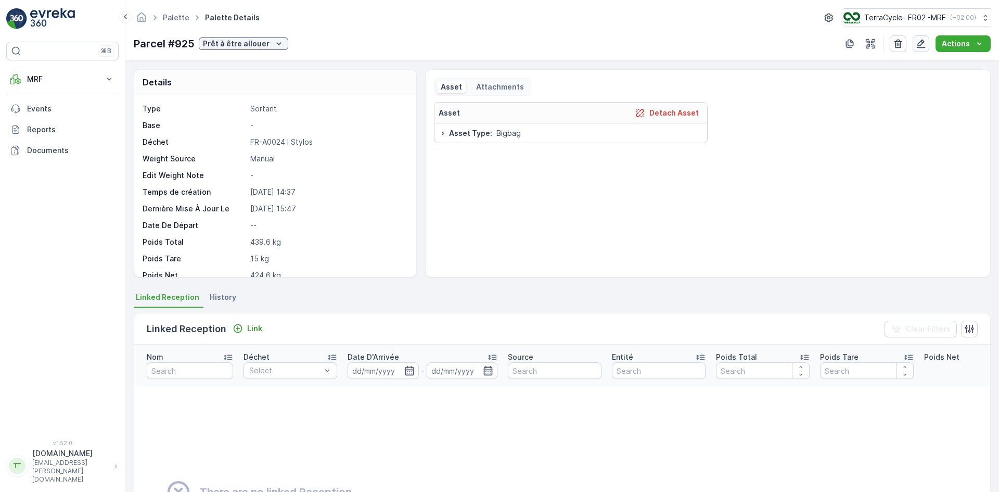
click at [923, 44] on icon "button" at bounding box center [921, 44] width 9 height 9
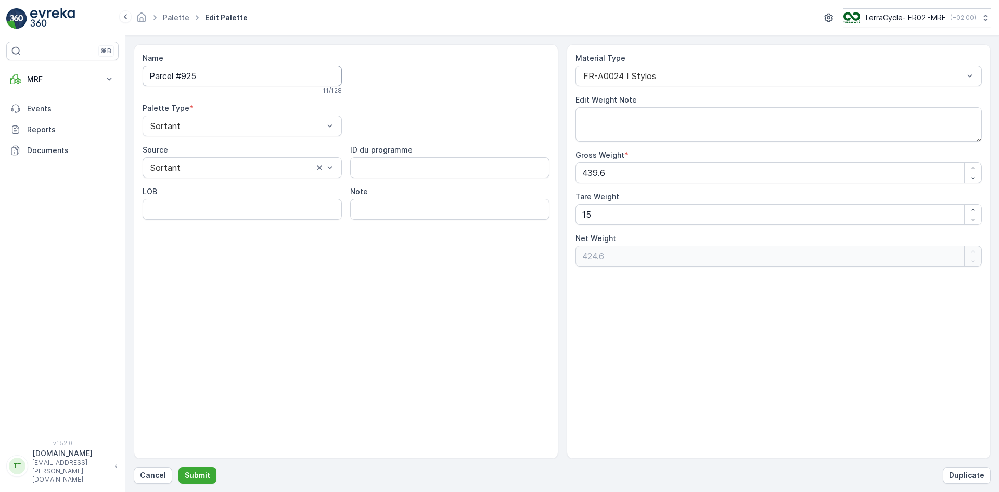
click at [267, 75] on input "Parcel #925" at bounding box center [242, 76] width 199 height 21
click at [150, 72] on input "Parcel #925" at bounding box center [242, 76] width 199 height 21
type input "Do_Not_Use_Parcel #925"
click at [205, 471] on p "Submit" at bounding box center [198, 475] width 26 height 10
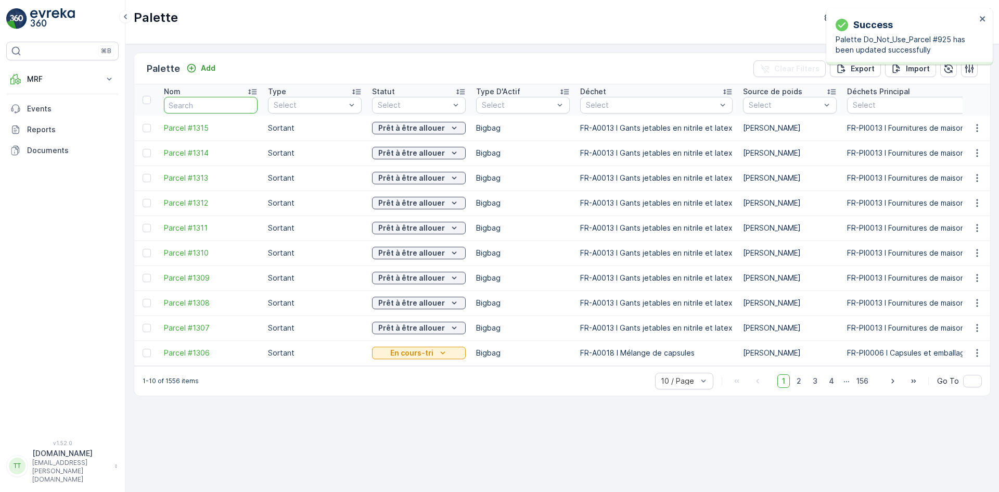
click at [196, 105] on input "text" at bounding box center [211, 105] width 94 height 17
type input "925"
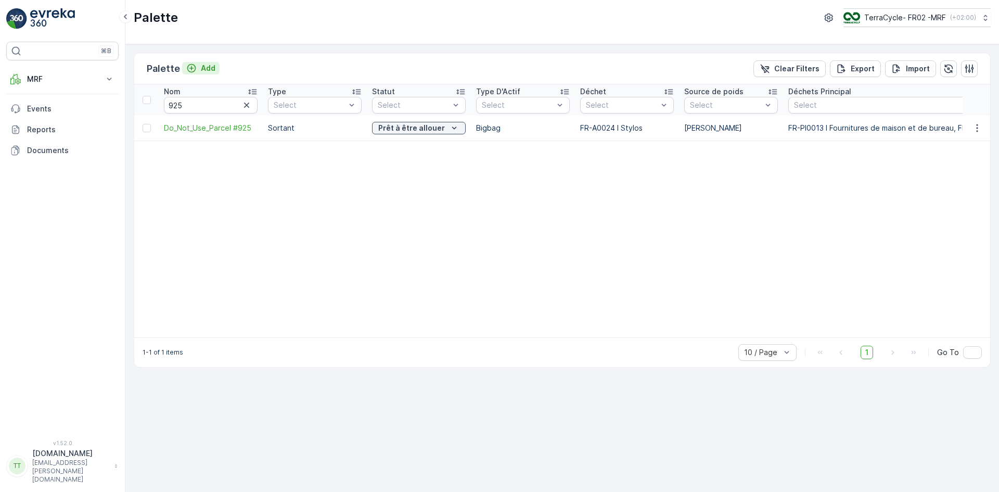
click at [211, 67] on p "Add" at bounding box center [208, 68] width 15 height 10
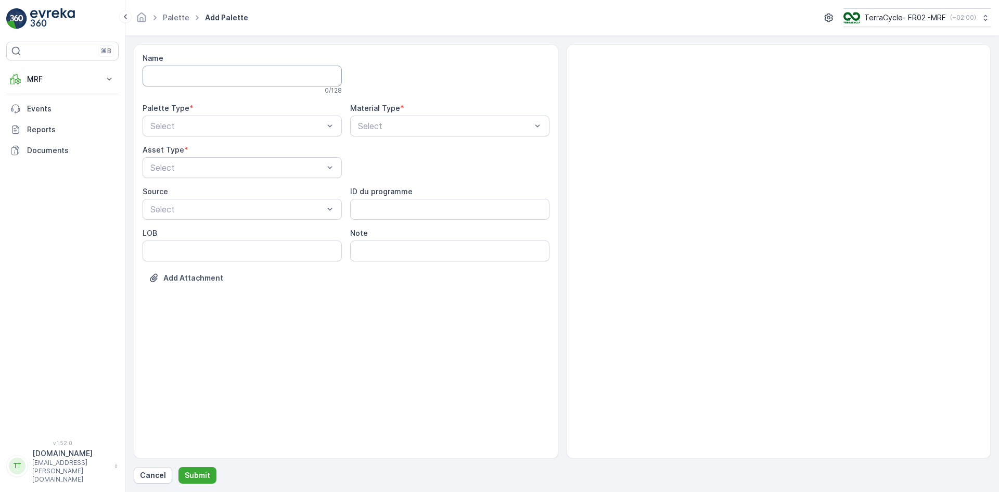
click at [203, 80] on input "Name" at bounding box center [242, 76] width 199 height 21
paste input "Parcel #925"
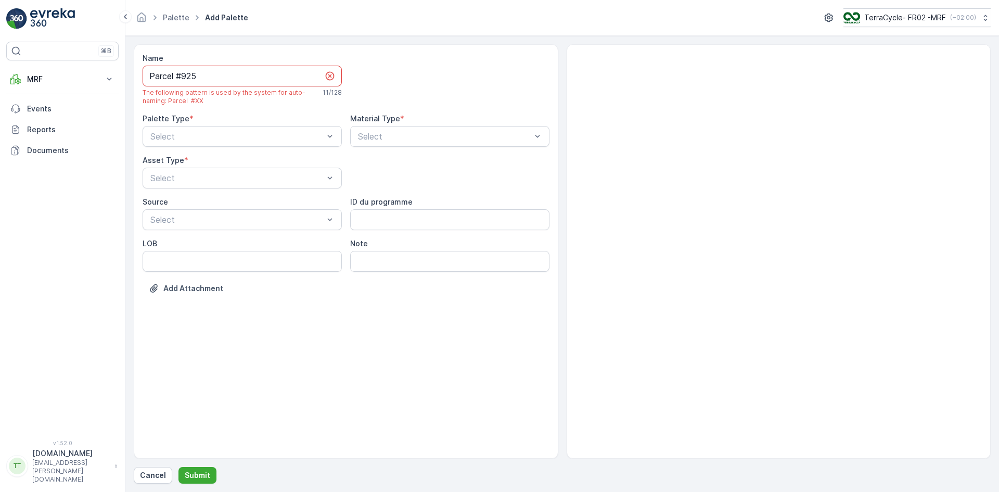
click at [149, 77] on input "Parcel #925" at bounding box center [242, 76] width 199 height 21
type input "Parcel #925"
click at [172, 16] on link "Palette" at bounding box center [176, 17] width 27 height 9
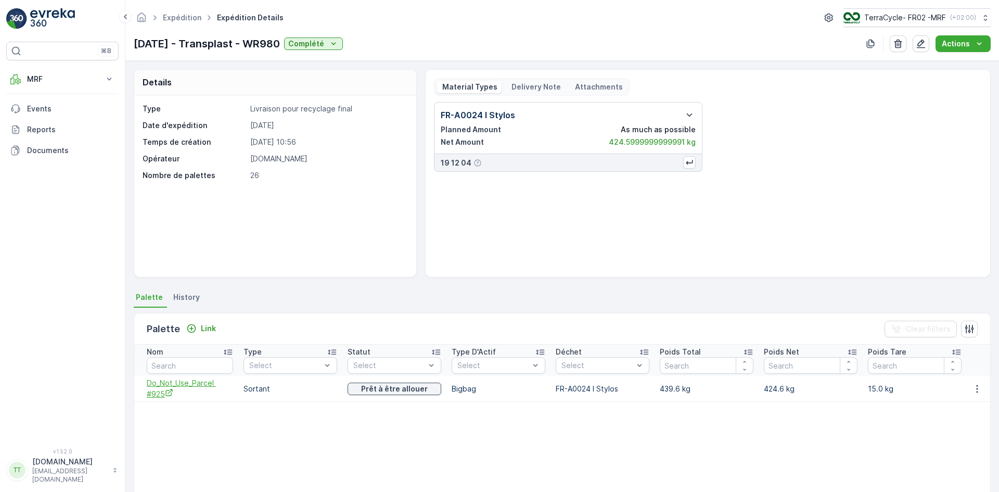
click at [163, 388] on span "Do_Not_Use_Parcel #925" at bounding box center [190, 388] width 86 height 21
click at [906, 46] on button "button" at bounding box center [898, 43] width 17 height 17
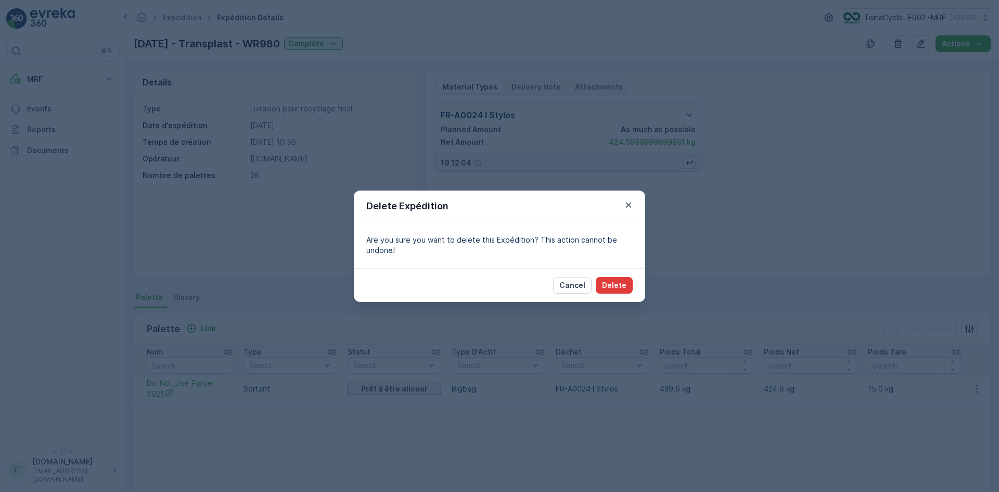
click at [617, 281] on p "Delete" at bounding box center [614, 285] width 24 height 10
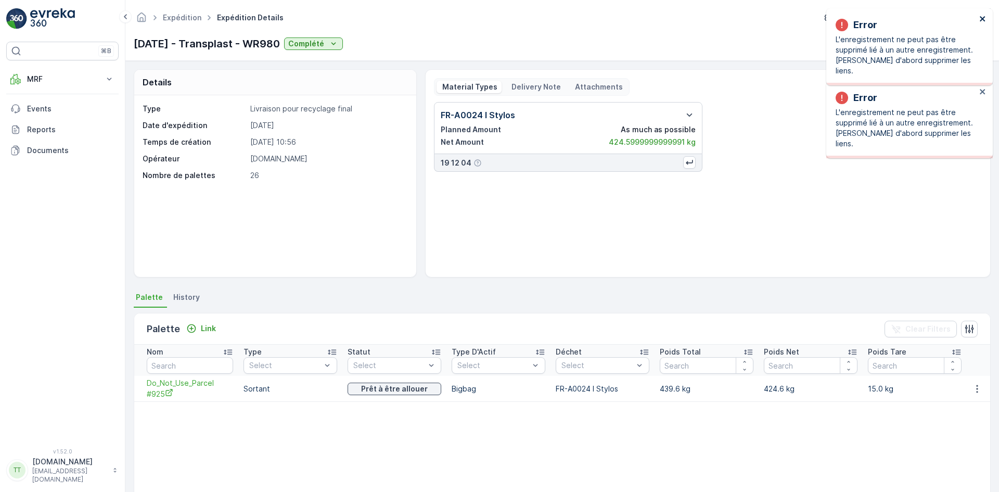
click at [986, 20] on icon "close" at bounding box center [982, 19] width 7 height 8
click at [980, 19] on icon "close" at bounding box center [982, 19] width 7 height 8
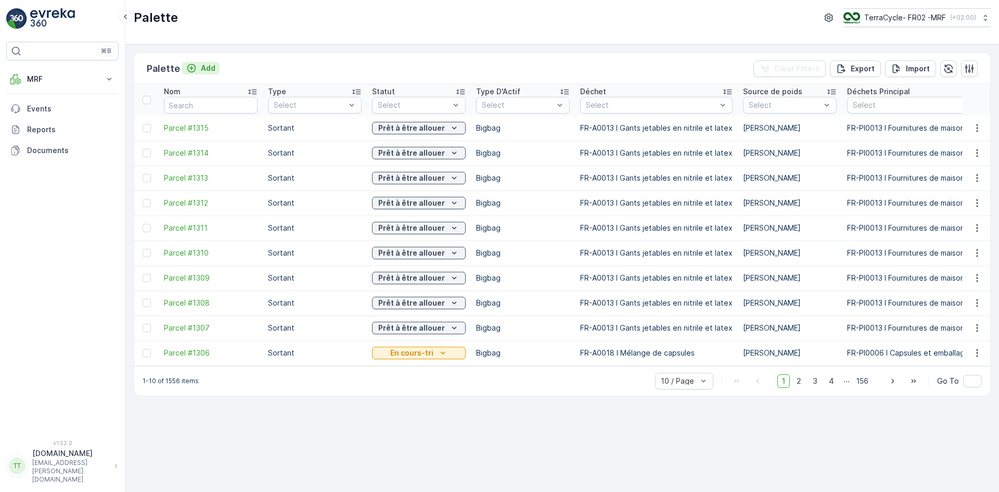
click at [206, 69] on p "Add" at bounding box center [208, 68] width 15 height 10
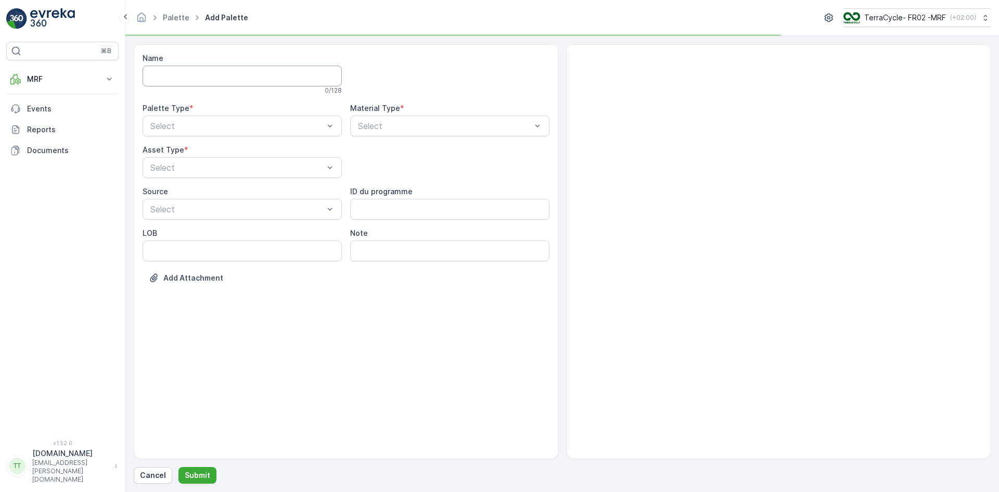
click at [216, 81] on input "Name" at bounding box center [242, 76] width 199 height 21
paste input "Parcel #925"
type input "Parcel #925"
click at [208, 135] on div "Select" at bounding box center [242, 126] width 199 height 21
click at [195, 168] on div "Sortant" at bounding box center [242, 168] width 187 height 9
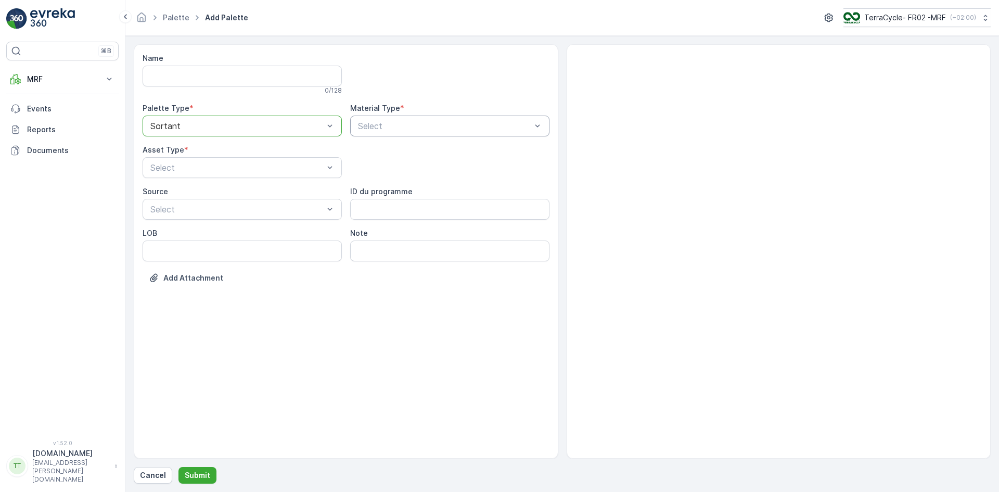
click at [389, 117] on div "Select" at bounding box center [449, 126] width 199 height 21
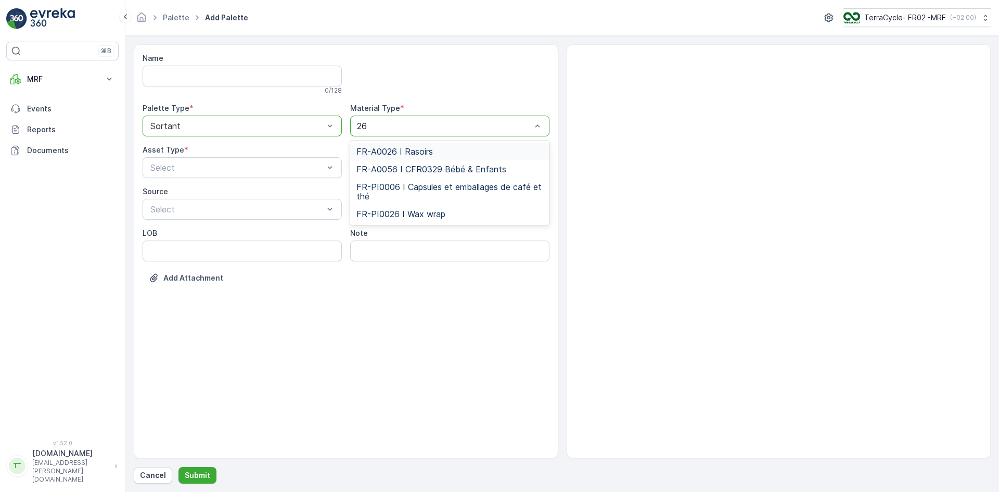
type input "2"
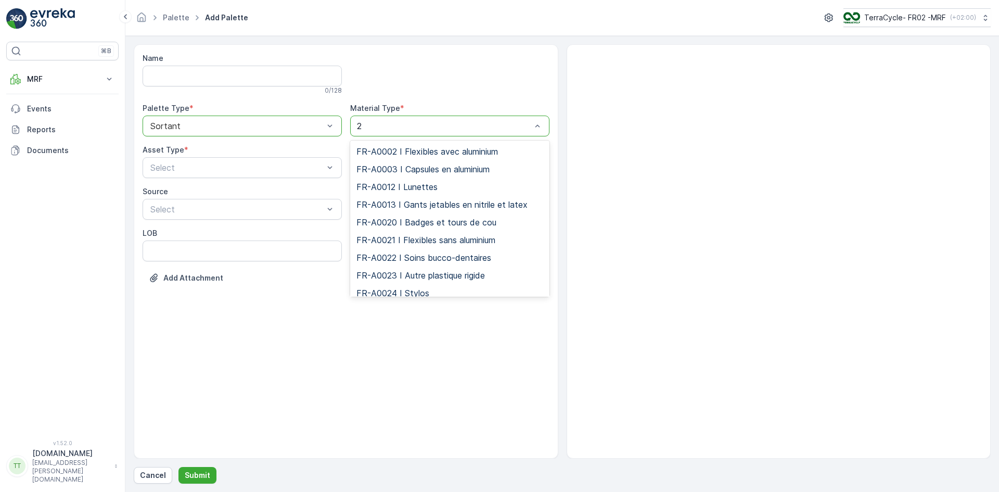
type input "24"
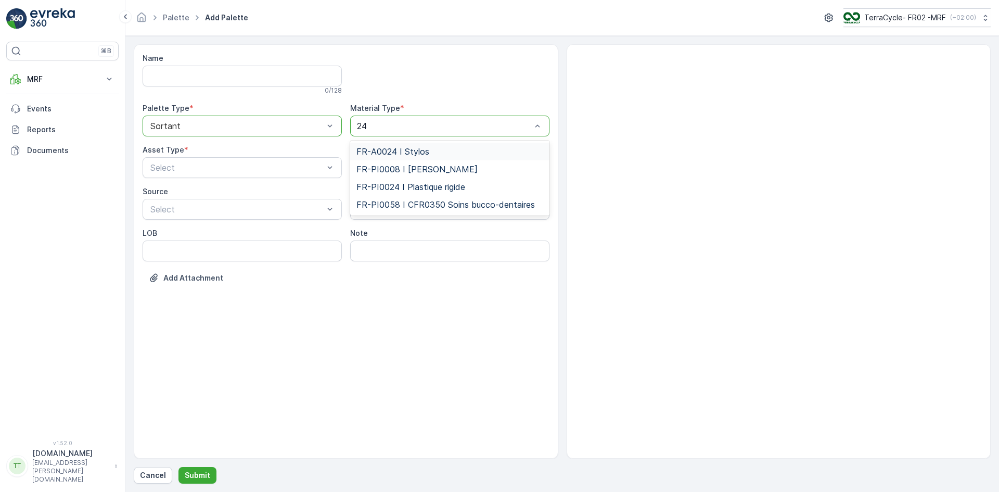
click at [391, 149] on span "FR-A0024 I Stylos" at bounding box center [392, 151] width 73 height 9
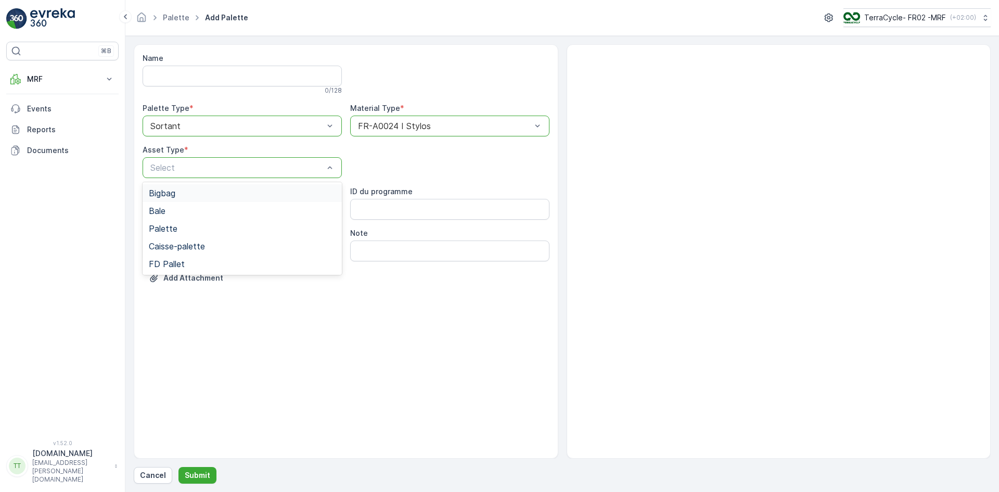
click at [178, 195] on div "Bigbag" at bounding box center [242, 192] width 187 height 9
click at [202, 471] on p "Submit" at bounding box center [198, 475] width 26 height 10
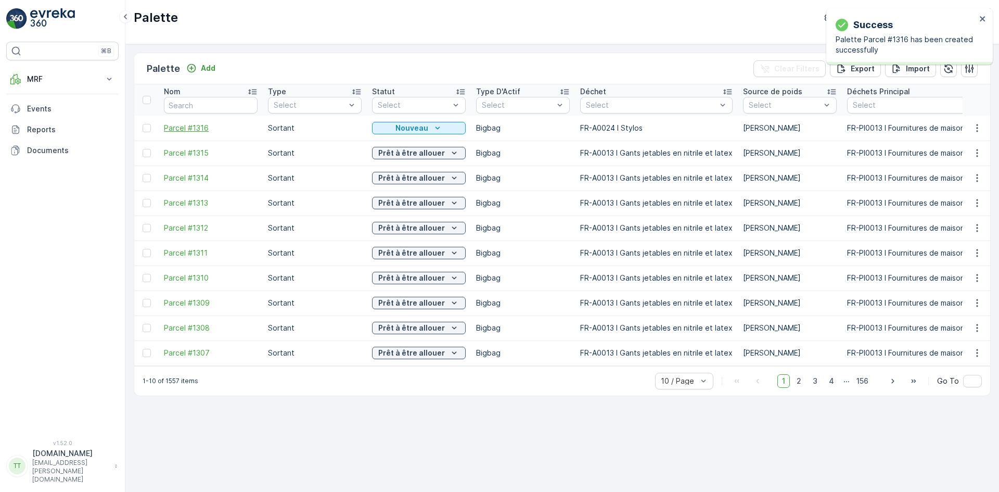
click at [182, 125] on span "Parcel #1316" at bounding box center [211, 128] width 94 height 10
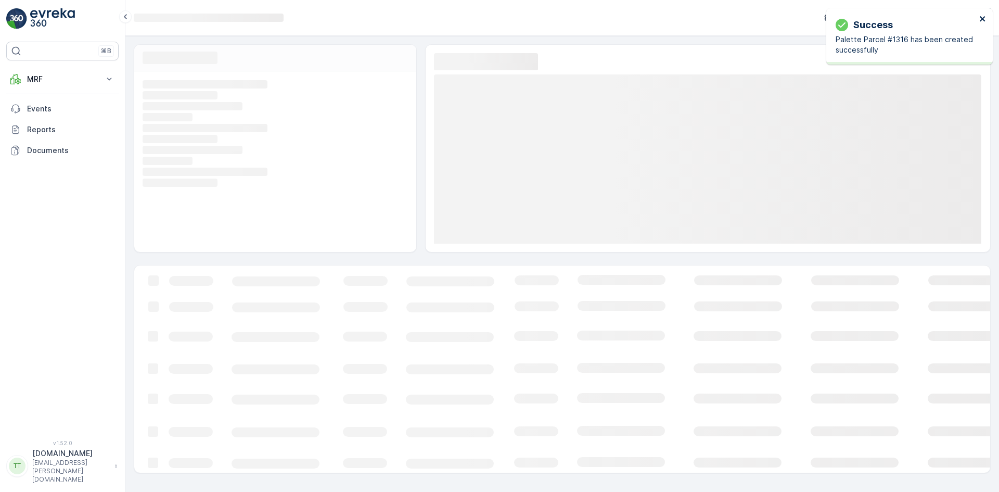
click at [983, 18] on icon "close" at bounding box center [982, 19] width 7 height 8
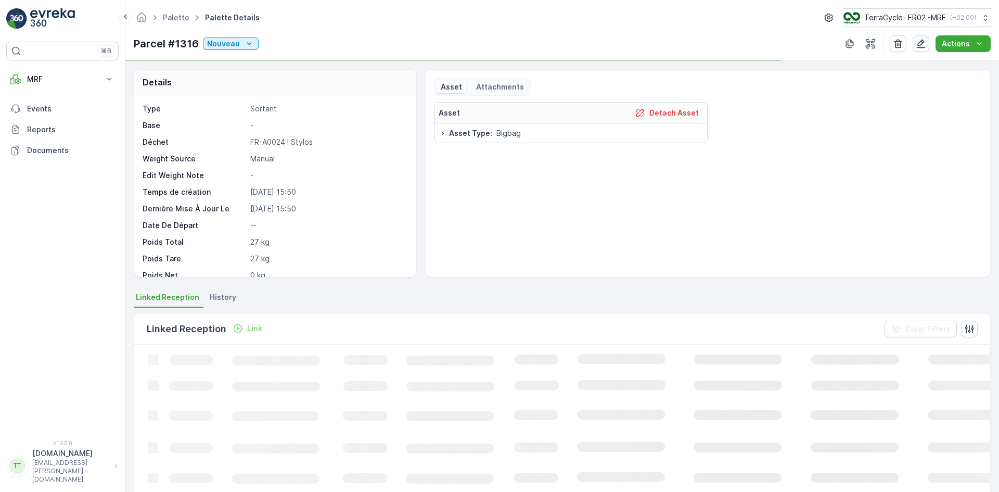
click at [922, 45] on icon "button" at bounding box center [921, 44] width 9 height 9
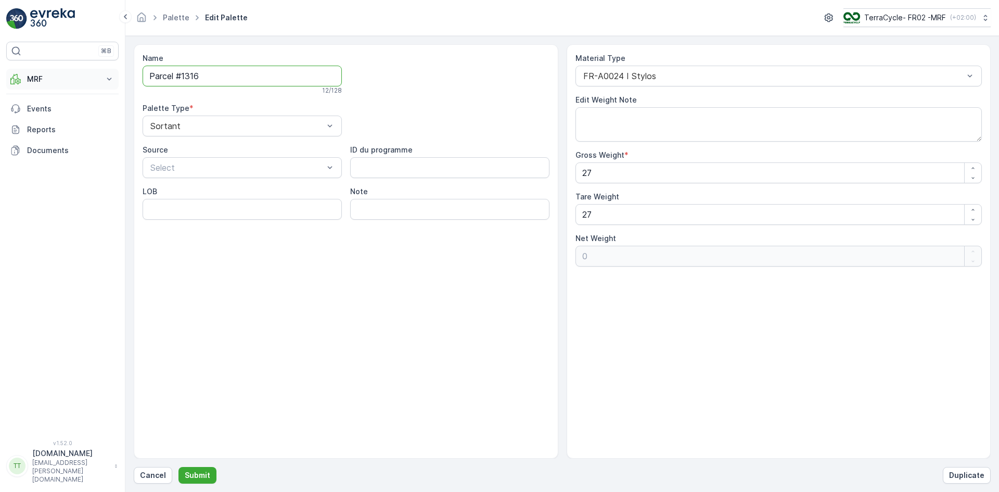
drag, startPoint x: 250, startPoint y: 81, endPoint x: 65, endPoint y: 77, distance: 185.3
click at [66, 77] on div "⌘B MRF Insights TerraCycle Reception Palette Triage Expédition Envanter Matéria…" at bounding box center [499, 246] width 999 height 492
paste input "925"
type input "Parcel #925"
click at [150, 76] on input "Parcel #925" at bounding box center [242, 76] width 199 height 21
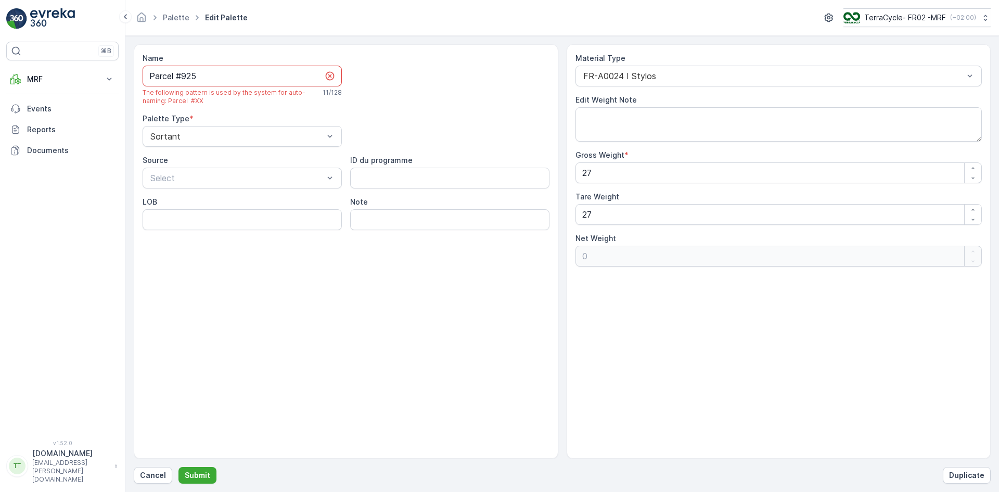
click at [215, 79] on input "Parcel #925" at bounding box center [242, 76] width 199 height 21
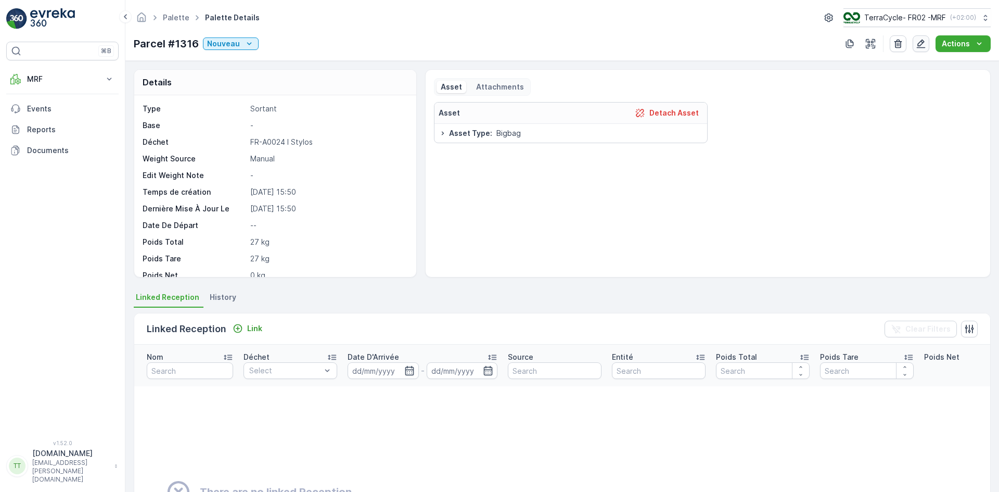
click at [922, 40] on icon "button" at bounding box center [921, 44] width 10 height 10
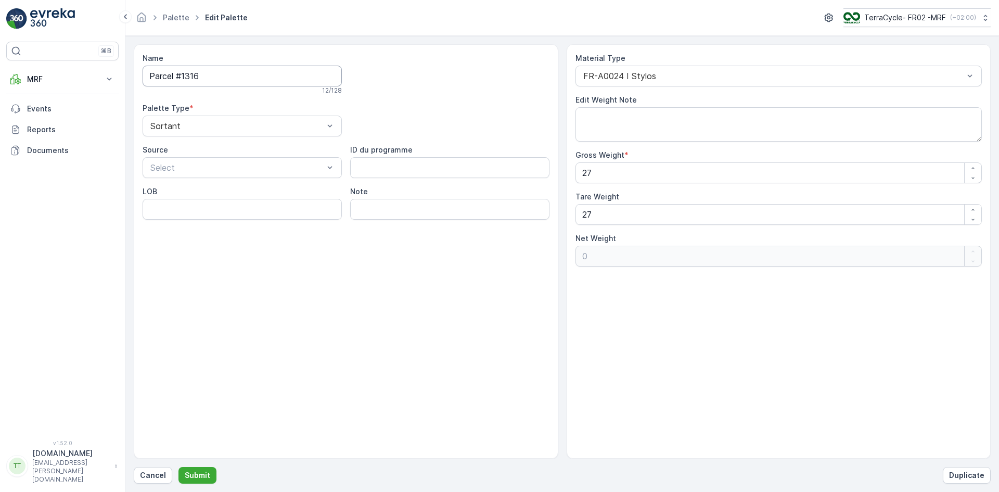
click at [227, 75] on input "Parcel #1316" at bounding box center [242, 76] width 199 height 21
type input "Parcel #925"
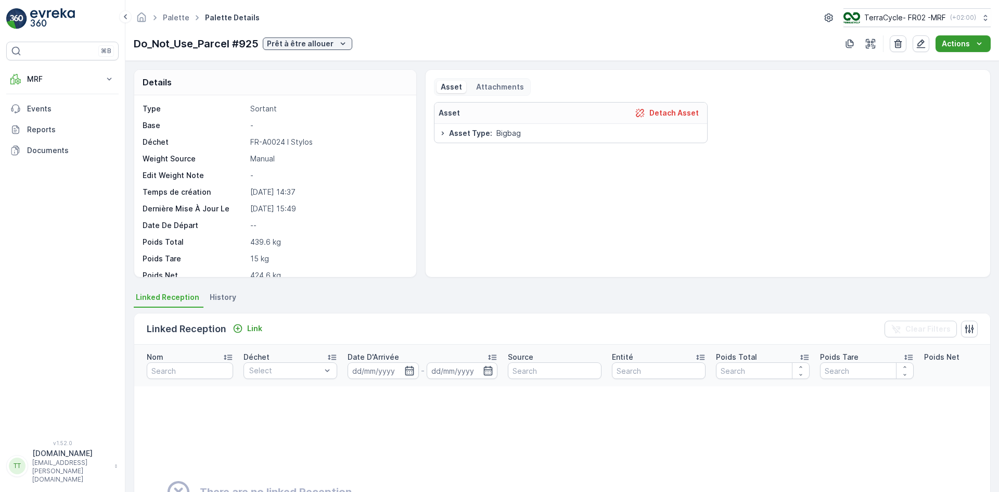
click at [954, 44] on p "Actions" at bounding box center [956, 44] width 28 height 10
click at [850, 44] on icon "button" at bounding box center [850, 44] width 10 height 10
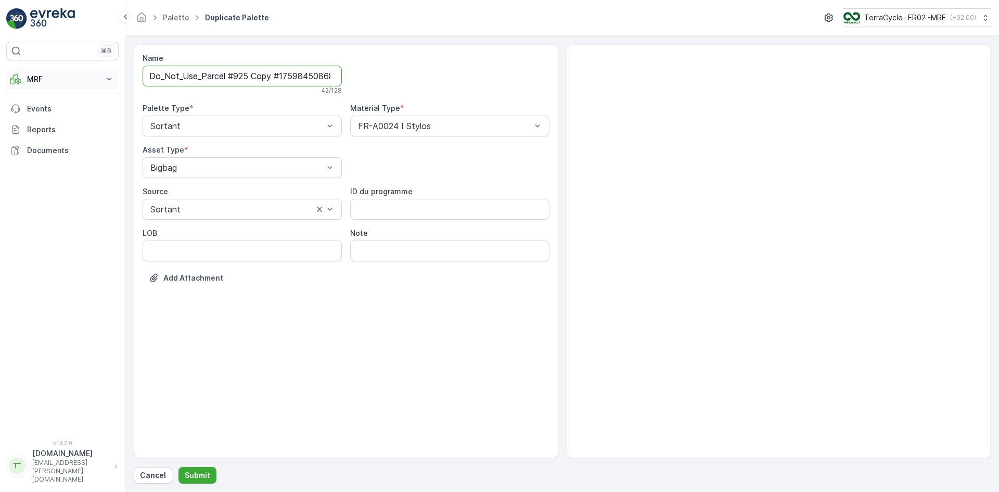
drag, startPoint x: 201, startPoint y: 77, endPoint x: 111, endPoint y: 80, distance: 89.6
click at [112, 81] on div "⌘B MRF Insights TerraCycle Reception Palette Triage Expédition Envanter Matéria…" at bounding box center [499, 246] width 999 height 492
drag, startPoint x: 196, startPoint y: 74, endPoint x: 361, endPoint y: 74, distance: 164.5
click at [361, 74] on div "Name Parcel #925 Copy #1759845086880 This name is available 31 / 128 Palette Ty…" at bounding box center [346, 177] width 407 height 248
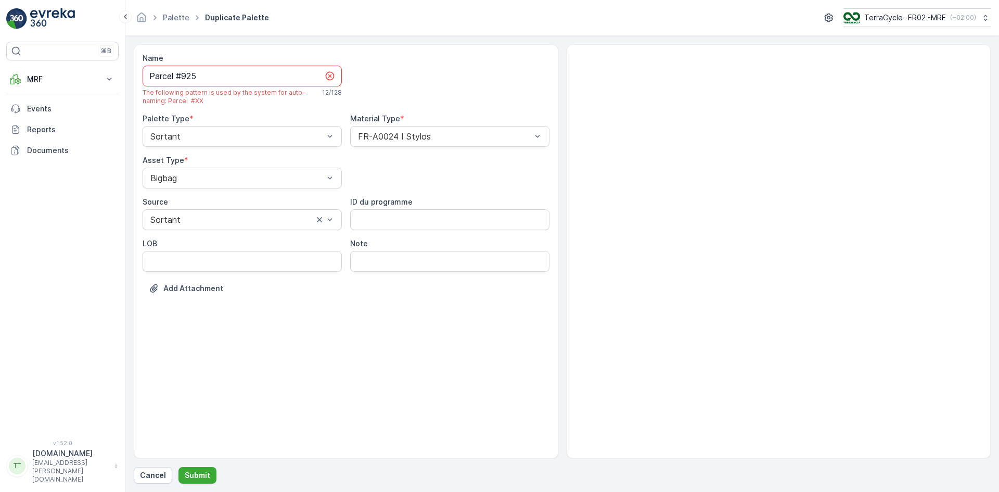
click at [149, 77] on input "Parcel #925" at bounding box center [242, 76] width 199 height 21
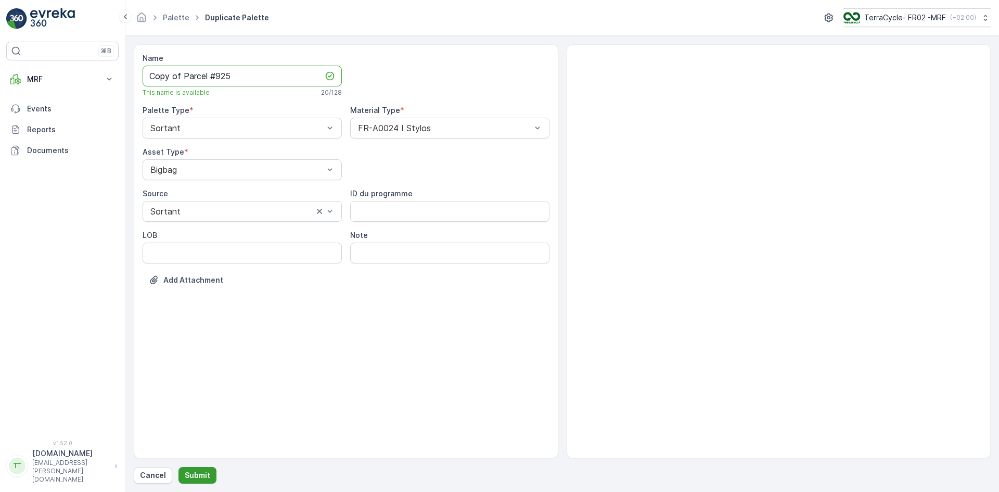
type input "Copy of Parcel #925"
click at [200, 473] on p "Submit" at bounding box center [198, 475] width 26 height 10
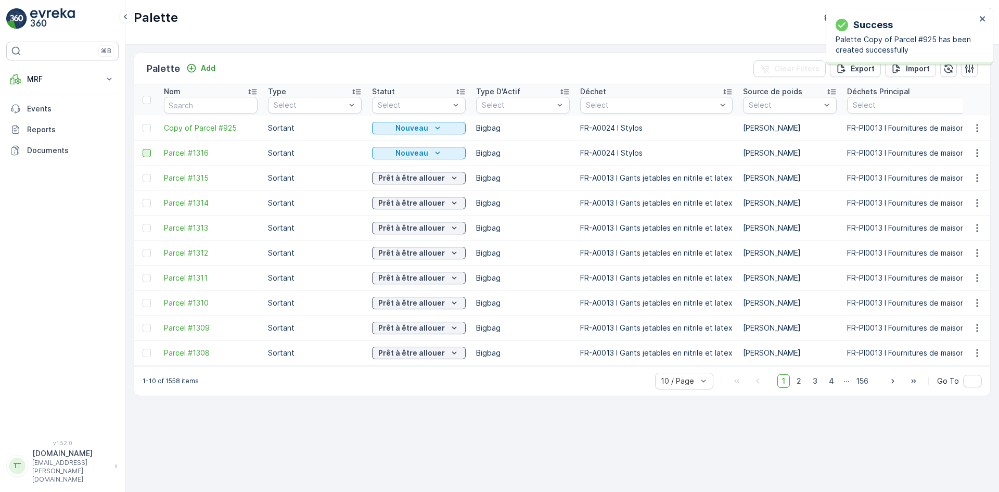
click at [145, 155] on div at bounding box center [147, 153] width 8 height 8
click at [143, 149] on input "checkbox" at bounding box center [143, 149] width 0 height 0
click at [982, 16] on icon "close" at bounding box center [982, 19] width 7 height 8
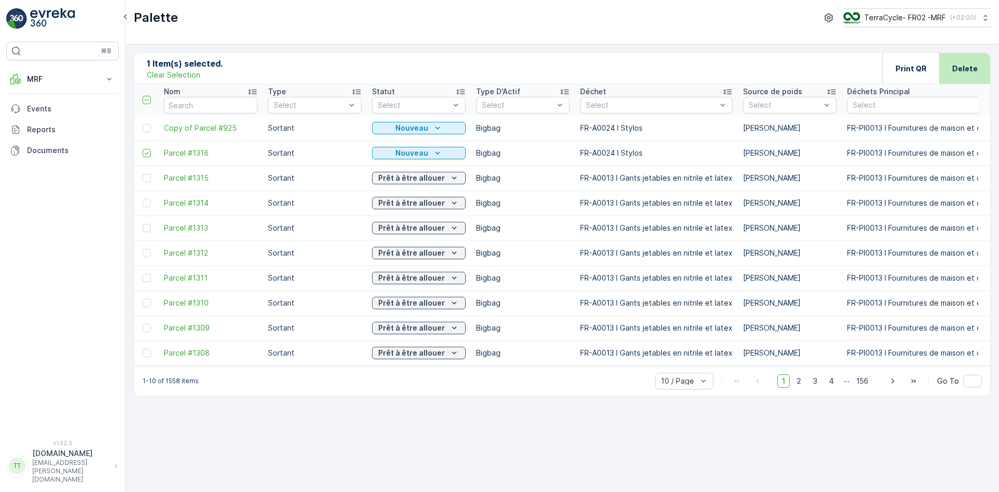
click at [965, 72] on p "Delete" at bounding box center [965, 68] width 26 height 10
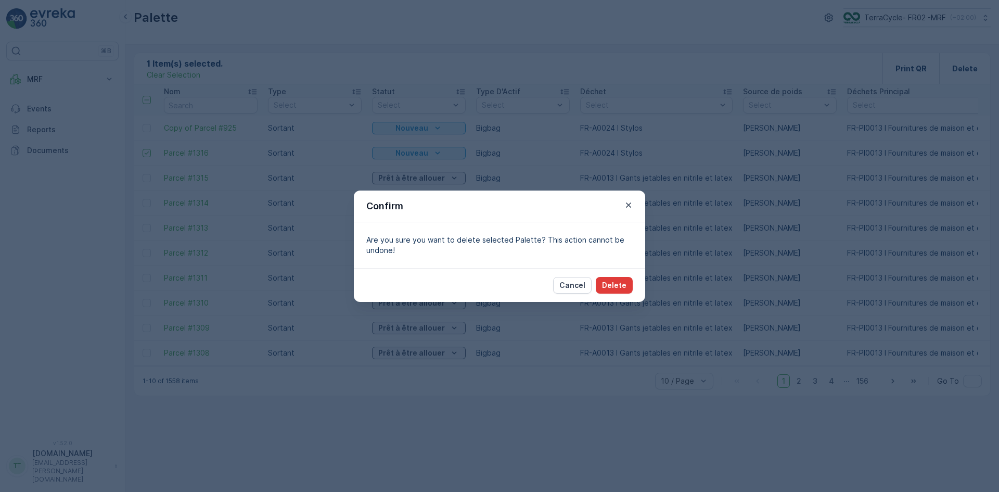
click at [621, 286] on p "Delete" at bounding box center [614, 285] width 24 height 10
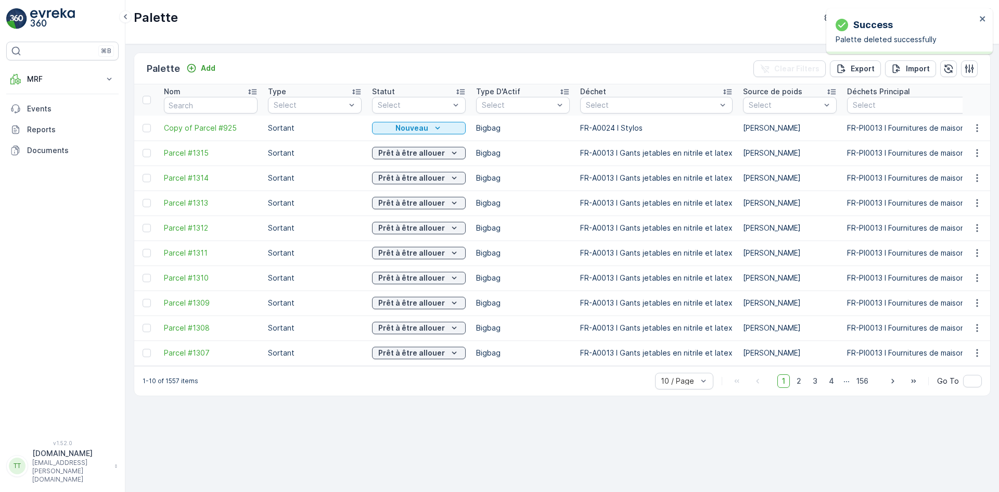
click at [182, 126] on span "Copy of Parcel #925" at bounding box center [211, 128] width 94 height 10
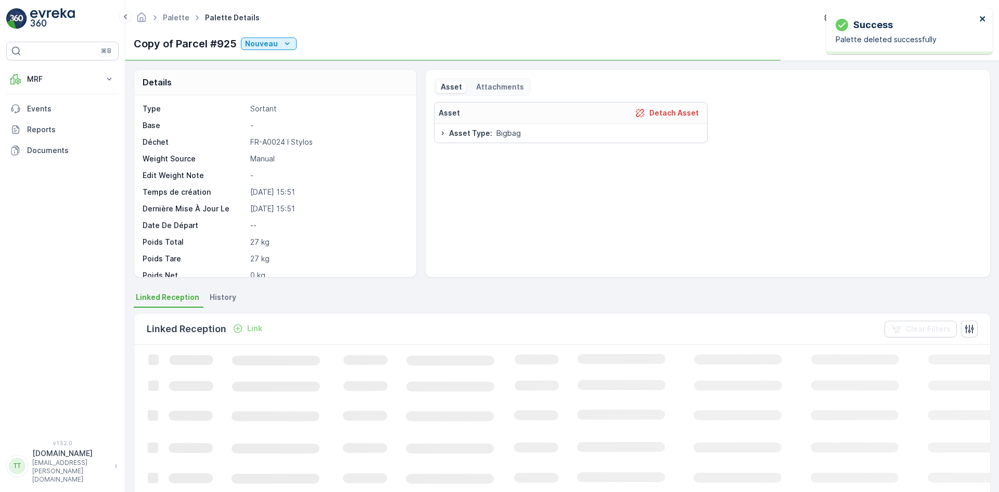
click at [984, 18] on icon "close" at bounding box center [982, 19] width 7 height 8
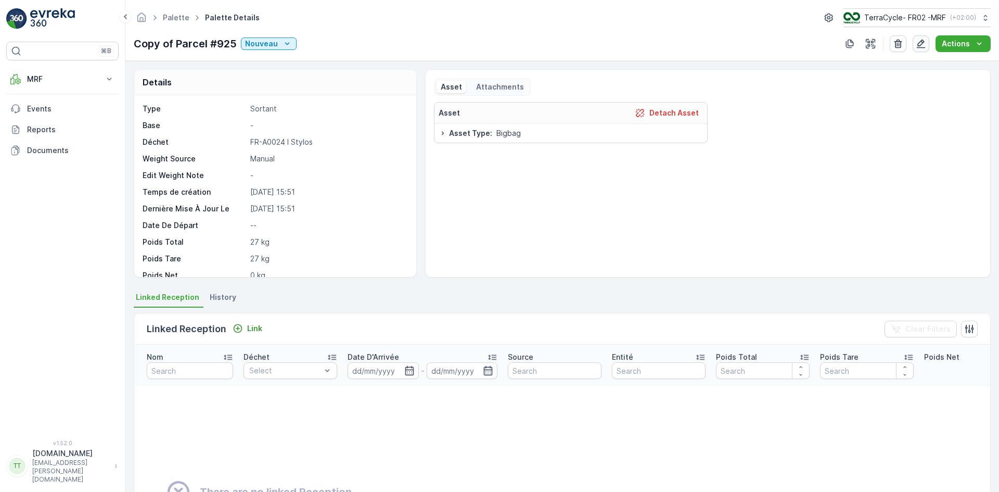
click at [925, 42] on icon "button" at bounding box center [921, 44] width 9 height 9
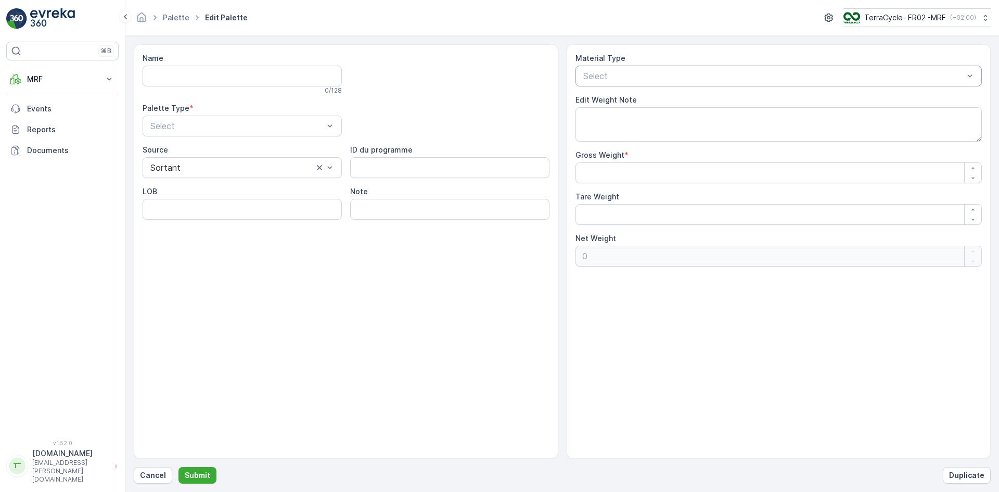
type input "Copy of Parcel #925"
type Weight "27"
drag, startPoint x: 603, startPoint y: 210, endPoint x: 547, endPoint y: 223, distance: 57.3
click at [560, 220] on div "Name Copy of Parcel #925 19 / 128 Palette Type * Sortant Source Sortant ID du p…" at bounding box center [562, 251] width 857 height 414
type Weight "1"
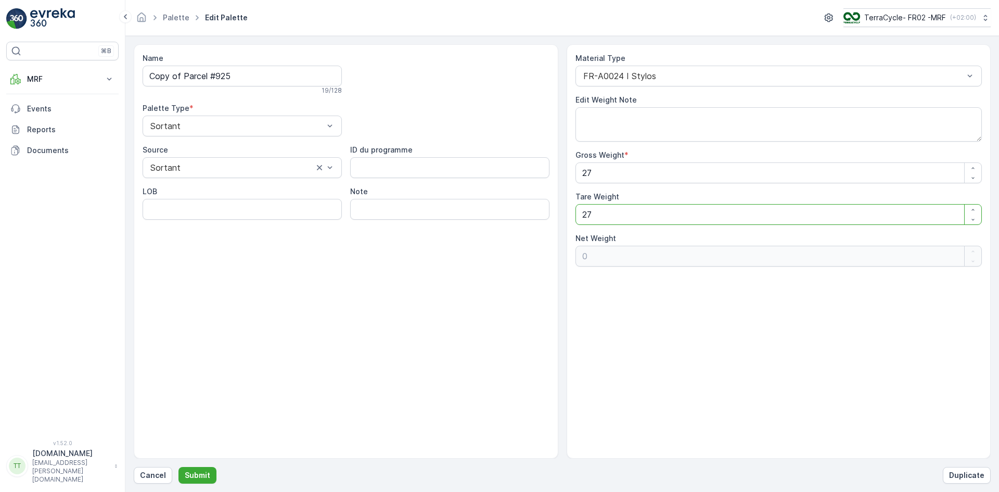
type Weight "26"
type Weight "15"
type Weight "12"
type Weight "15"
drag, startPoint x: 600, startPoint y: 174, endPoint x: 552, endPoint y: 182, distance: 48.6
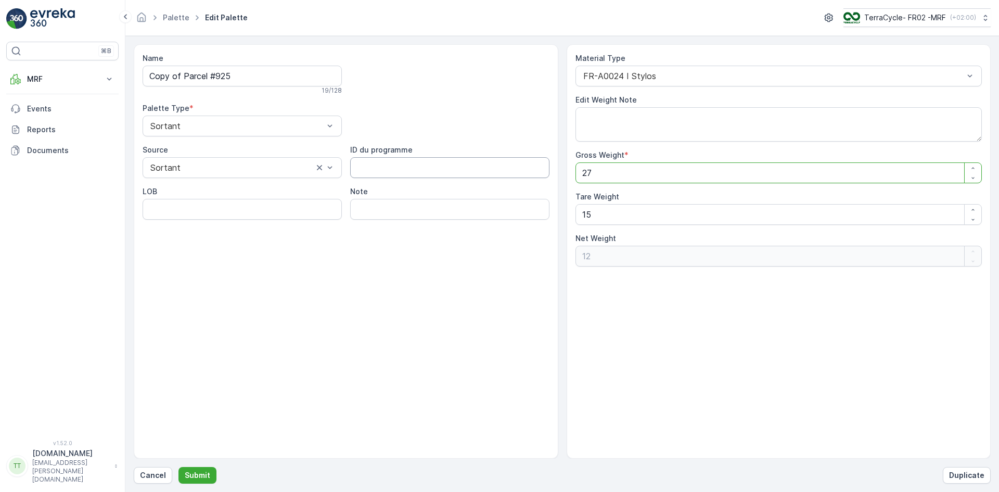
click at [543, 173] on div "Name Copy of Parcel #925 19 / 128 Palette Type * Sortant Source Sortant ID du p…" at bounding box center [562, 251] width 857 height 414
type Weight "4"
type Weight "-11"
type Weight "43"
type Weight "28"
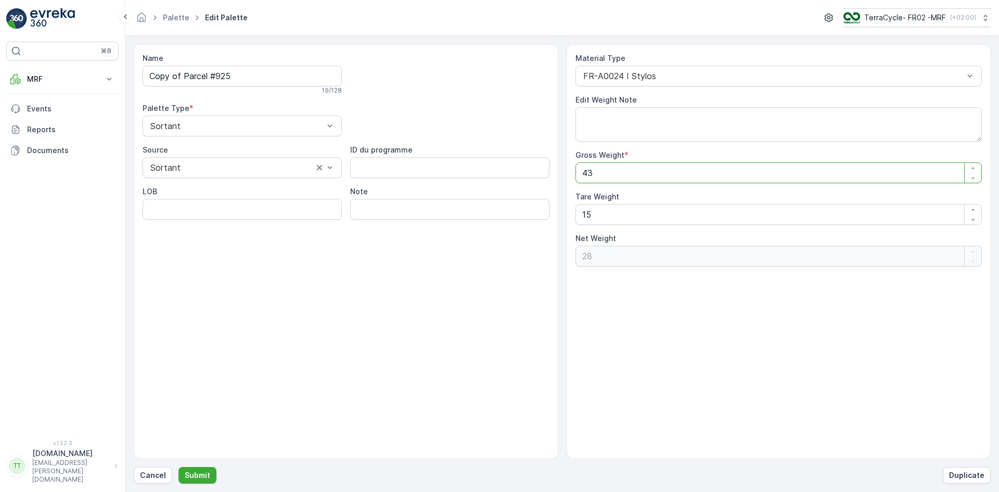
type Weight "439"
type Weight "424"
type Weight "439.6"
type Weight "424.6"
type Weight "439.6"
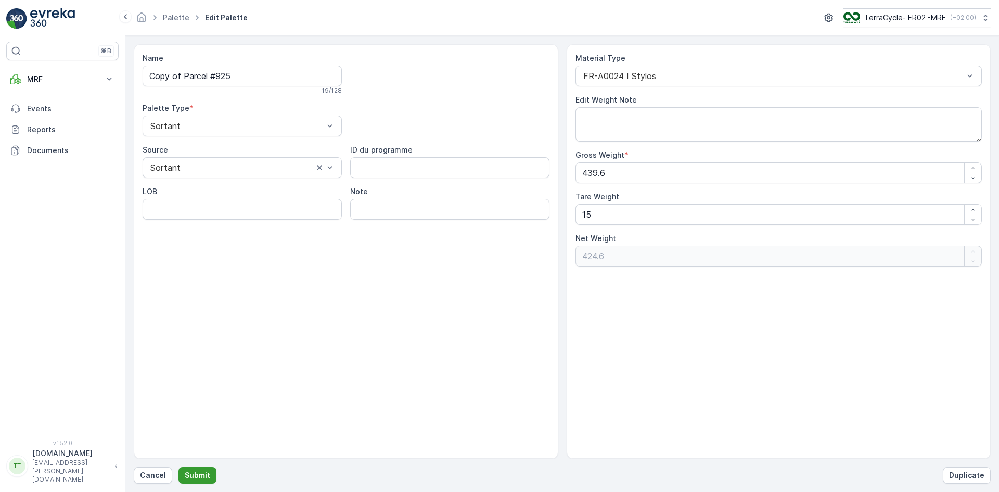
click at [200, 476] on p "Submit" at bounding box center [198, 475] width 26 height 10
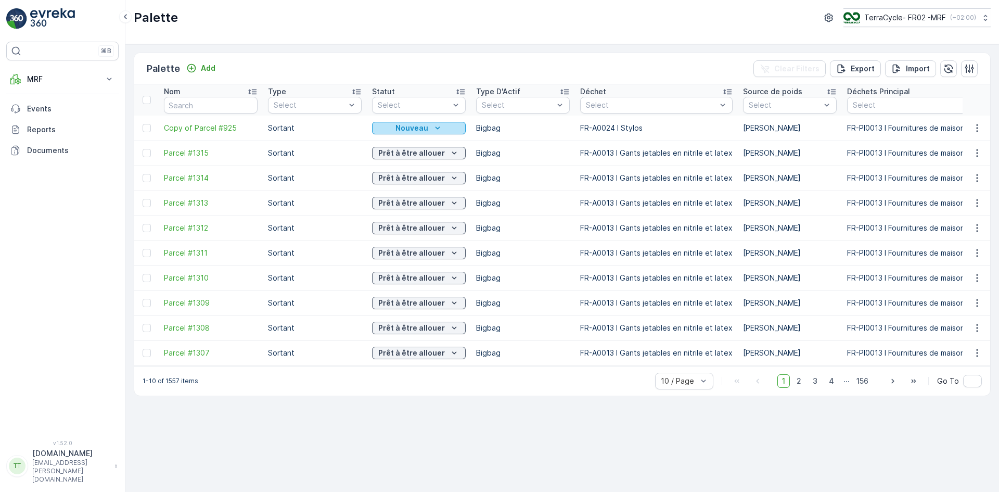
click at [417, 122] on button "Nouveau" at bounding box center [419, 128] width 94 height 12
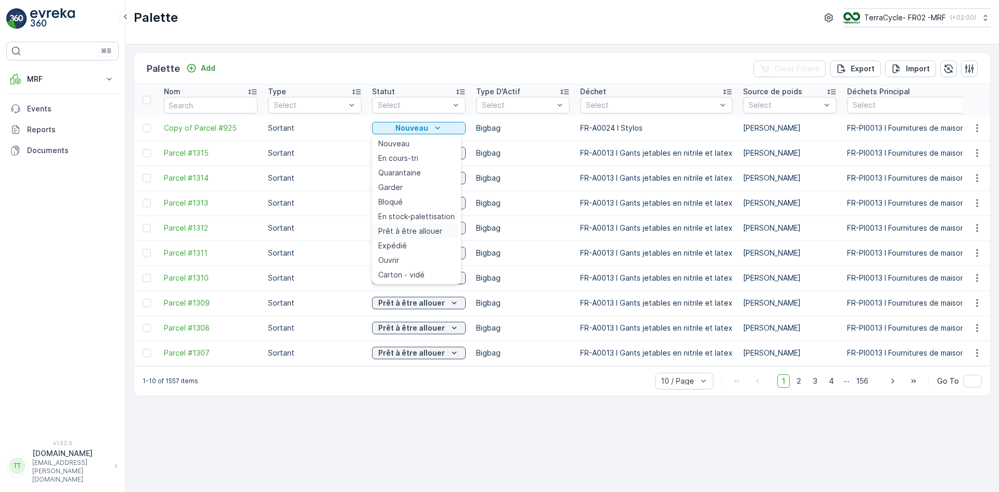
click at [418, 229] on span "Prêt à être allouer" at bounding box center [410, 231] width 64 height 10
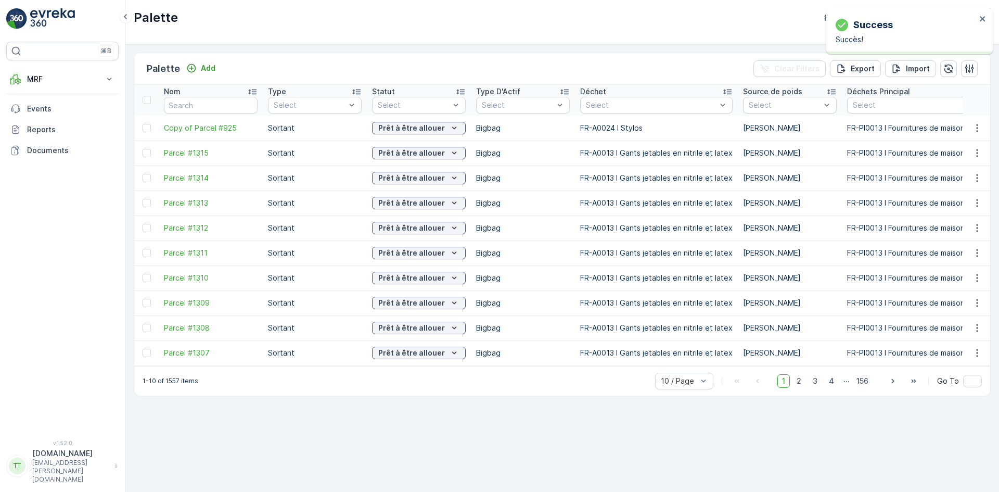
click at [201, 126] on span "Copy of Parcel #925" at bounding box center [211, 128] width 94 height 10
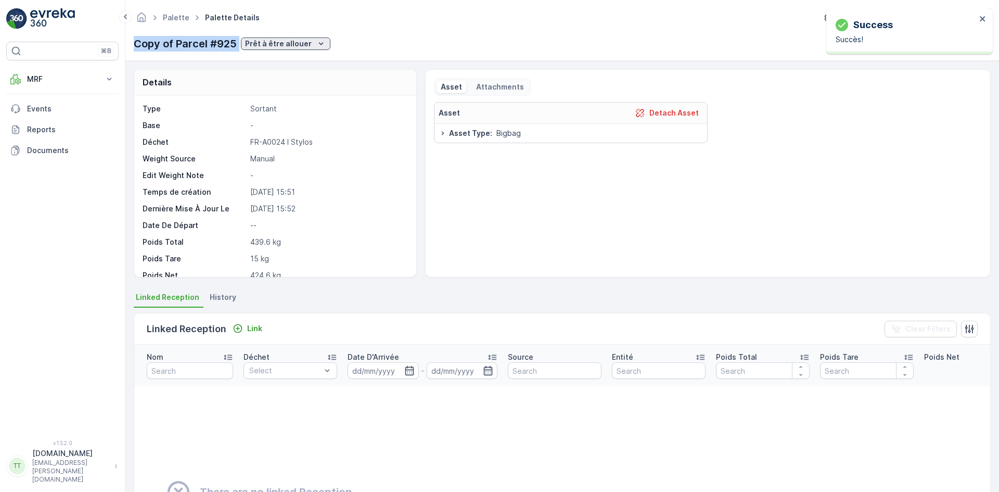
drag, startPoint x: 135, startPoint y: 44, endPoint x: 244, endPoint y: 42, distance: 108.8
click at [244, 42] on div "Copy of Parcel #925 Prêt à être allouer" at bounding box center [232, 44] width 197 height 16
copy p "Copy of Parcel #925"
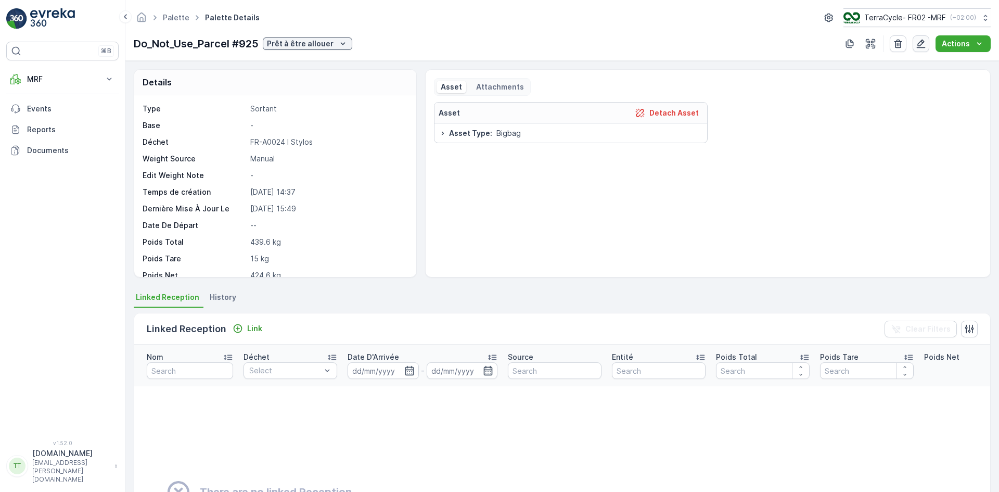
click at [923, 44] on icon "button" at bounding box center [921, 44] width 9 height 9
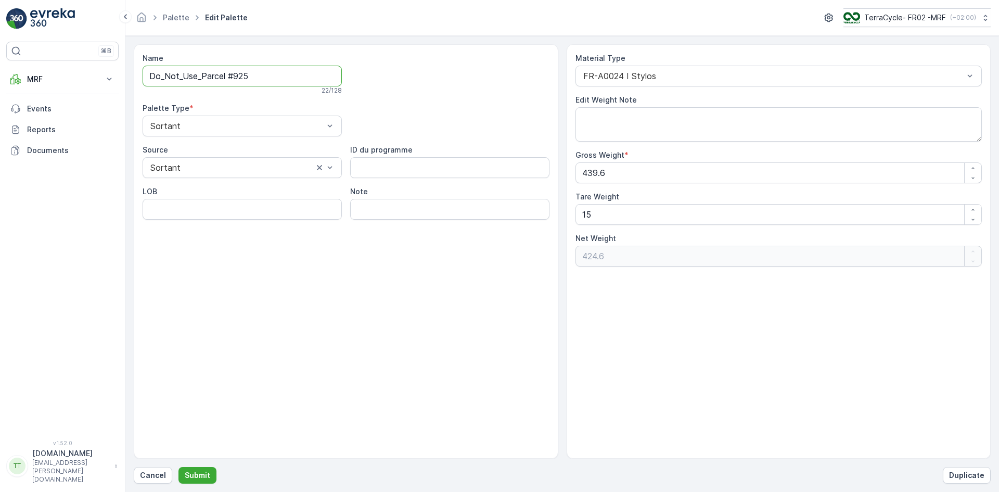
drag, startPoint x: 201, startPoint y: 76, endPoint x: 263, endPoint y: 75, distance: 61.4
click at [263, 75] on input "Do_Not_Use_Parcel #925" at bounding box center [242, 76] width 199 height 21
type input "Do_Not_Use_"
click at [208, 477] on button "Submit" at bounding box center [198, 475] width 38 height 17
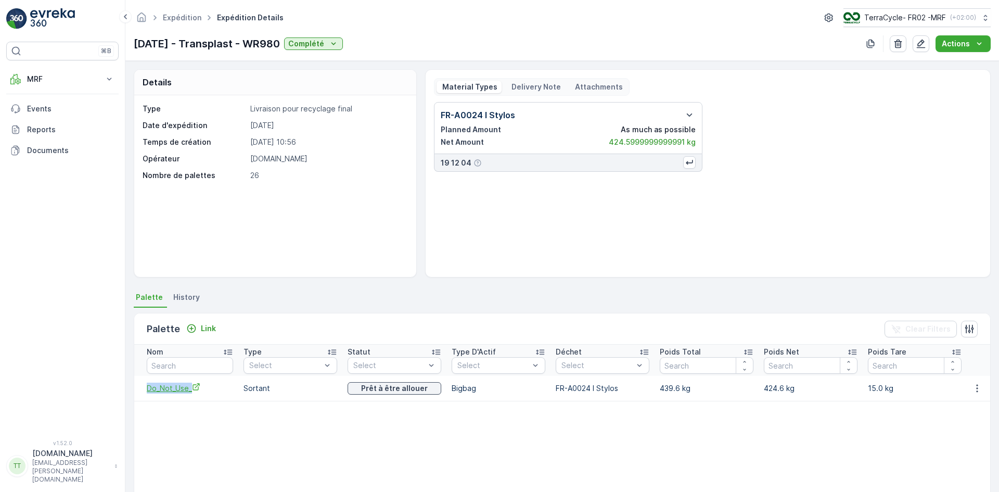
drag, startPoint x: 144, startPoint y: 391, endPoint x: 189, endPoint y: 386, distance: 45.1
click at [192, 388] on td "Do_Not_Use_" at bounding box center [186, 388] width 104 height 25
click at [178, 386] on span "Do_Not_Use_" at bounding box center [190, 388] width 86 height 11
drag, startPoint x: 133, startPoint y: 46, endPoint x: 302, endPoint y: 42, distance: 169.2
click at [302, 42] on div "Expédition Expédition Details TerraCycle- FR02 -MRF ( +02:00 ) [DATE] - Transpl…" at bounding box center [562, 30] width 874 height 61
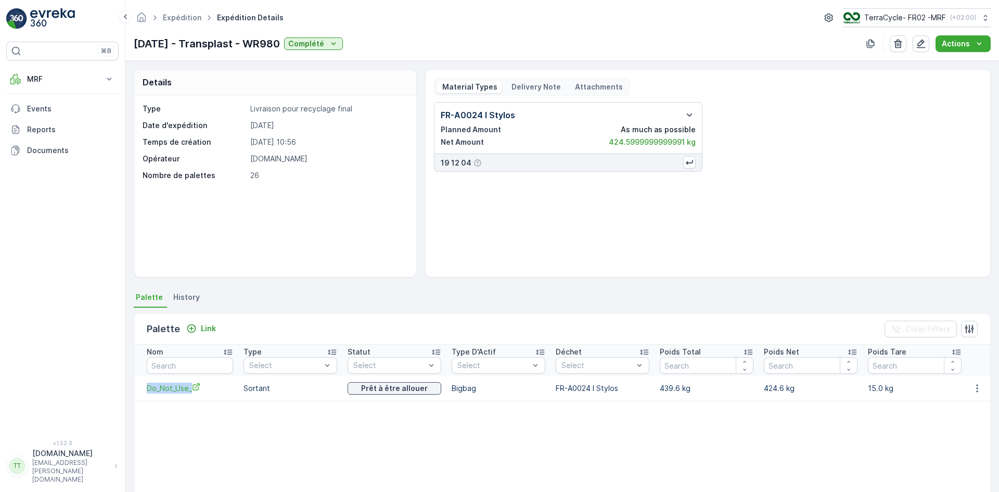
copy p "[DATE] - Transplast - WR980"
click at [598, 236] on div "FR-A0024 I Stylos Planned Amount As much as possible Net Amount 424.59999999999…" at bounding box center [708, 185] width 548 height 167
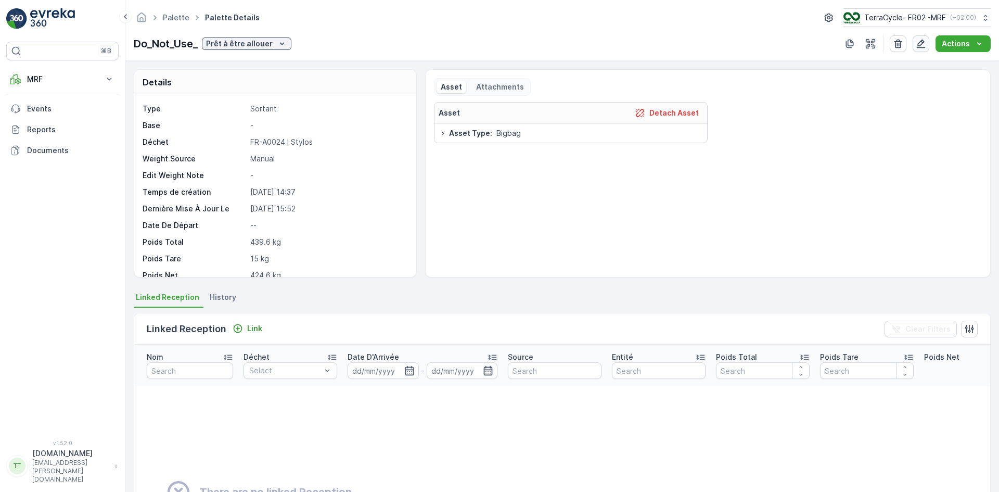
click at [921, 46] on icon "button" at bounding box center [921, 44] width 9 height 9
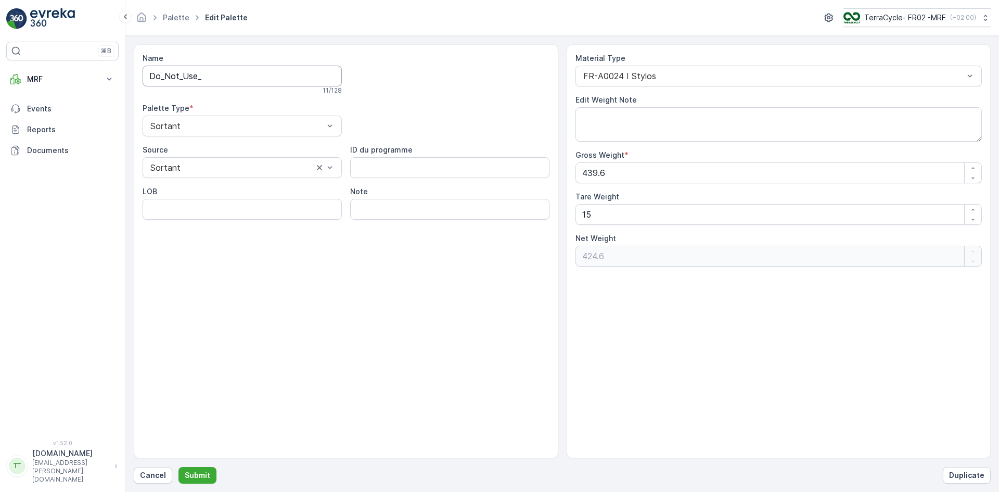
click at [275, 79] on input "Do_Not_Use_" at bounding box center [242, 76] width 199 height 21
